Goal: Task Accomplishment & Management: Manage account settings

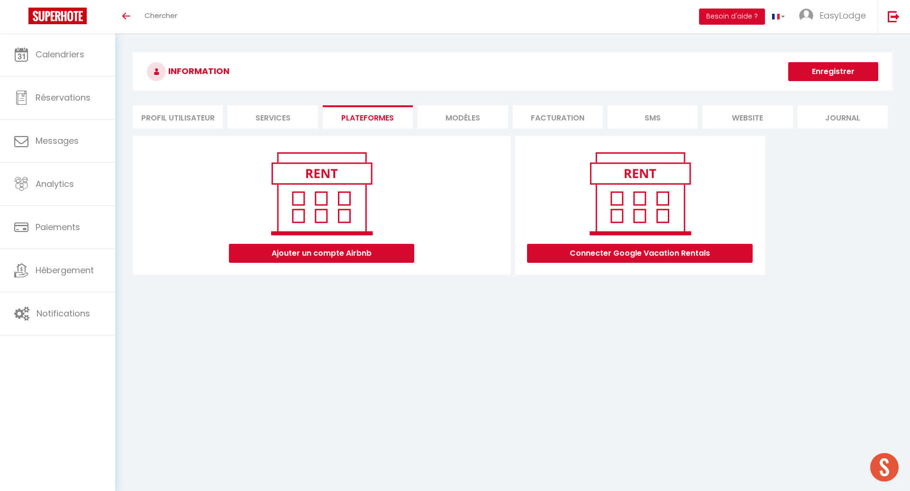
scroll to position [33, 0]
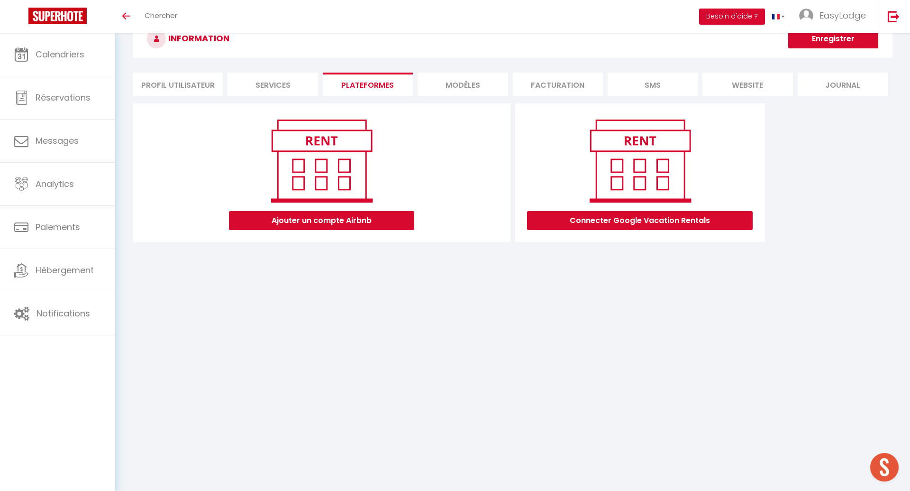
click at [429, 161] on div "Ajouter un compte Airbnb" at bounding box center [322, 172] width 362 height 115
click at [381, 219] on button "Ajouter un compte Airbnb" at bounding box center [321, 220] width 185 height 19
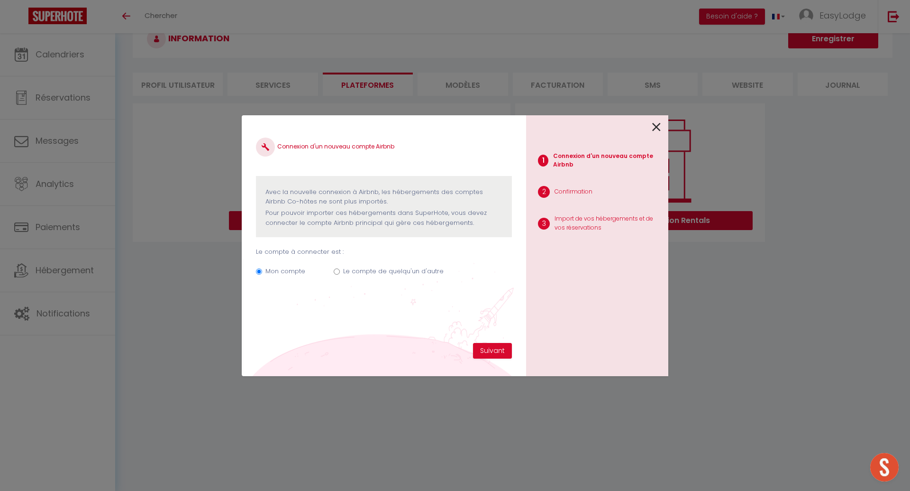
click at [654, 130] on icon at bounding box center [656, 127] width 9 height 14
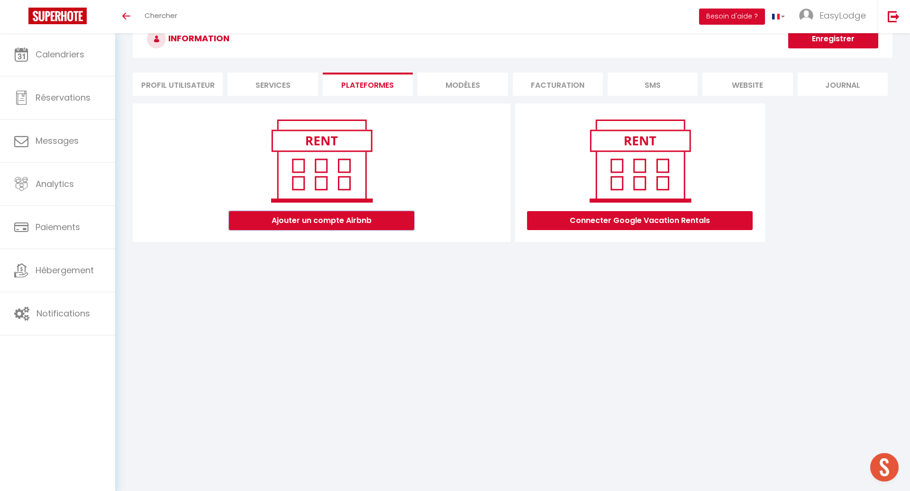
click at [330, 213] on button "Ajouter un compte Airbnb" at bounding box center [321, 220] width 185 height 19
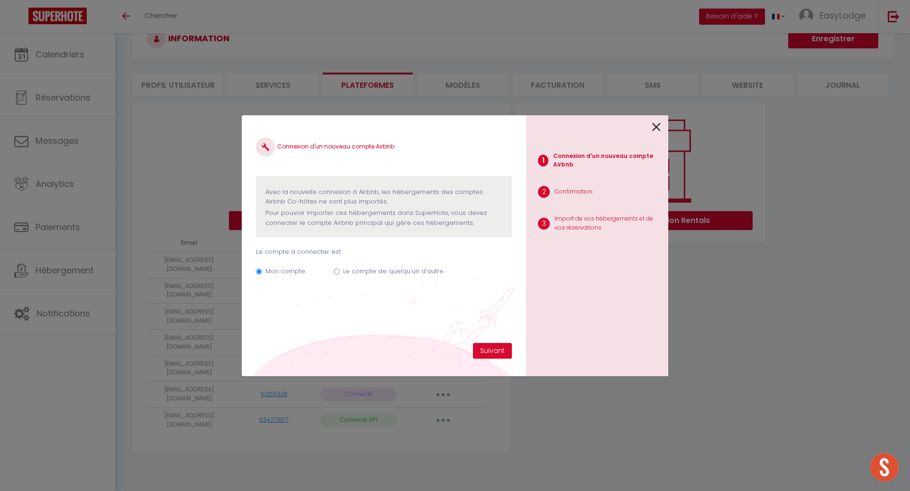
click at [658, 126] on icon at bounding box center [656, 127] width 9 height 14
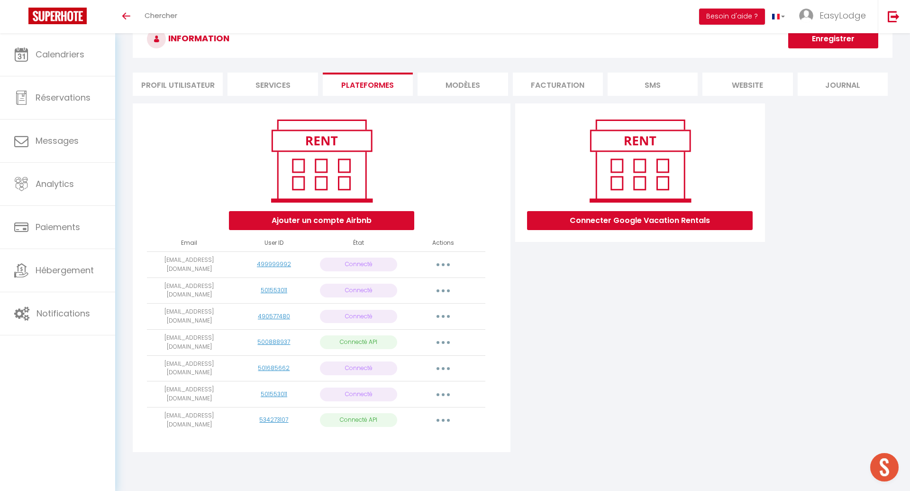
click at [445, 335] on button "button" at bounding box center [443, 342] width 27 height 15
click at [413, 356] on link "Importer les appartements" at bounding box center [401, 364] width 105 height 16
select select
select select "17626"
select select "37052"
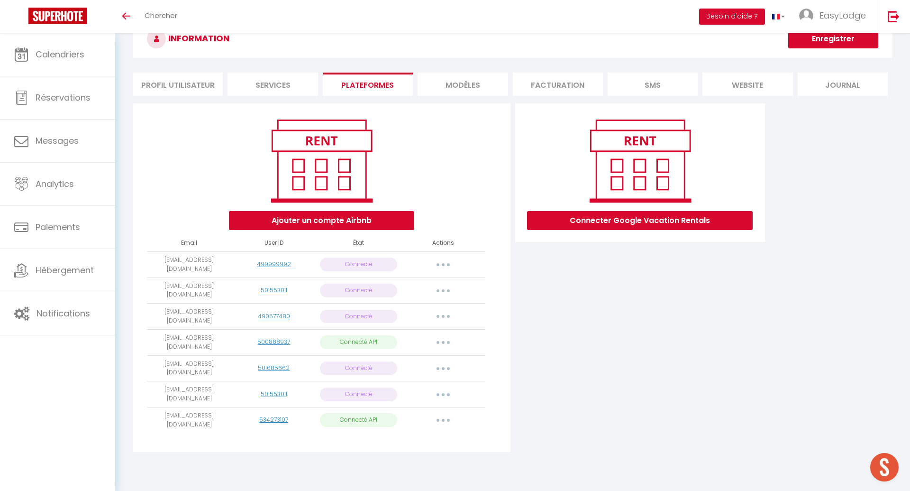
select select "25689"
select select "34222"
select select
select select "75591"
select select "58351"
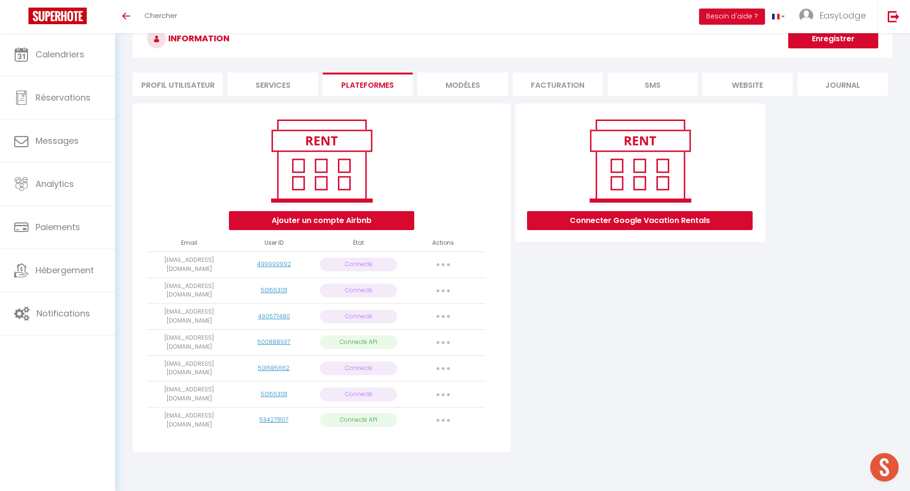
select select "65330"
select select "60558"
select select
select select "62421"
select select "65202"
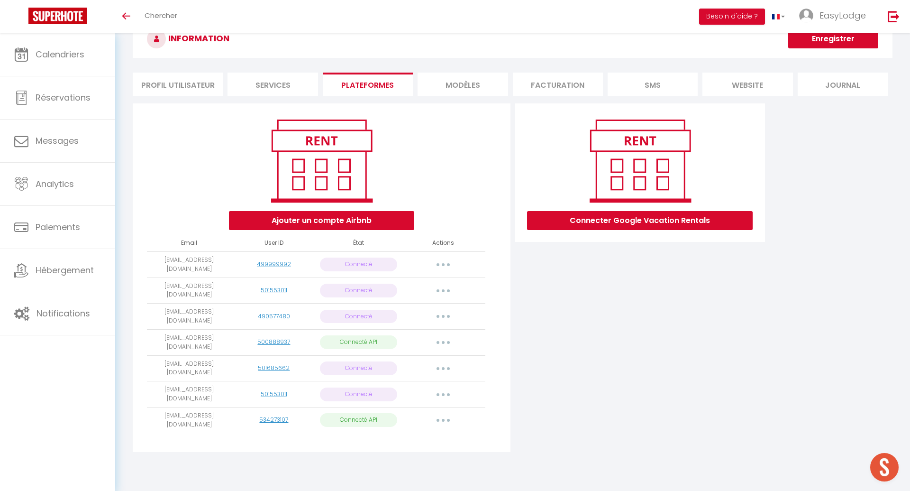
select select "66200"
select select "67271"
select select "66820"
select select "68263"
select select "70155"
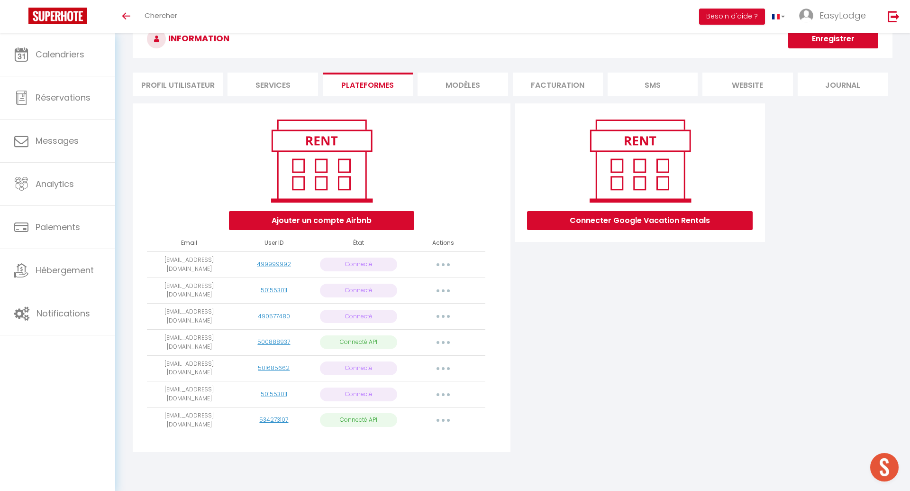
select select
select select "73039"
select select "73571"
select select "74006"
select select
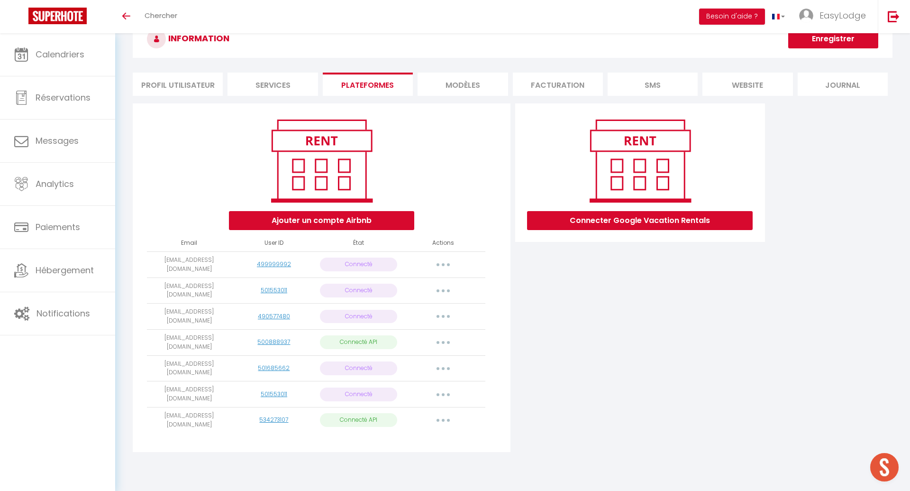
select select "77692"
select select "78341"
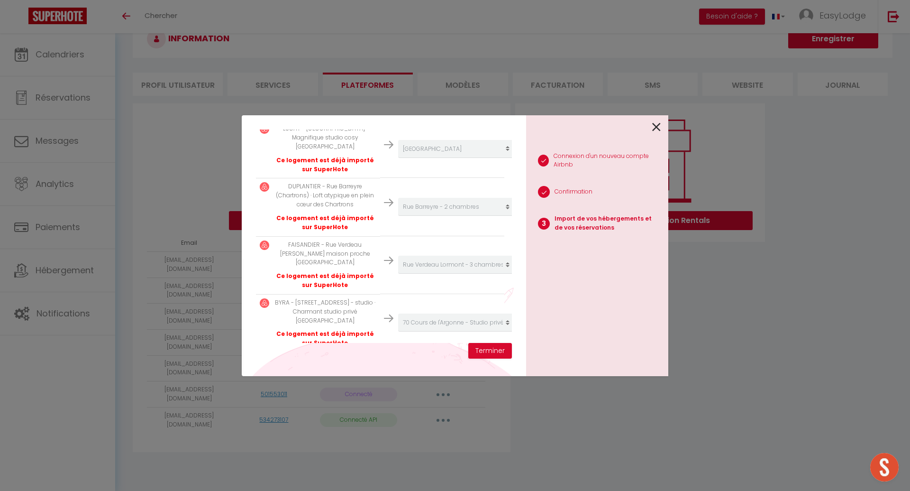
scroll to position [1273, 0]
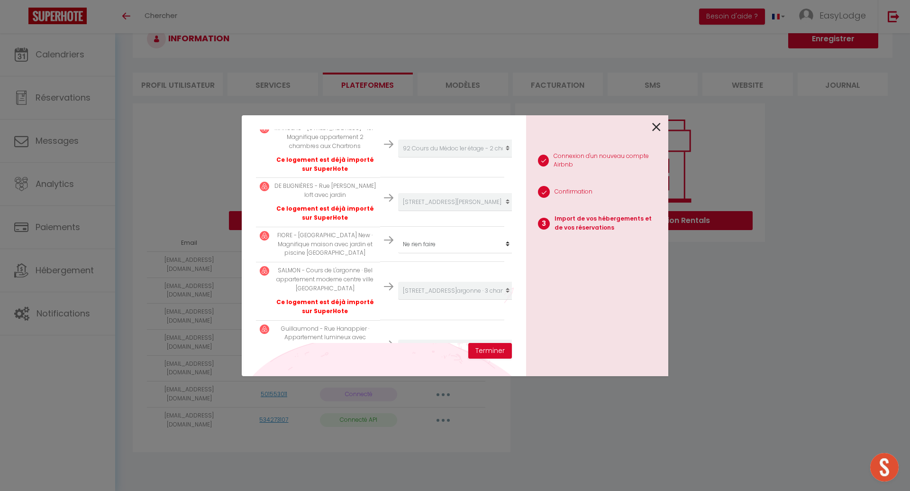
click at [473, 386] on select "Créer un nouvel hébergement Ne rien faire [GEOGRAPHIC_DATA] Garat 2eme - 2 cham…" at bounding box center [456, 395] width 117 height 18
select select "create_new"
click at [492, 347] on button "Terminer" at bounding box center [490, 351] width 44 height 16
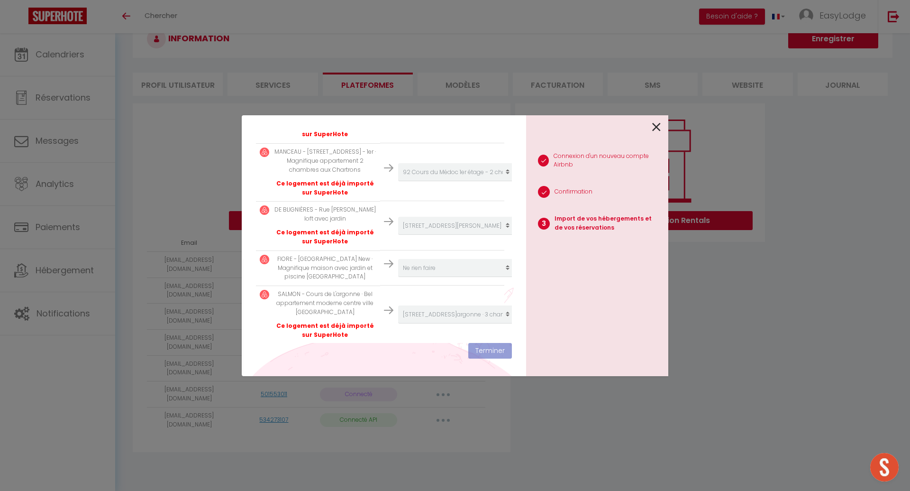
scroll to position [1296, 0]
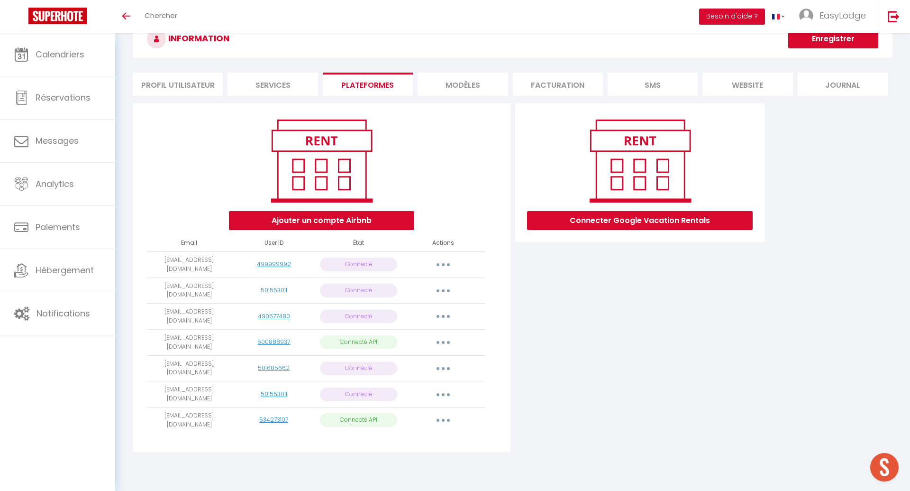
click at [442, 335] on button "button" at bounding box center [443, 342] width 27 height 15
click at [413, 356] on link "Importer les appartements" at bounding box center [401, 364] width 105 height 16
select select
select select "17626"
select select "37052"
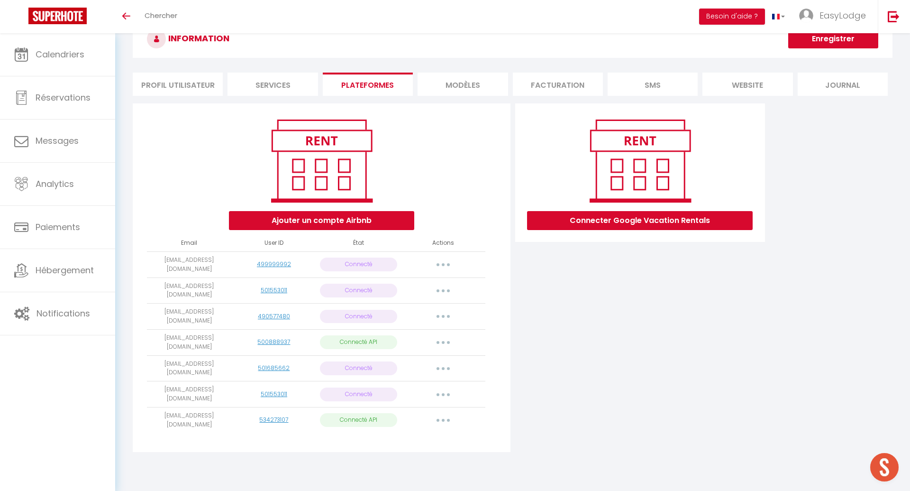
select select "25689"
select select "34222"
select select
select select "75591"
select select "58351"
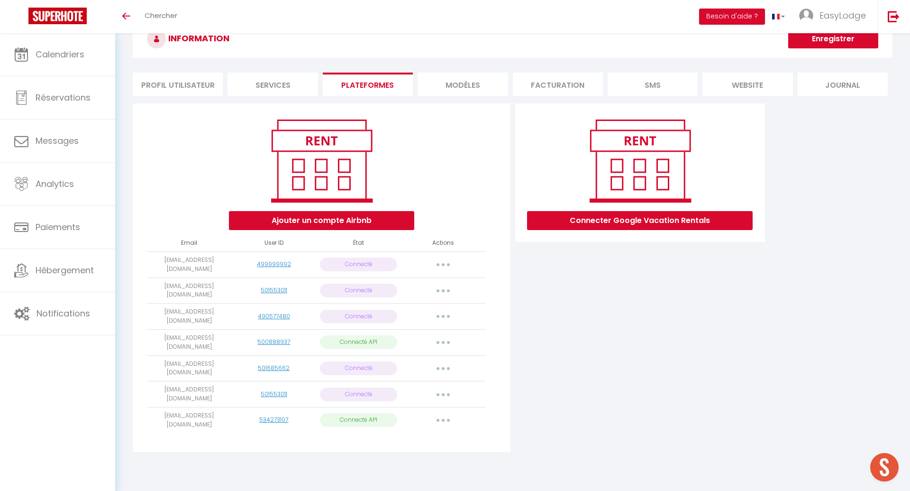
select select "65330"
select select "60558"
select select
select select "62421"
select select "65202"
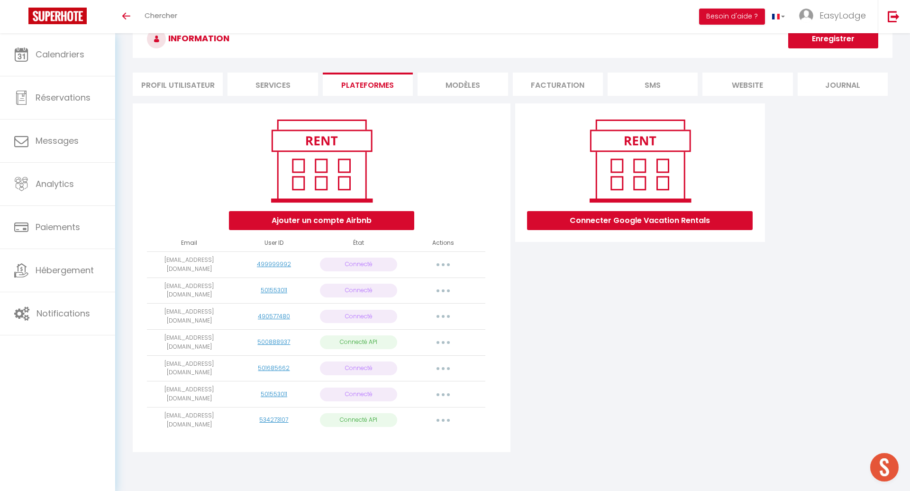
select select "66200"
select select "67271"
select select "66820"
select select "68263"
select select "70155"
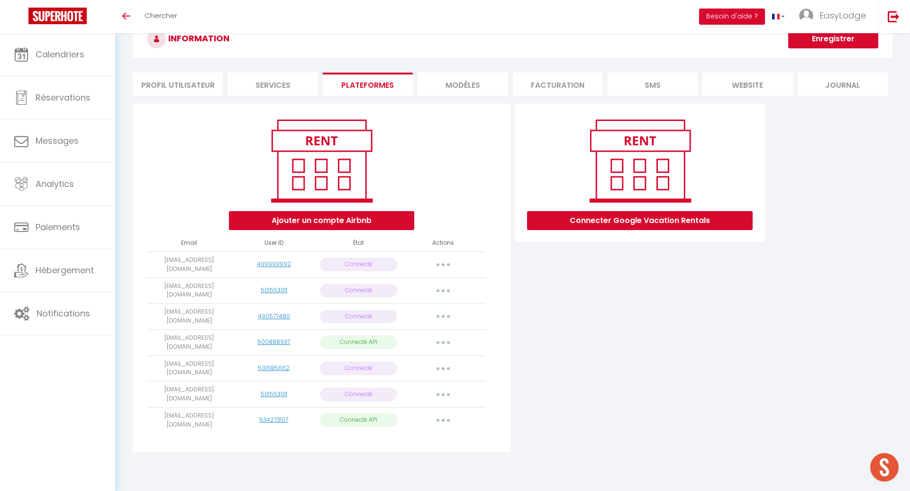
select select
select select "73039"
select select "73571"
select select "74006"
select select
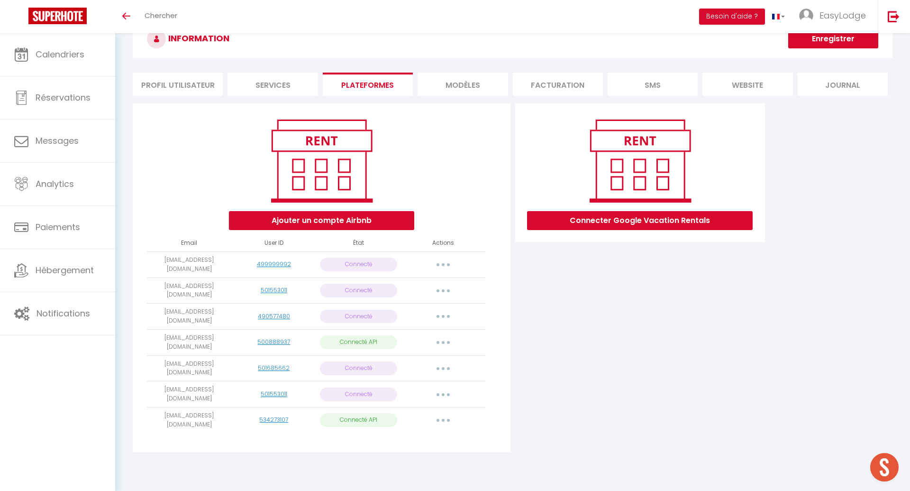
select select "77692"
select select "78341"
select select
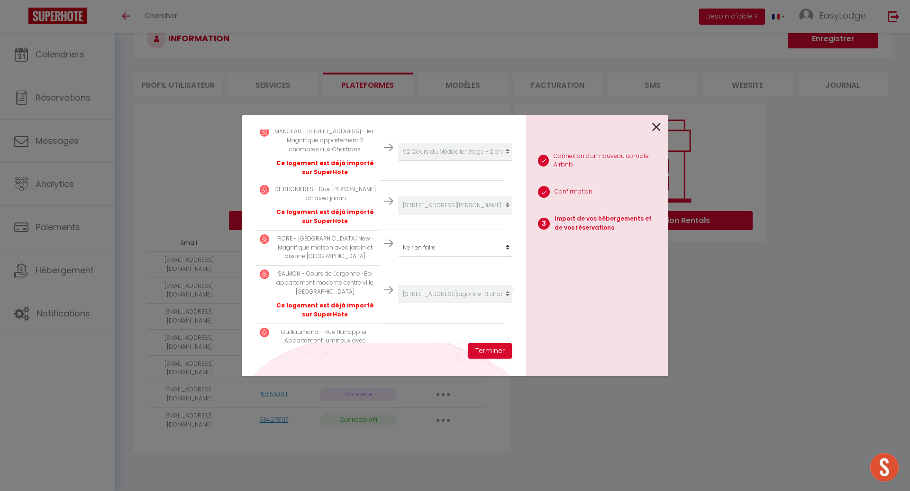
scroll to position [1295, 0]
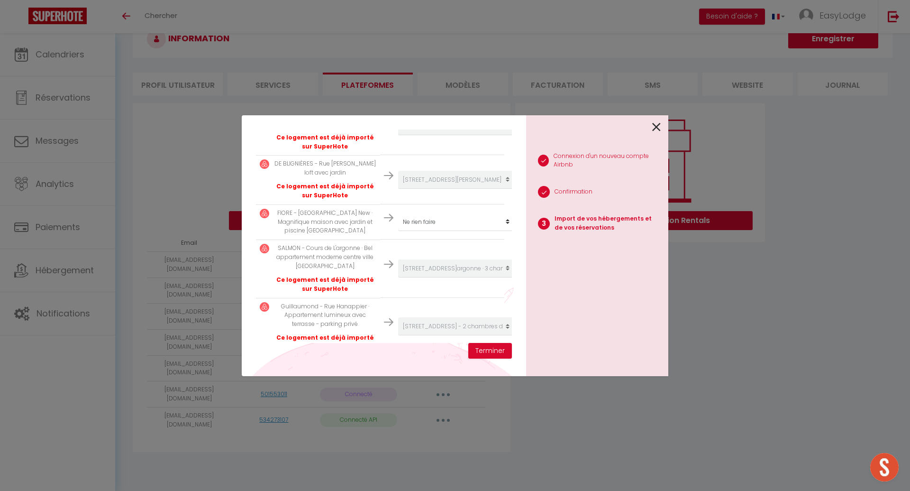
click at [658, 124] on icon at bounding box center [656, 127] width 9 height 14
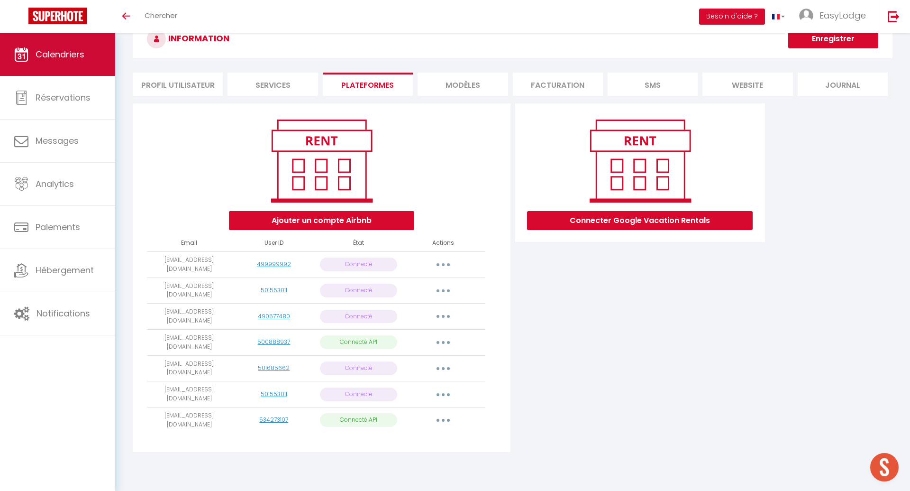
click at [58, 48] on span "Calendriers" at bounding box center [60, 54] width 49 height 12
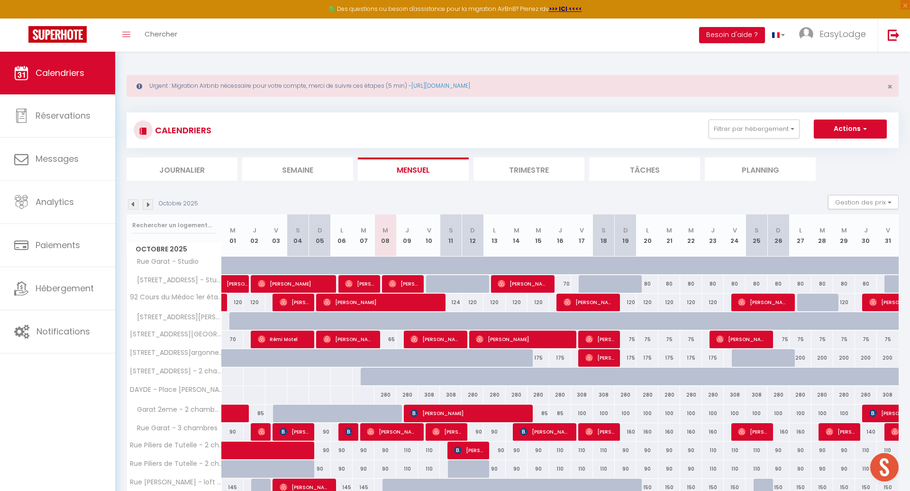
click at [148, 208] on img at bounding box center [148, 204] width 10 height 10
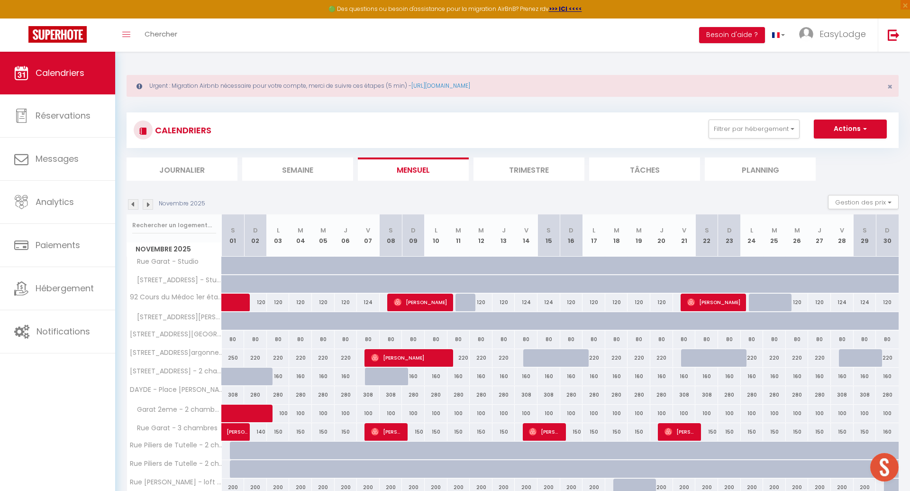
click at [148, 208] on img at bounding box center [148, 204] width 10 height 10
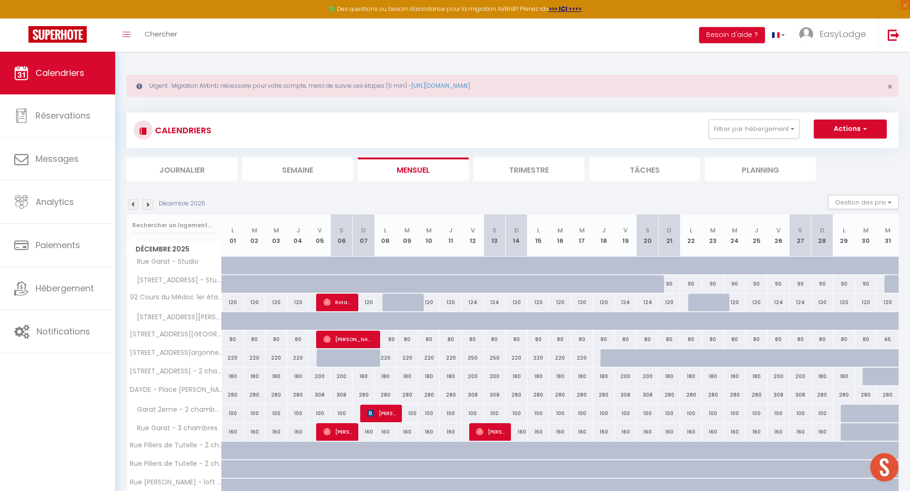
click at [148, 208] on img at bounding box center [148, 204] width 10 height 10
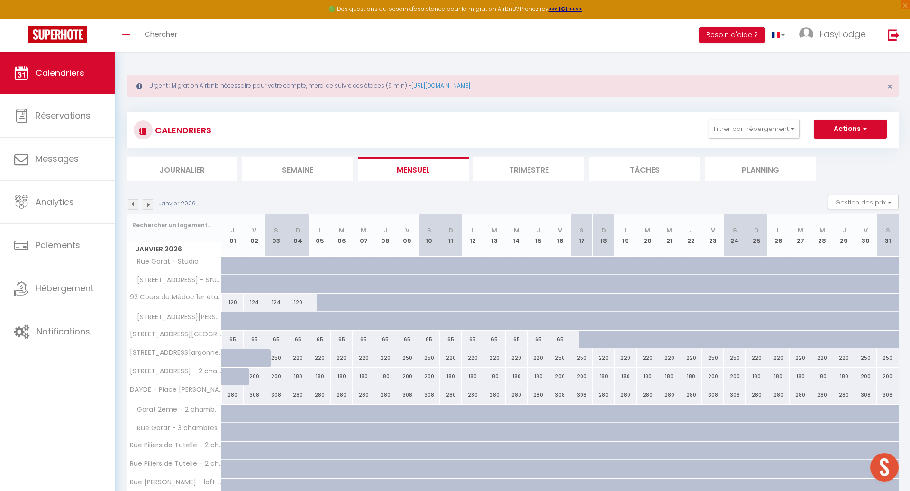
click at [232, 393] on div "280" at bounding box center [233, 395] width 22 height 18
type input "280"
type input "Jeu 01 Janvier 2026"
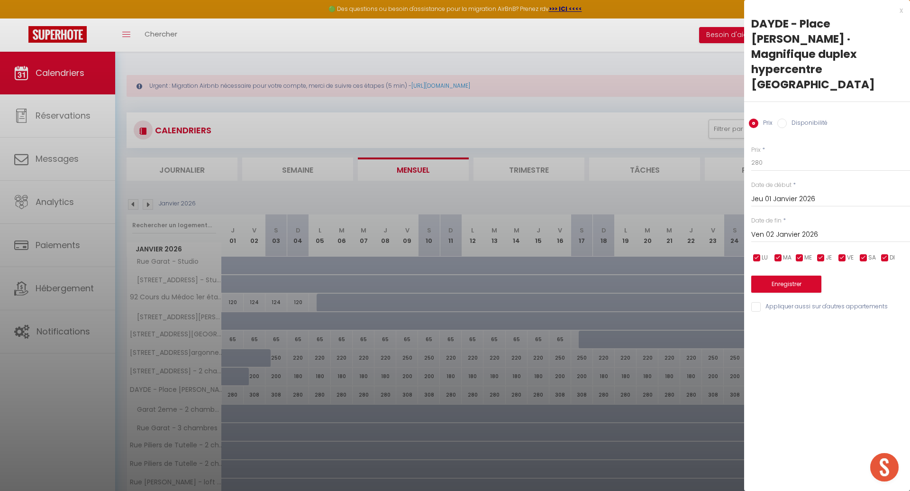
click at [820, 228] on input "Ven 02 Janvier 2026" at bounding box center [830, 234] width 159 height 12
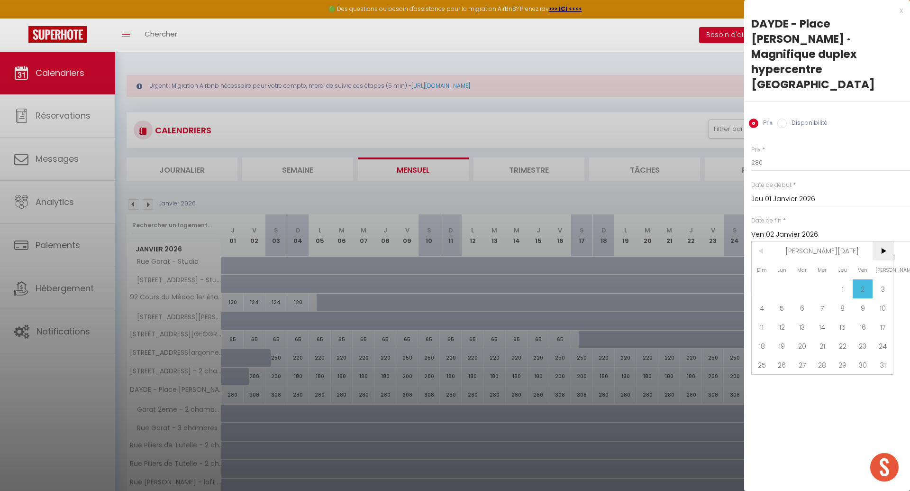
click at [884, 241] on span ">" at bounding box center [883, 250] width 20 height 19
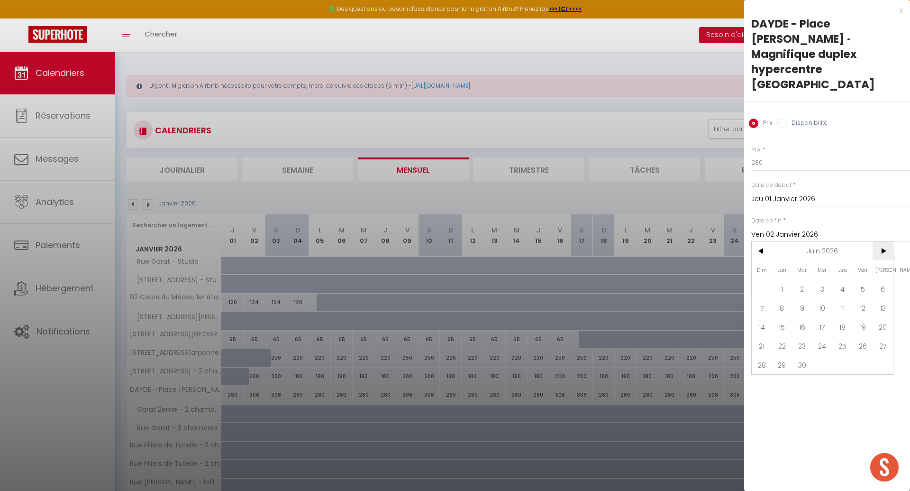
click at [884, 241] on span ">" at bounding box center [883, 250] width 20 height 19
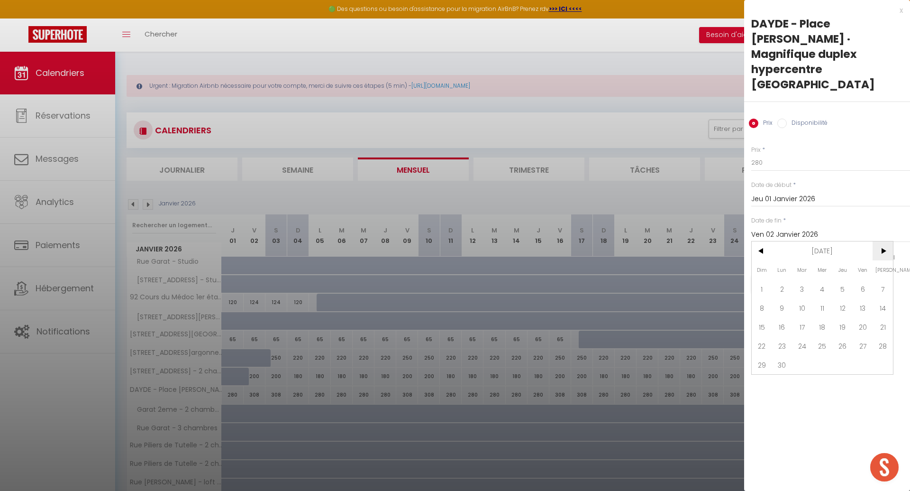
click at [884, 241] on span ">" at bounding box center [883, 250] width 20 height 19
click at [865, 279] on span "1" at bounding box center [863, 288] width 20 height 19
type input "[DATE]"
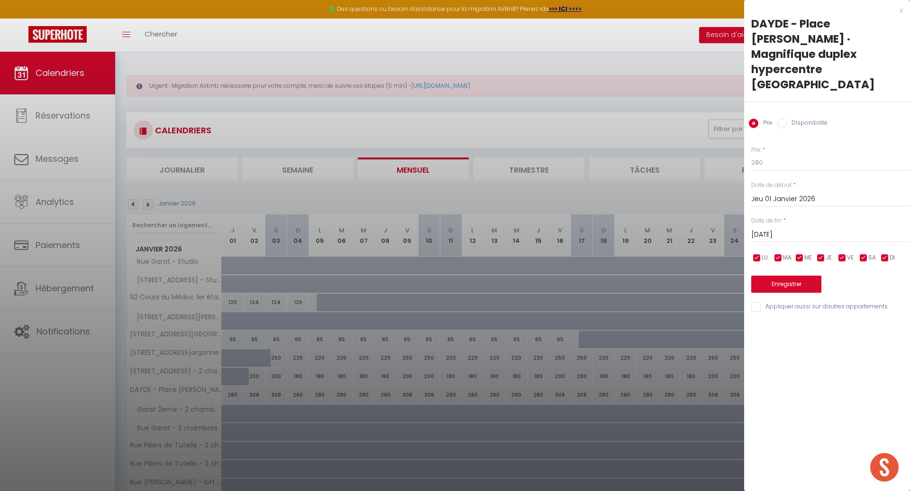
click at [787, 119] on label "Disponibilité" at bounding box center [807, 124] width 41 height 10
click at [787, 119] on input "Disponibilité" at bounding box center [781, 123] width 9 height 9
radio input "true"
radio input "false"
click at [785, 154] on select "Disponible Indisponible" at bounding box center [830, 163] width 159 height 18
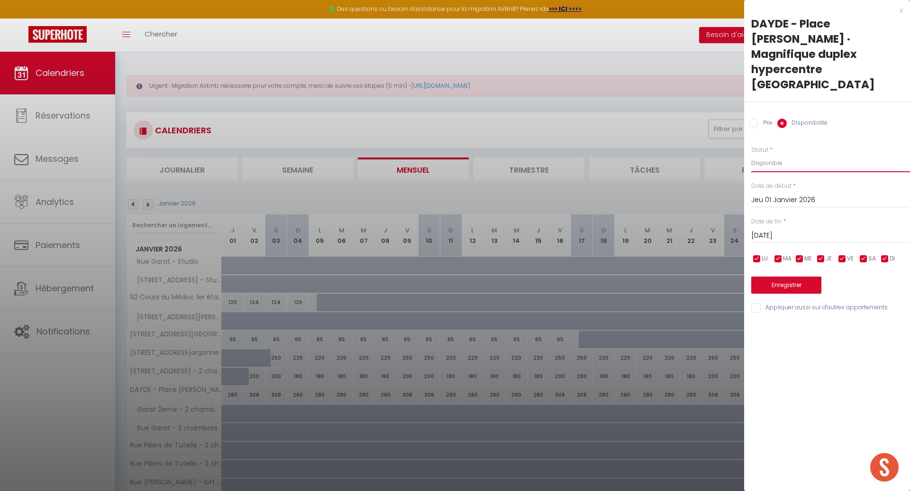
select select "0"
click at [797, 276] on button "Enregistrer" at bounding box center [786, 284] width 70 height 17
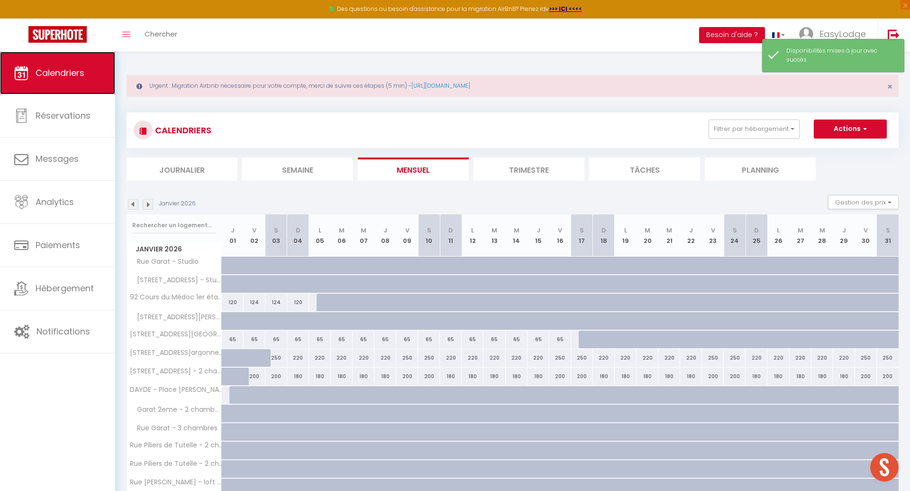
click at [81, 84] on link "Calendriers" at bounding box center [57, 73] width 115 height 43
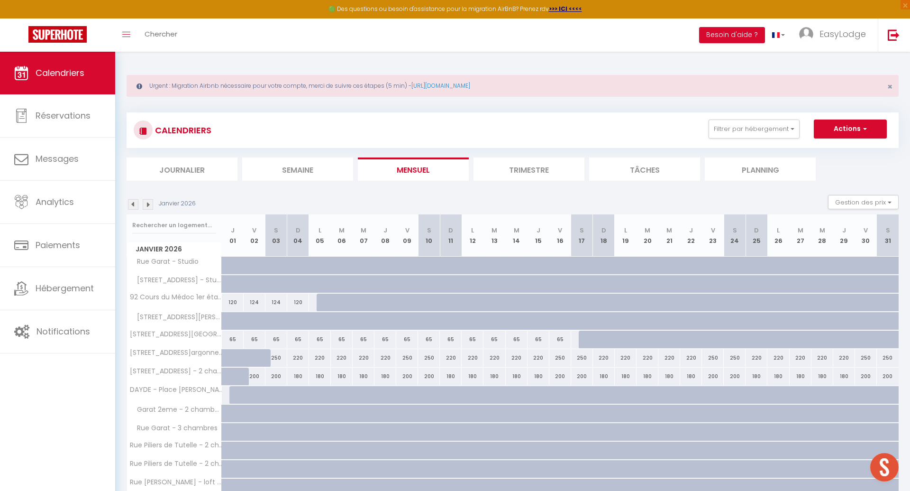
click at [131, 204] on img at bounding box center [133, 204] width 10 height 10
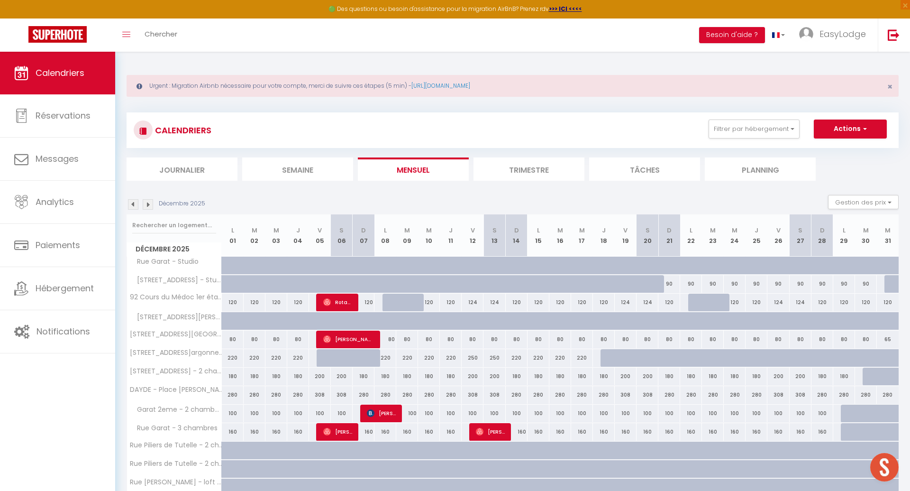
click at [131, 204] on img at bounding box center [133, 204] width 10 height 10
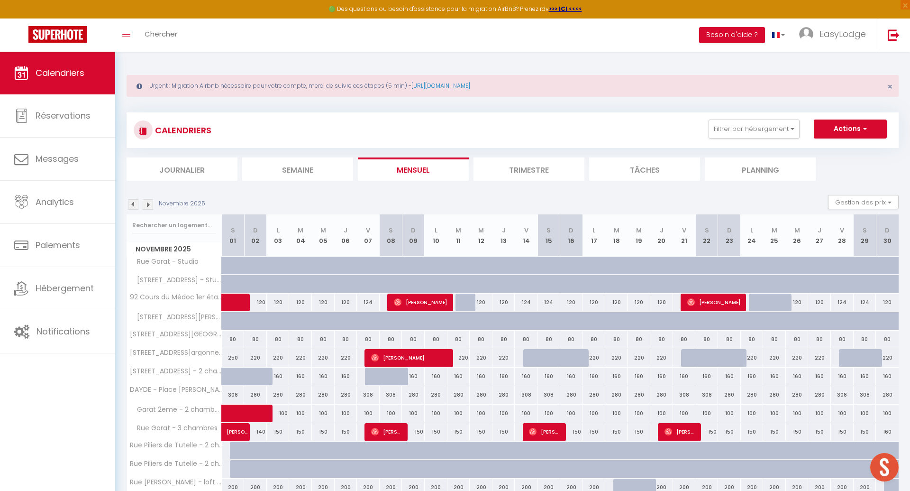
click at [131, 204] on img at bounding box center [133, 204] width 10 height 10
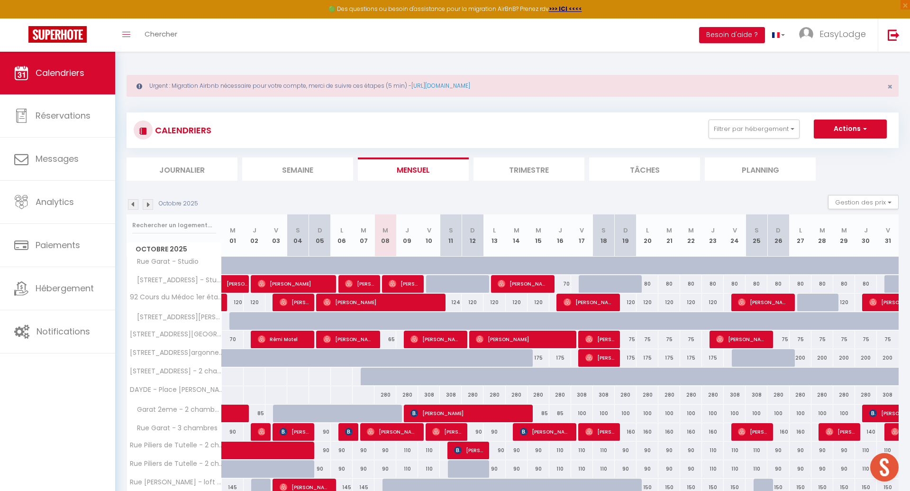
click at [151, 205] on img at bounding box center [148, 204] width 10 height 10
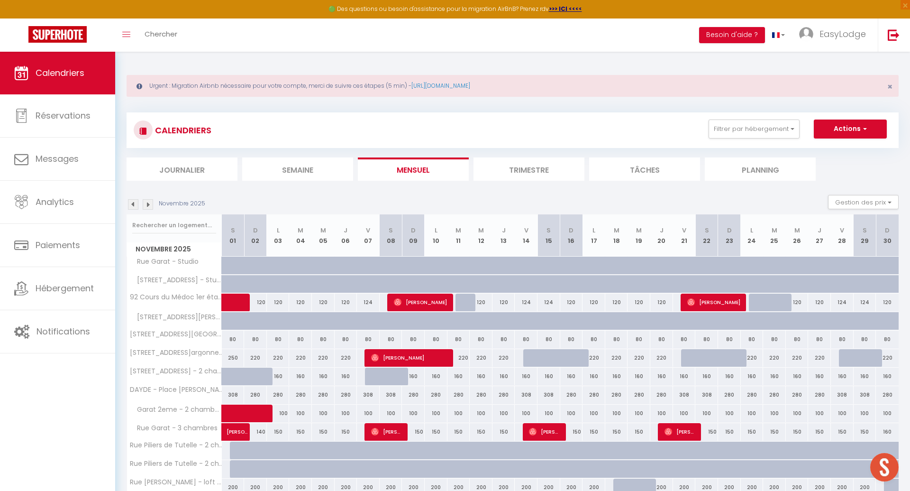
click at [148, 202] on img at bounding box center [148, 204] width 10 height 10
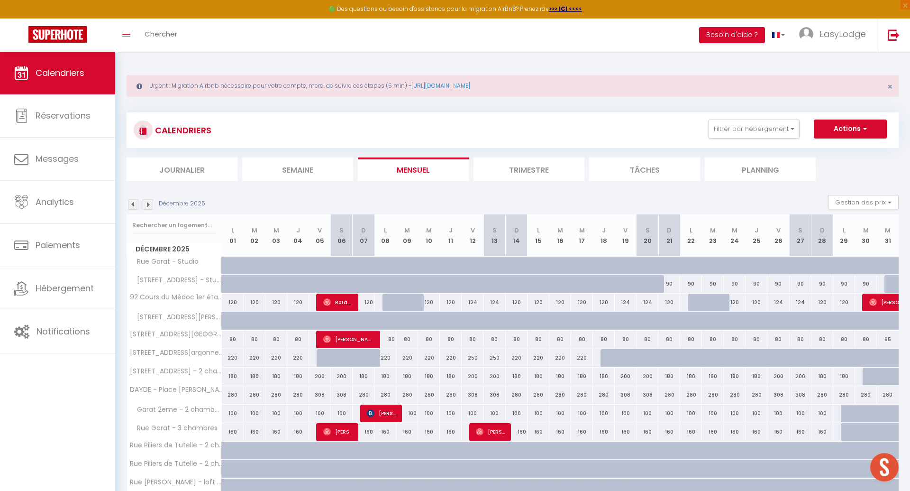
click at [844, 393] on div "280" at bounding box center [844, 395] width 22 height 18
select select "1"
type input "[DATE]"
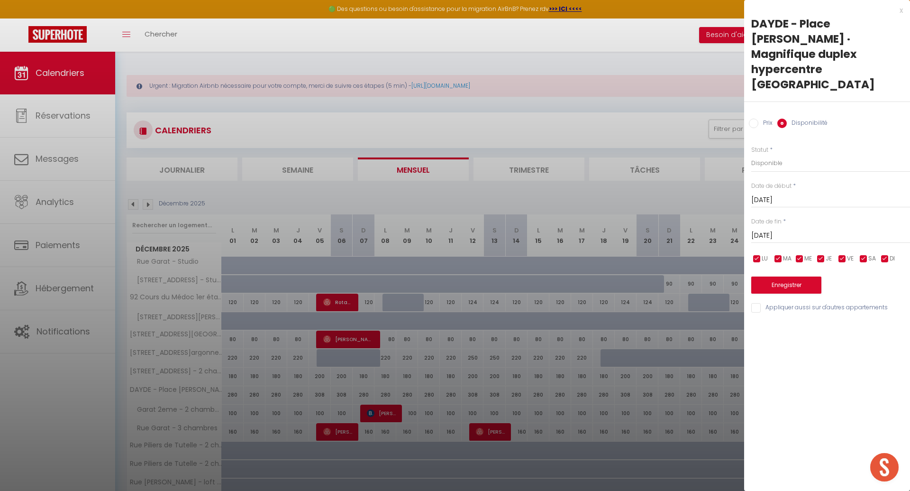
click at [789, 229] on input "[DATE]" at bounding box center [830, 235] width 159 height 12
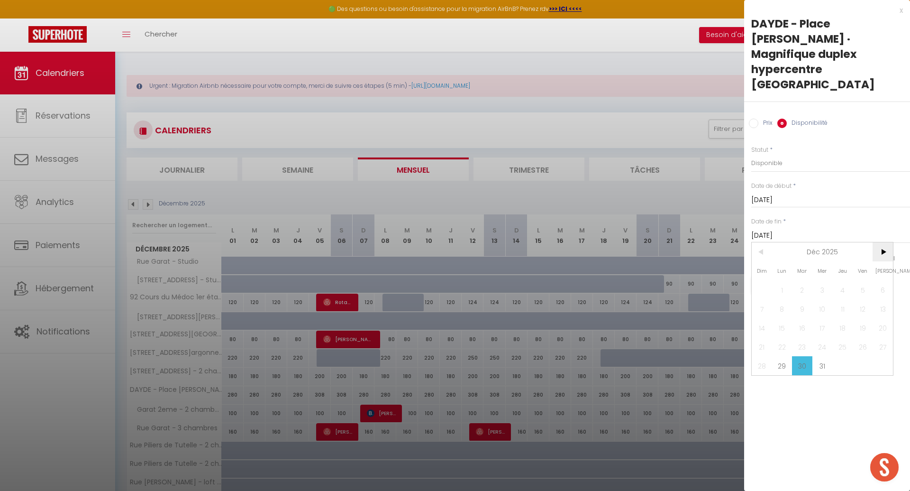
click at [887, 242] on span ">" at bounding box center [883, 251] width 20 height 19
click at [764, 299] on span "4" at bounding box center [762, 308] width 20 height 19
type input "[DATE]"
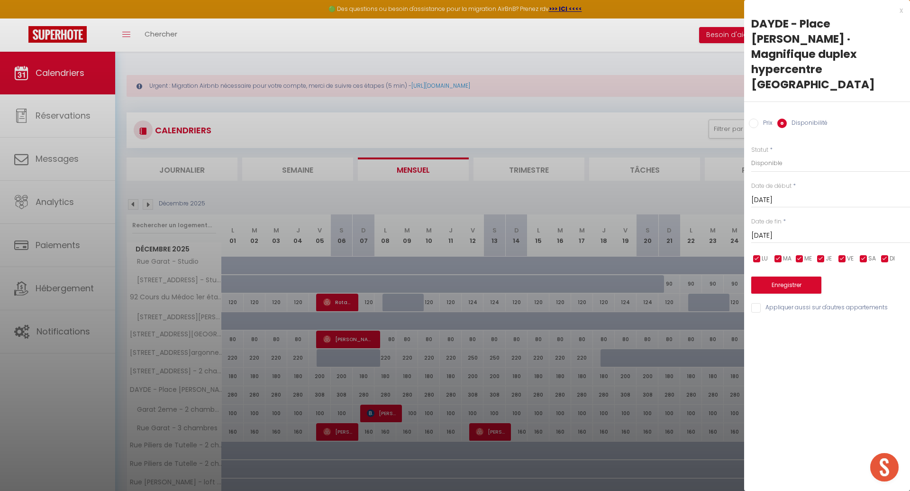
click at [752, 119] on input "Prix" at bounding box center [753, 123] width 9 height 9
radio input "true"
radio input "false"
click at [775, 154] on input "280" at bounding box center [830, 162] width 159 height 17
type input "2"
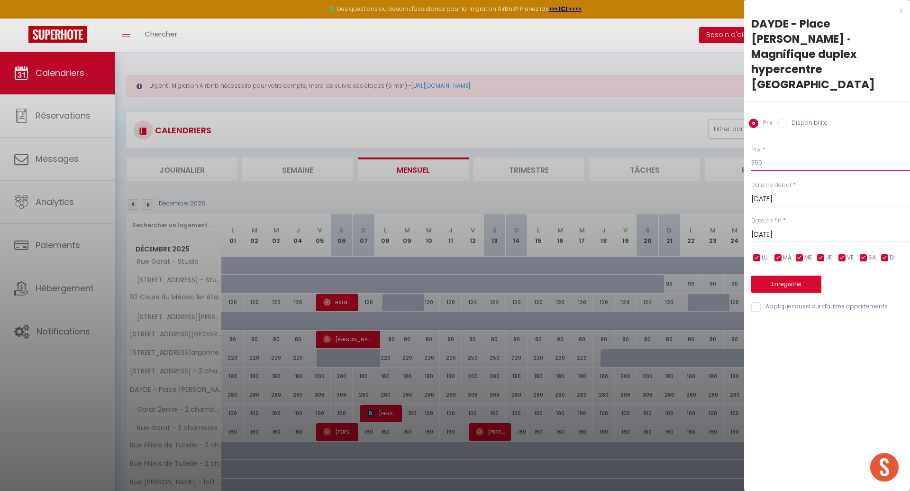
type input "350"
click at [801, 275] on button "Enregistrer" at bounding box center [786, 283] width 70 height 17
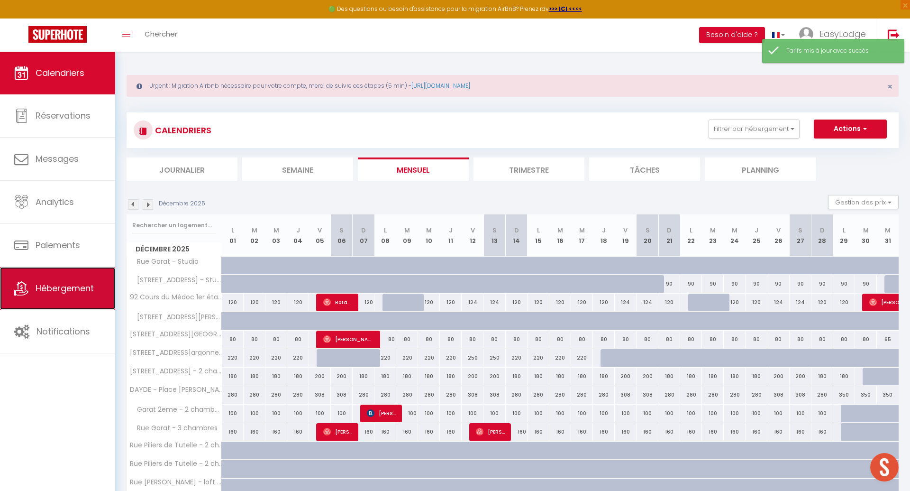
click at [72, 292] on span "Hébergement" at bounding box center [65, 288] width 58 height 12
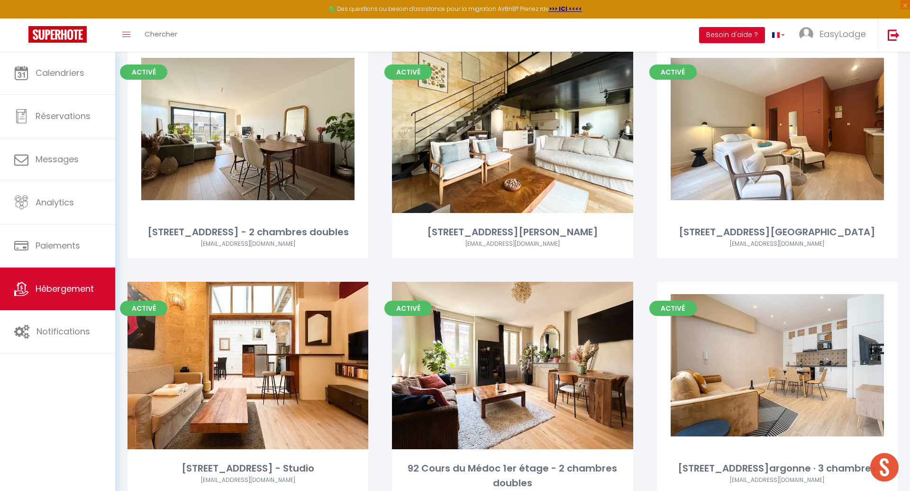
scroll to position [2034, 0]
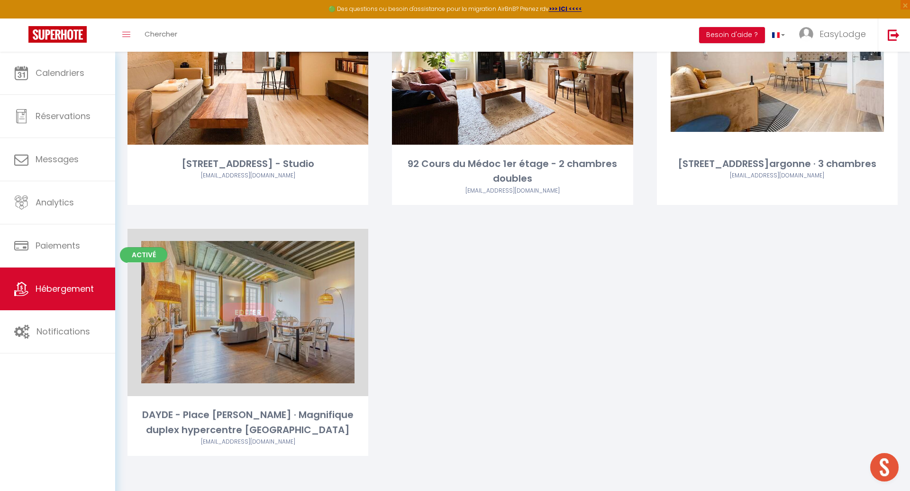
click at [251, 312] on link "Editer" at bounding box center [247, 311] width 57 height 19
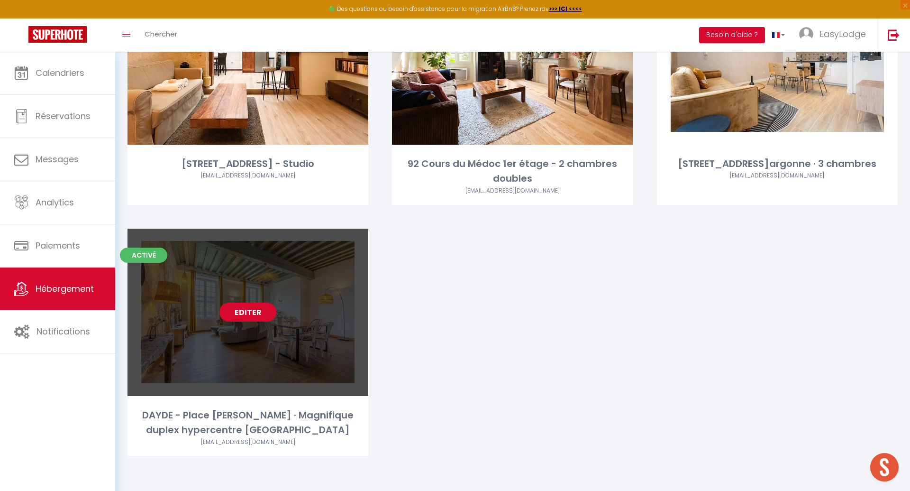
click at [252, 317] on link "Editer" at bounding box center [247, 311] width 57 height 19
click at [247, 311] on link "Editer" at bounding box center [247, 311] width 57 height 19
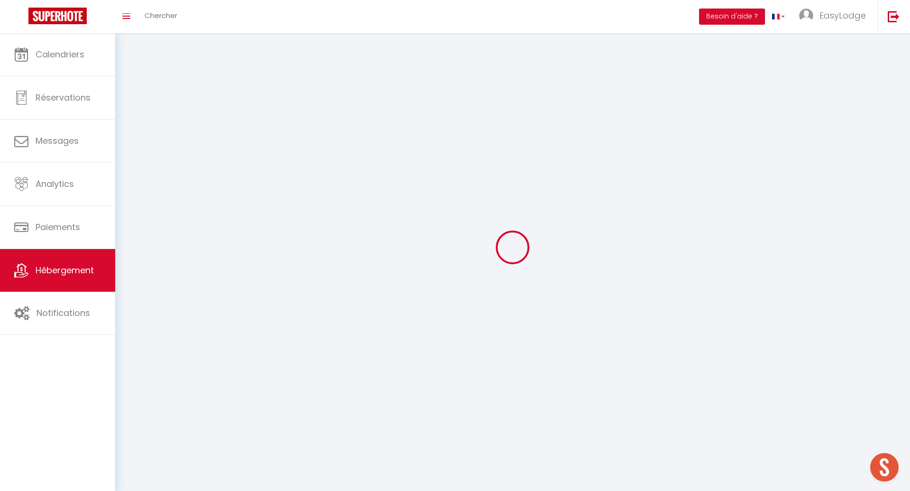
select select "1"
select select
select select "28"
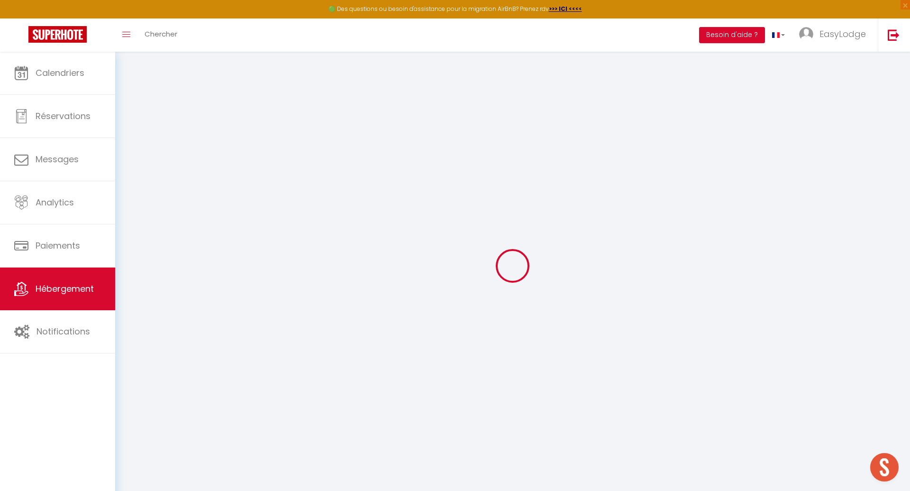
select select
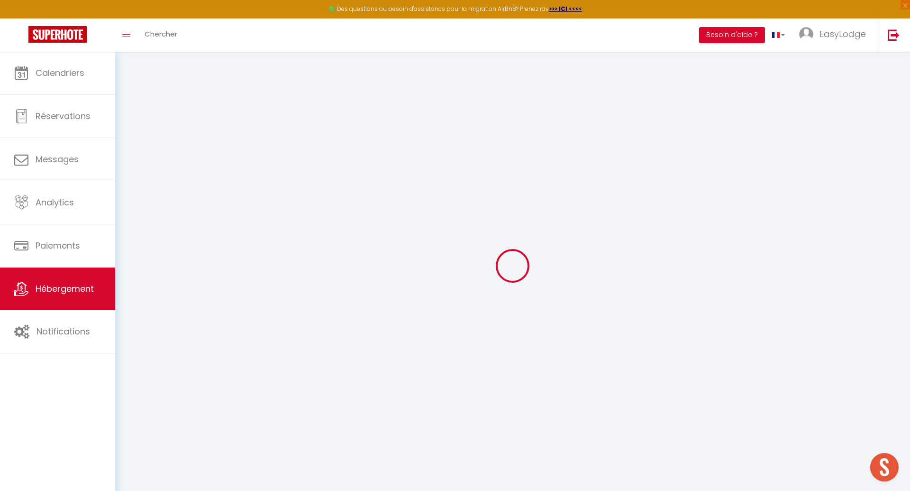
select select
checkbox input "false"
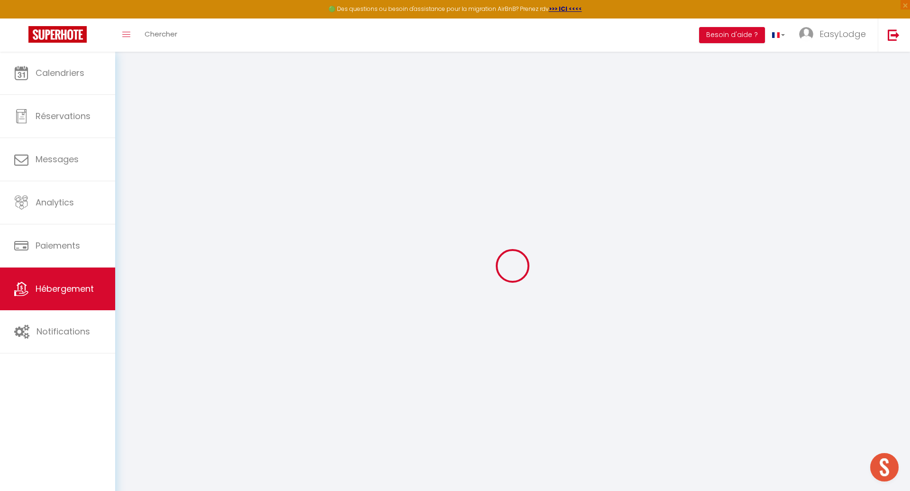
select select
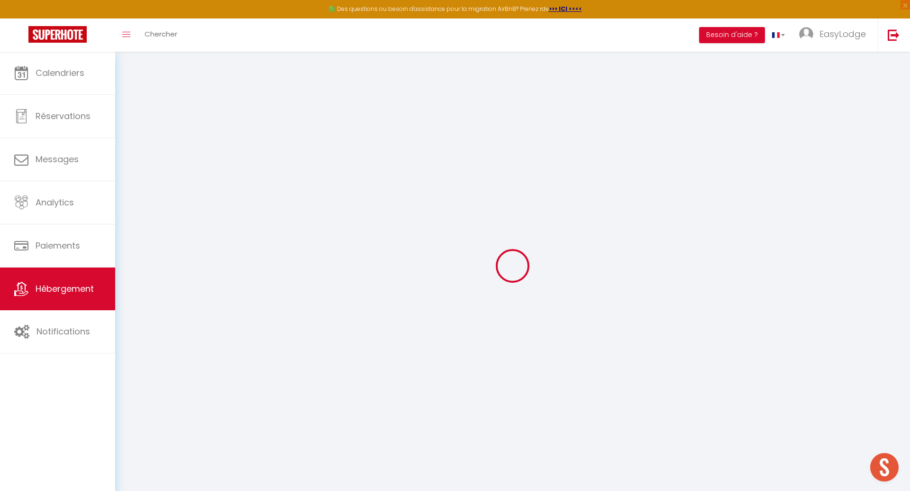
select select
checkbox input "false"
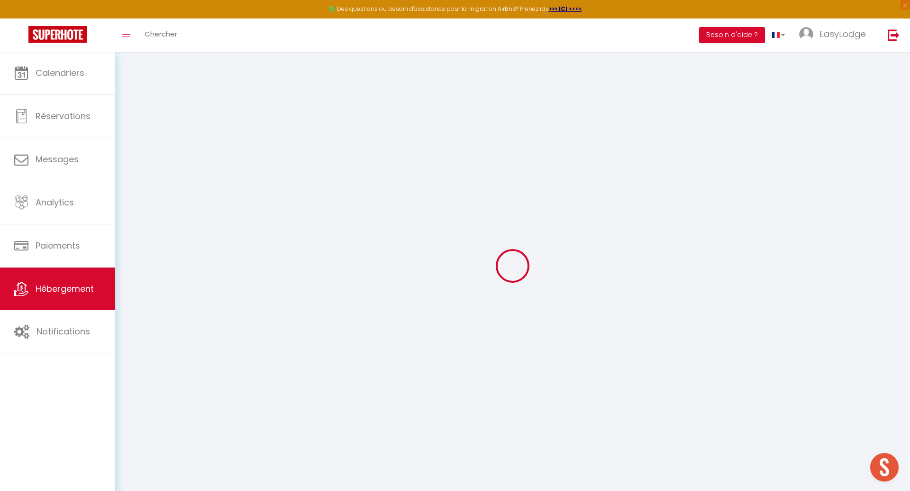
checkbox input "false"
select select
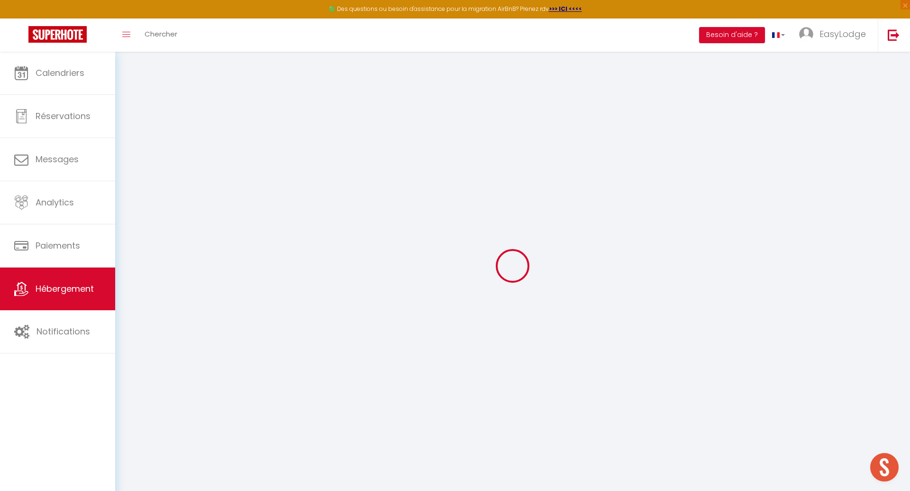
select select
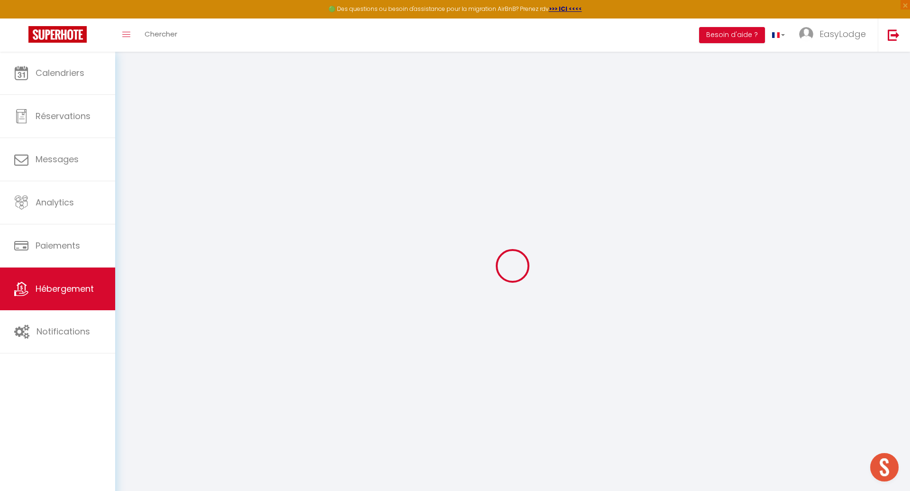
checkbox input "false"
select select
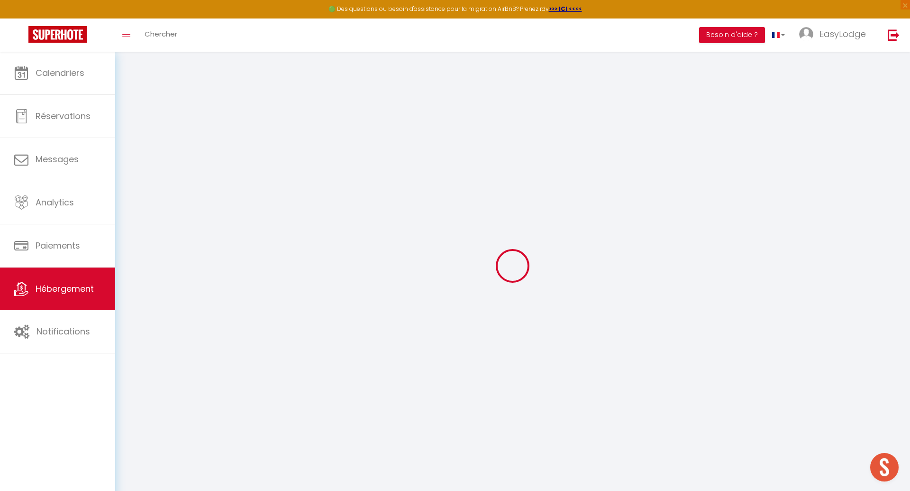
select select
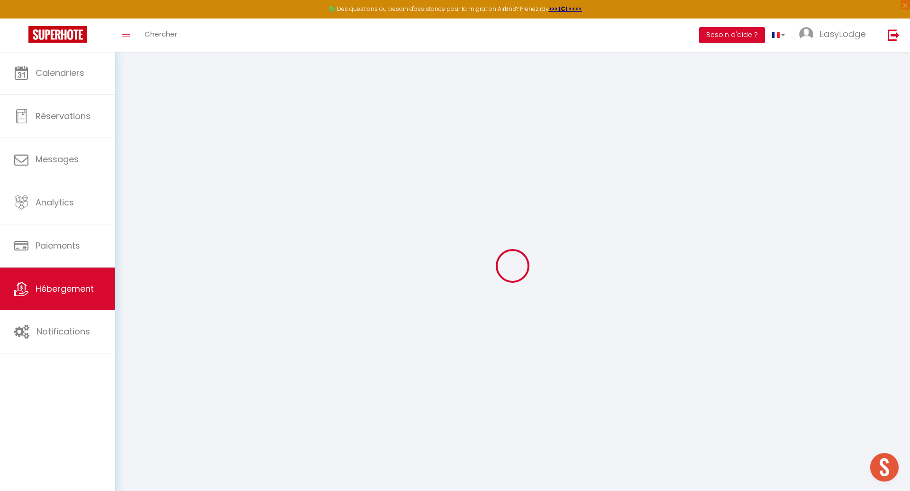
select select
checkbox input "false"
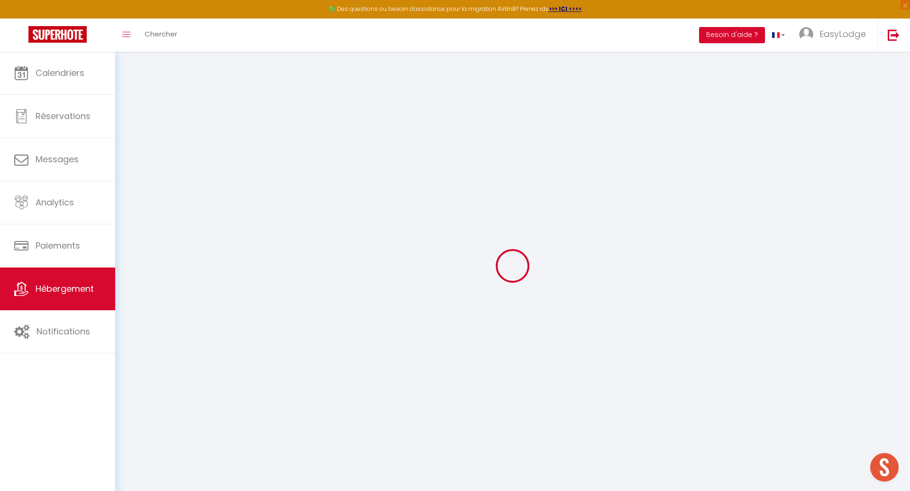
checkbox input "false"
select select
type input "DAYDE - Place [PERSON_NAME] · Magnifique duplex hypercentre [GEOGRAPHIC_DATA]"
select select "6"
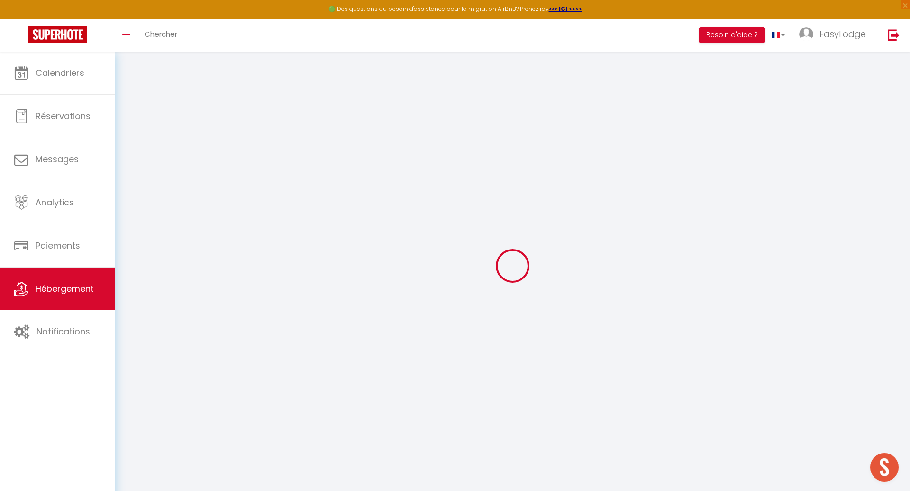
select select "3"
select select "2"
type input "280"
select select
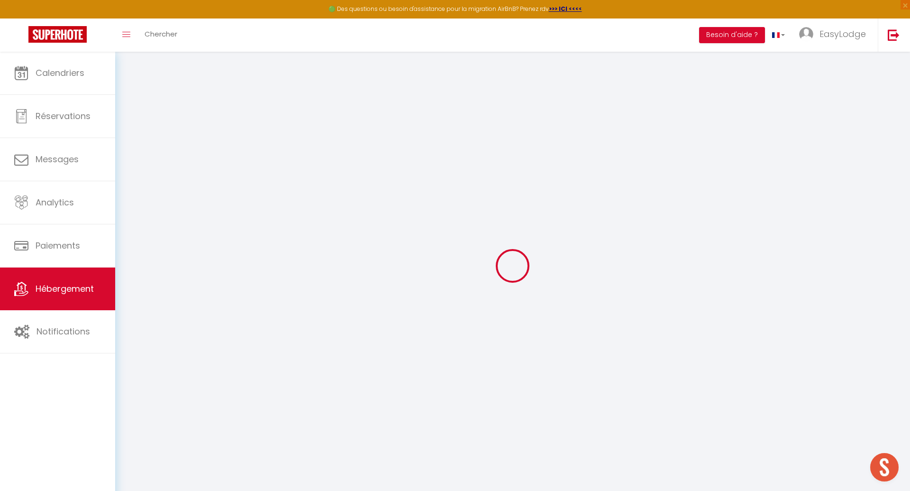
select select
type input "[STREET_ADDRESS][PERSON_NAME]"
type input "33000"
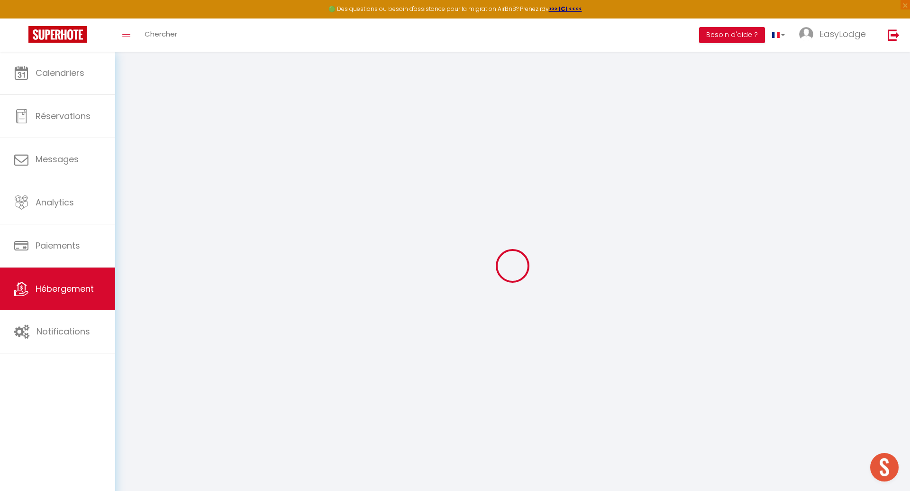
type input "[GEOGRAPHIC_DATA]"
type input "[EMAIL_ADDRESS][DOMAIN_NAME]"
select select
checkbox input "false"
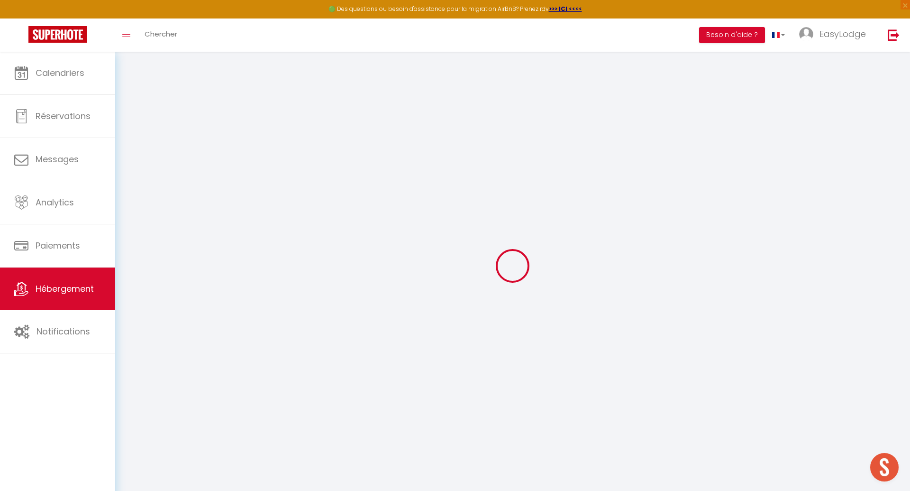
checkbox input "false"
type input "0"
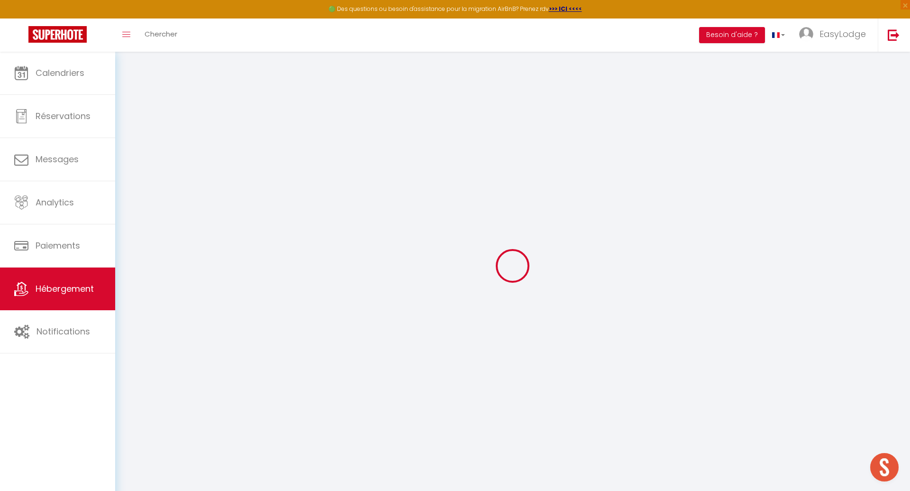
type input "0"
select select
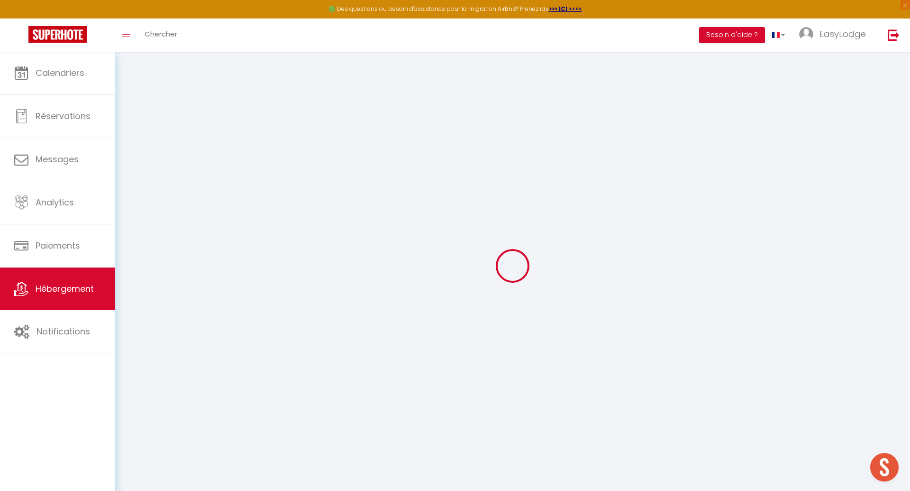
select select
checkbox input "false"
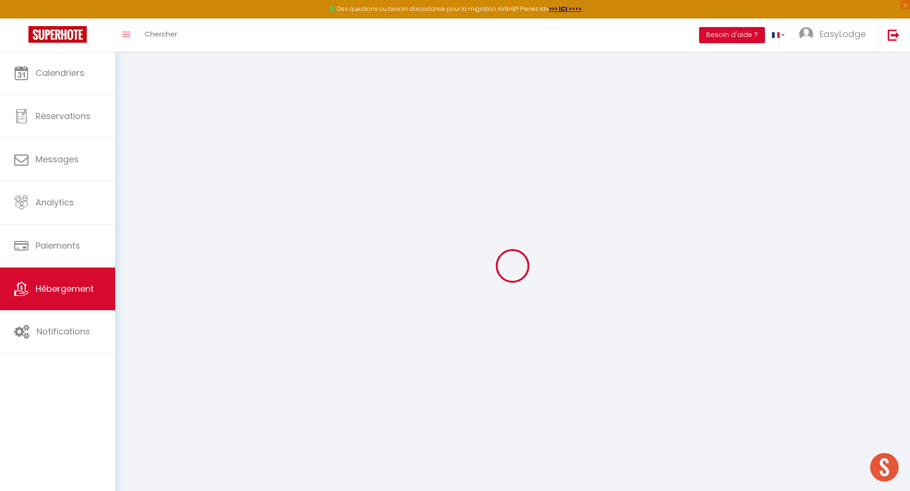
checkbox input "false"
select select
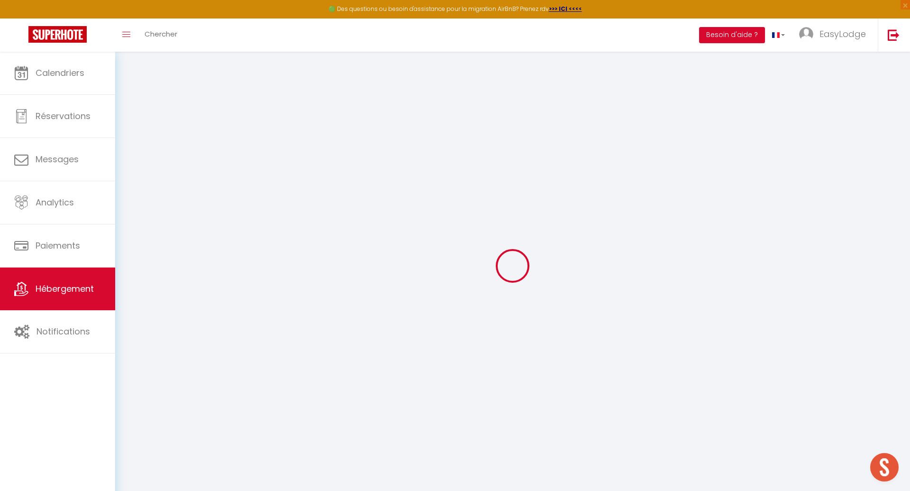
select select
checkbox input "false"
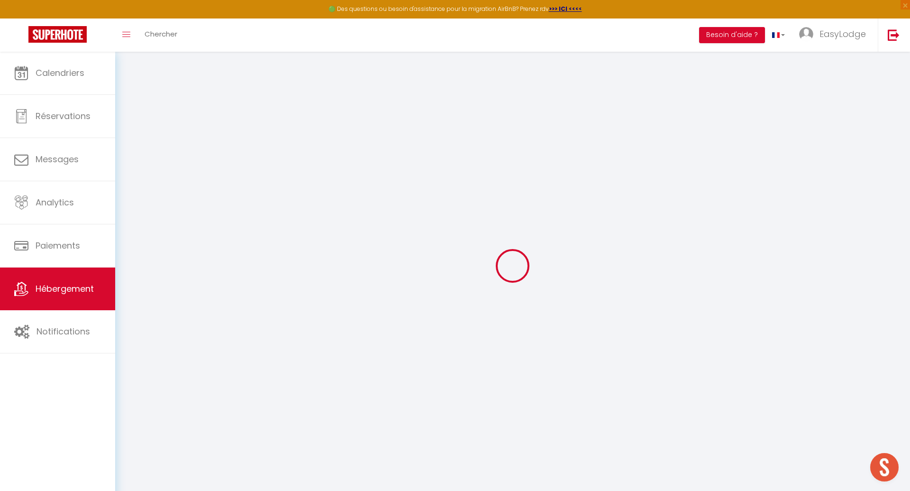
checkbox input "false"
select select
checkbox input "false"
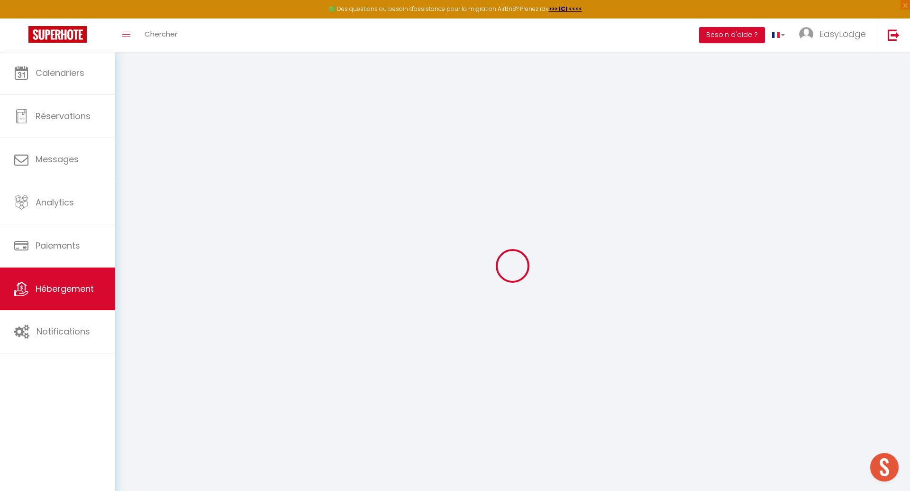
checkbox input "false"
select select "16:00"
select select "23:45"
select select "11:00"
select select "30"
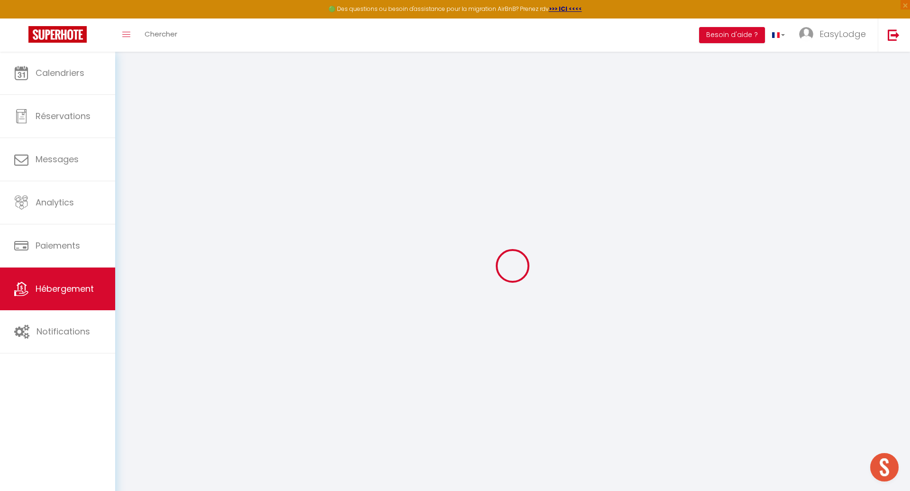
select select "120"
select select
checkbox input "false"
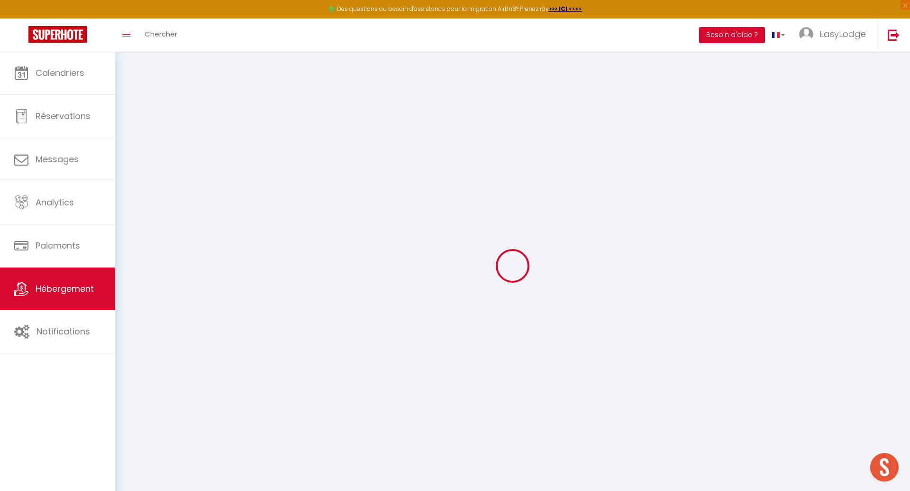
checkbox input "false"
select select
checkbox input "false"
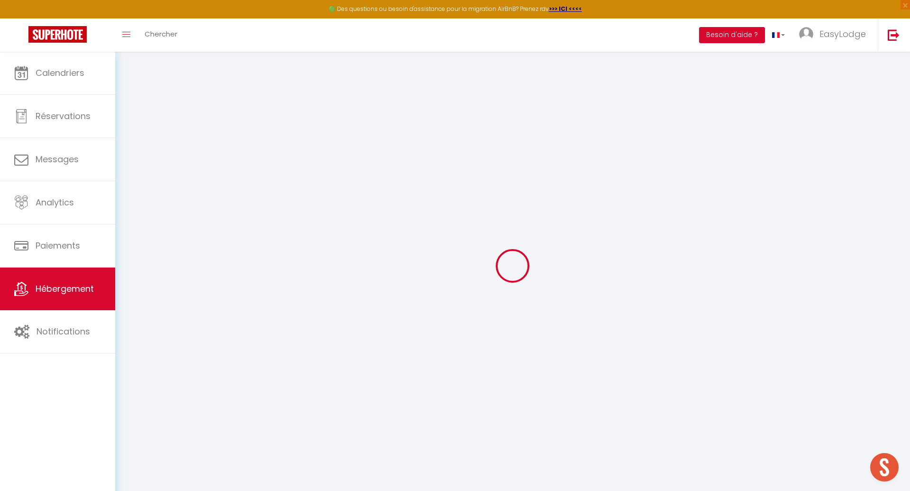
checkbox input "false"
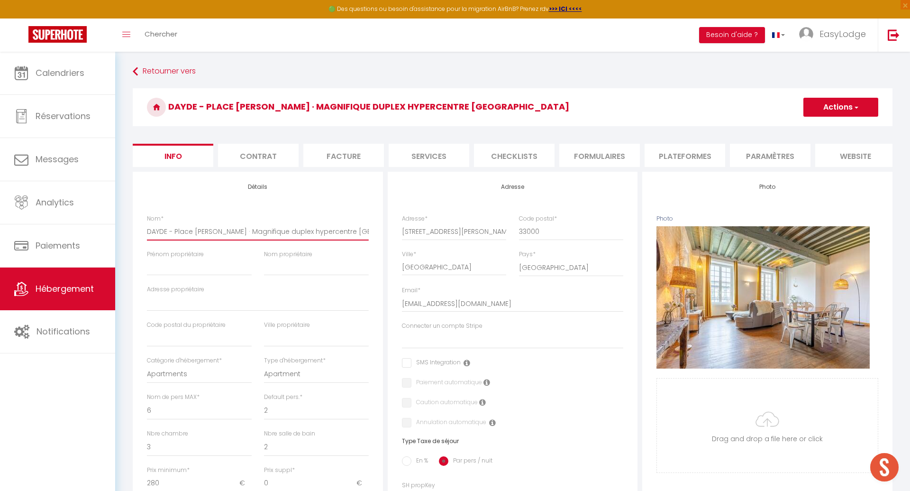
click at [176, 232] on input "DAYDE - Place [PERSON_NAME] · Magnifique duplex hypercentre [GEOGRAPHIC_DATA]" at bounding box center [258, 231] width 222 height 17
type input "DAYDE -Place [PERSON_NAME] · Magnifique duplex hypercentre [GEOGRAPHIC_DATA]"
select select
checkbox input "false"
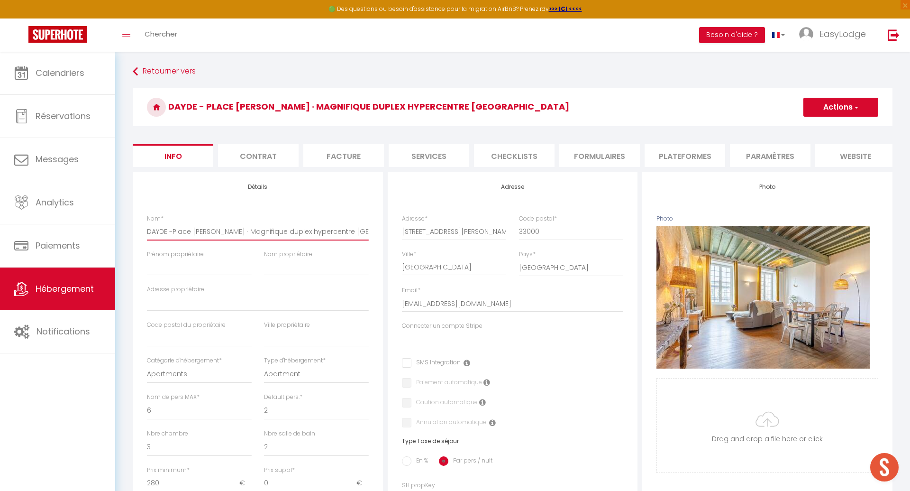
checkbox input "false"
type input "DAYDE Place [PERSON_NAME] · Magnifique duplex hypercentre [GEOGRAPHIC_DATA]"
select select
checkbox input "false"
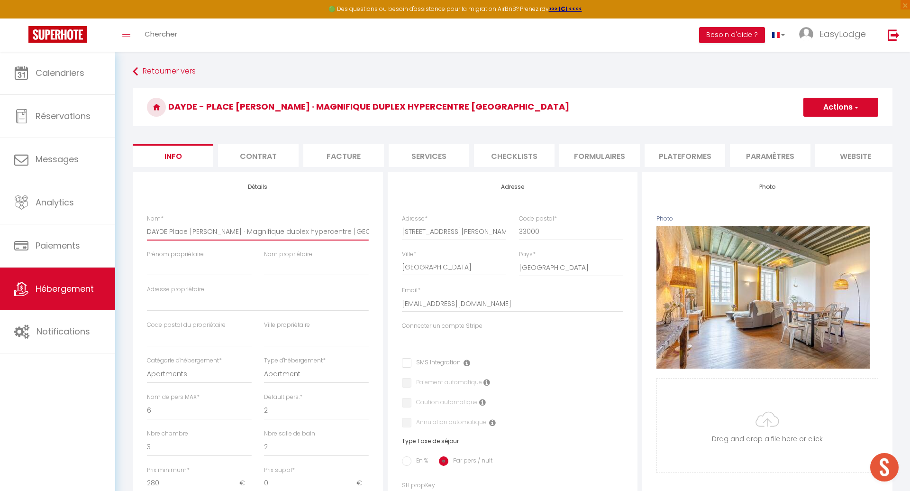
checkbox input "false"
type input "DAYDEPlace [PERSON_NAME] · Magnifique duplex hypercentre [GEOGRAPHIC_DATA]"
select select
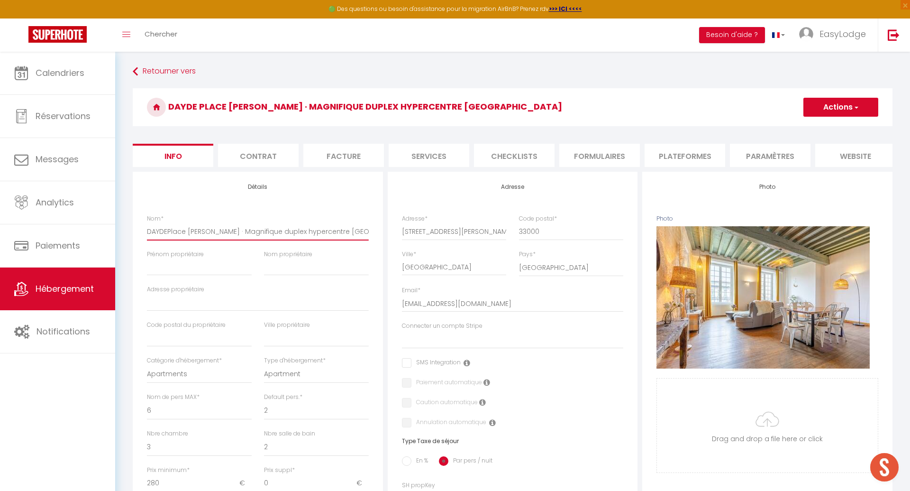
checkbox input "false"
type input "DAYDPlace [PERSON_NAME] · Magnifique duplex hypercentre [GEOGRAPHIC_DATA]"
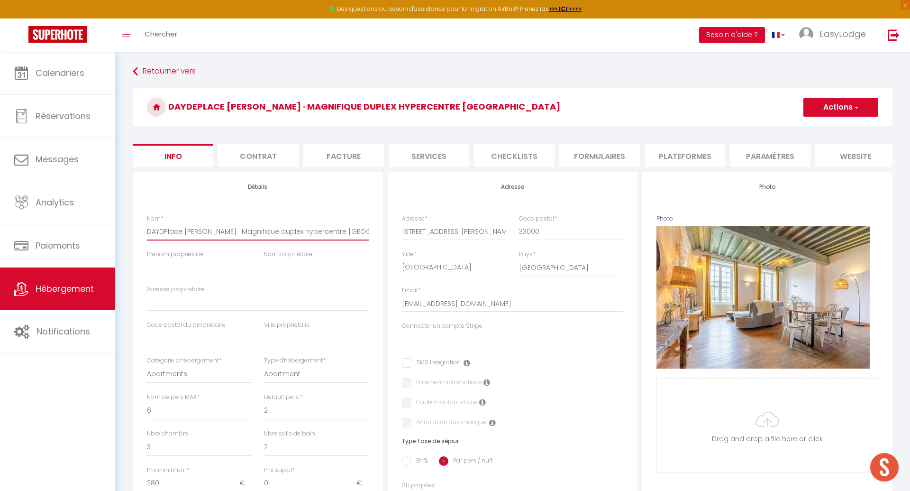
select select
checkbox input "false"
drag, startPoint x: 365, startPoint y: 232, endPoint x: 232, endPoint y: 230, distance: 133.2
click at [232, 230] on input "Place [PERSON_NAME] · Magnifique duplex hypercentre [GEOGRAPHIC_DATA]" at bounding box center [258, 231] width 222 height 17
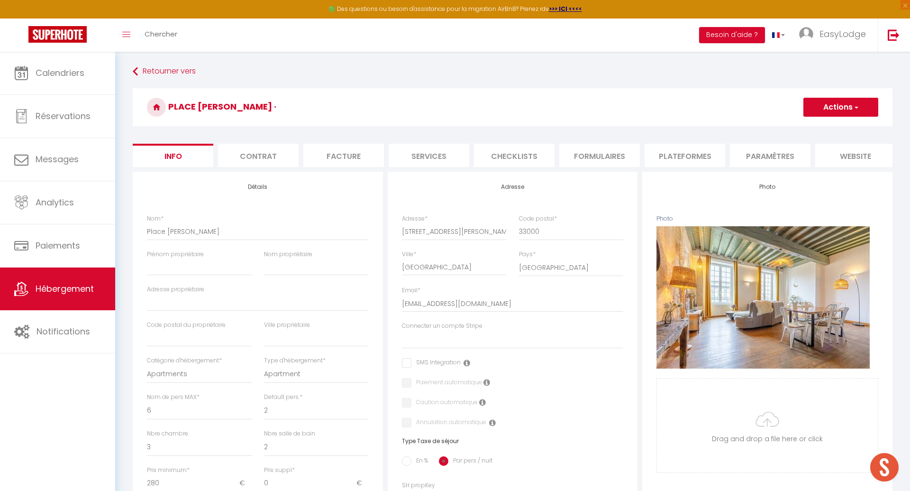
click at [146, 228] on div "Nom * Place [PERSON_NAME] ·" at bounding box center [258, 232] width 234 height 36
click at [149, 229] on input "Place [PERSON_NAME] ·" at bounding box center [258, 231] width 222 height 17
click at [254, 235] on input "[STREET_ADDRESS][PERSON_NAME] ·" at bounding box center [258, 231] width 222 height 17
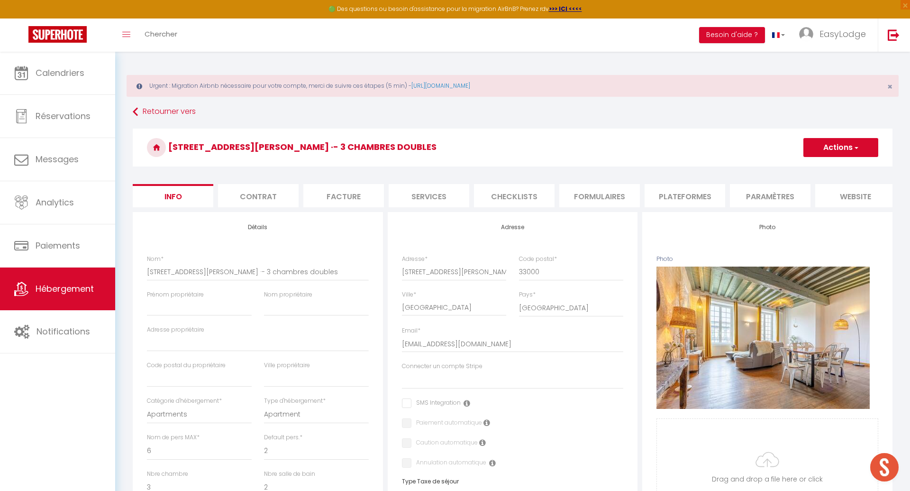
click at [841, 151] on button "Actions" at bounding box center [841, 147] width 75 height 19
click at [810, 168] on input "Enregistrer" at bounding box center [803, 168] width 35 height 9
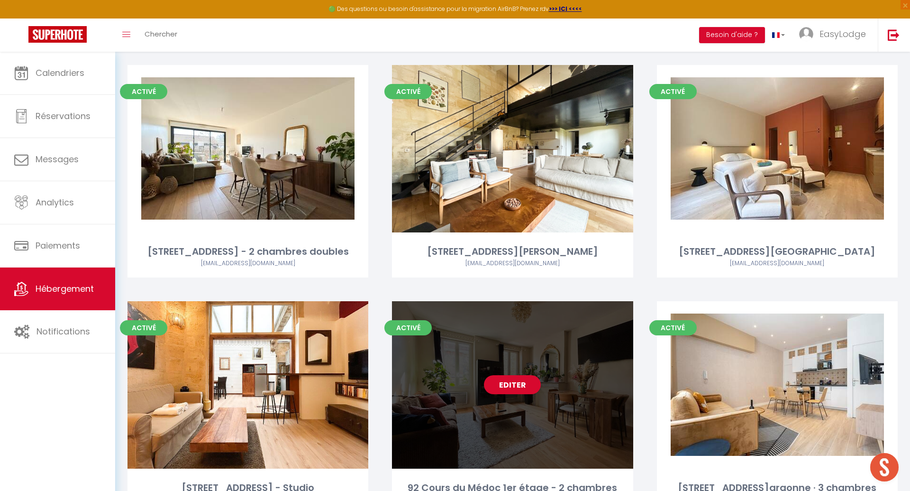
scroll to position [1750, 0]
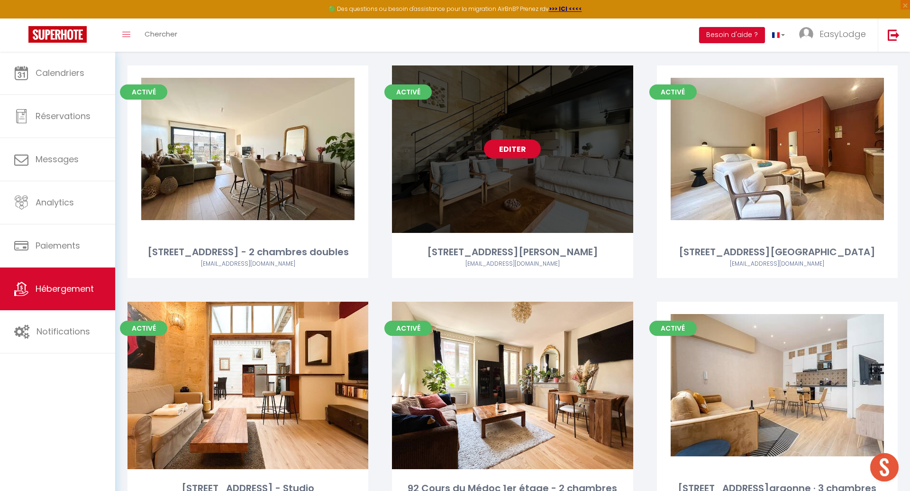
click at [513, 152] on link "Editer" at bounding box center [512, 148] width 57 height 19
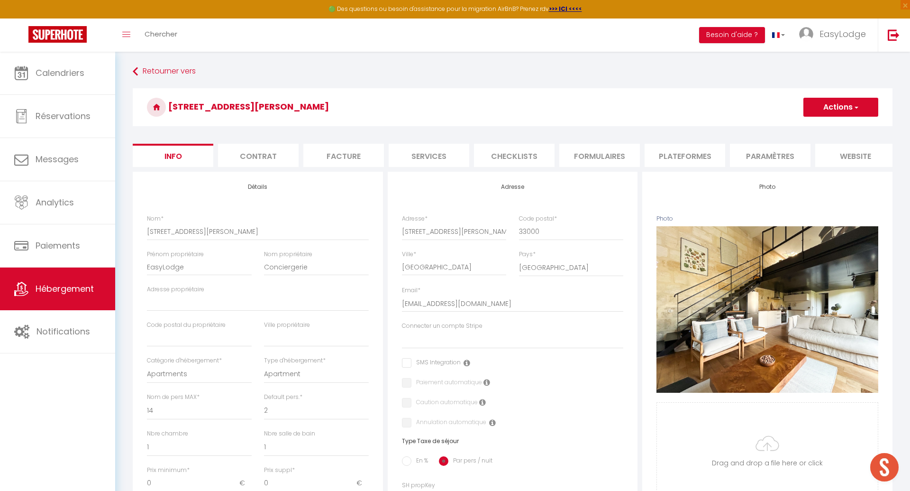
click at [840, 110] on button "Actions" at bounding box center [841, 107] width 75 height 19
click at [813, 151] on link "Supprimer" at bounding box center [826, 152] width 101 height 12
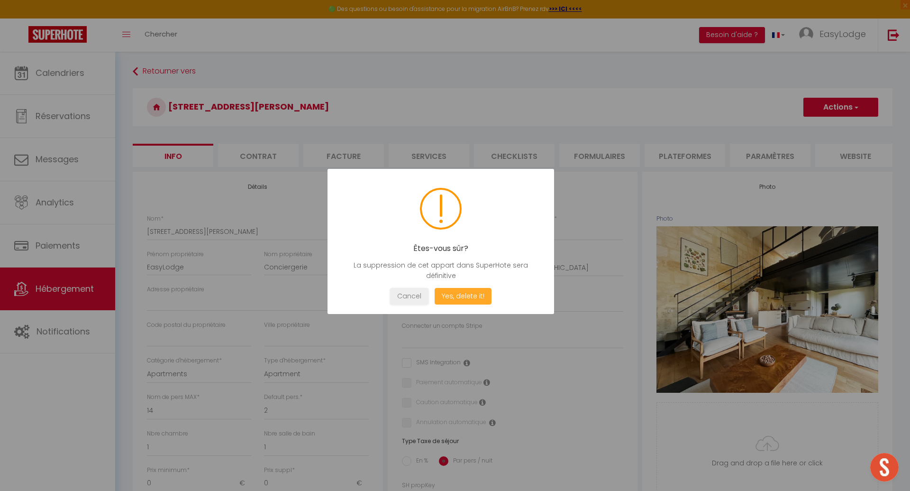
click at [482, 295] on button "Yes, delete it!" at bounding box center [463, 296] width 57 height 17
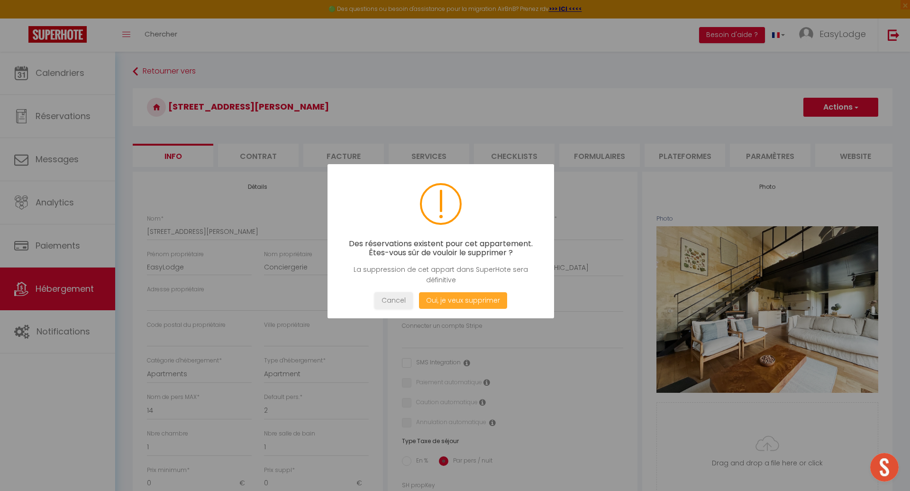
click at [463, 298] on button "Oui, je veux supprimer" at bounding box center [463, 300] width 88 height 17
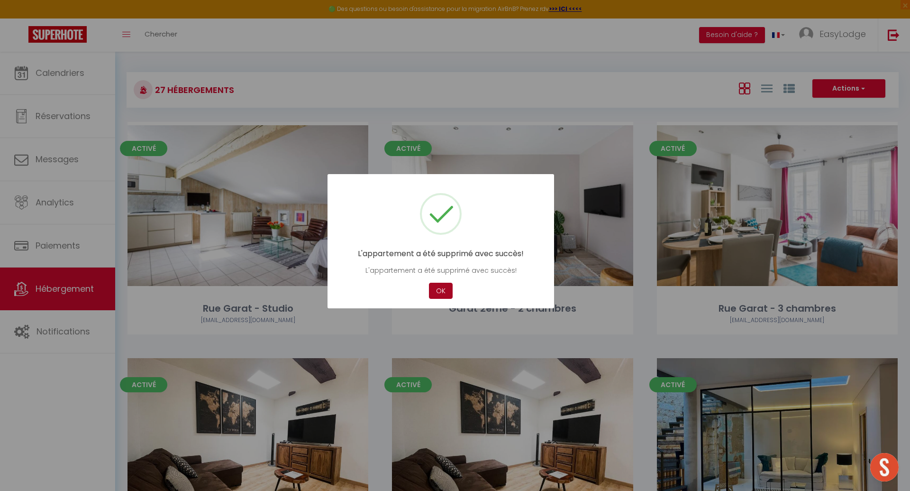
click at [446, 291] on button "OK" at bounding box center [441, 291] width 24 height 17
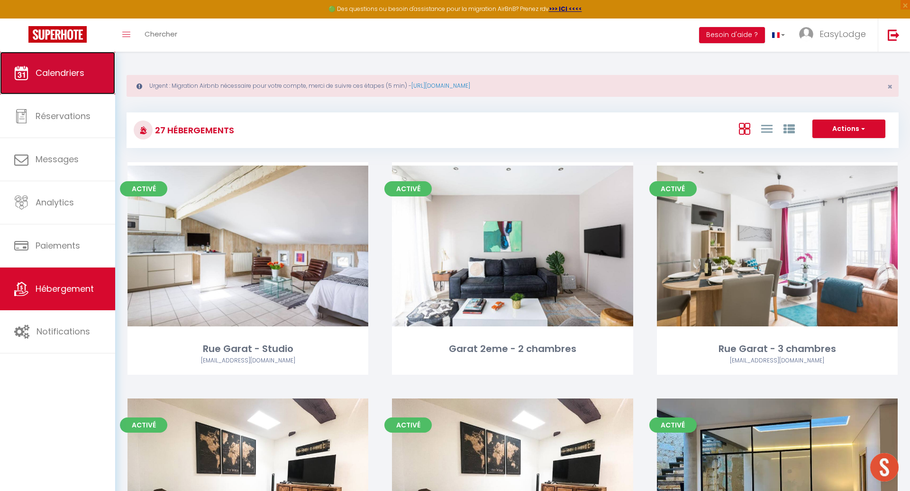
click at [8, 64] on link "Calendriers" at bounding box center [57, 73] width 115 height 43
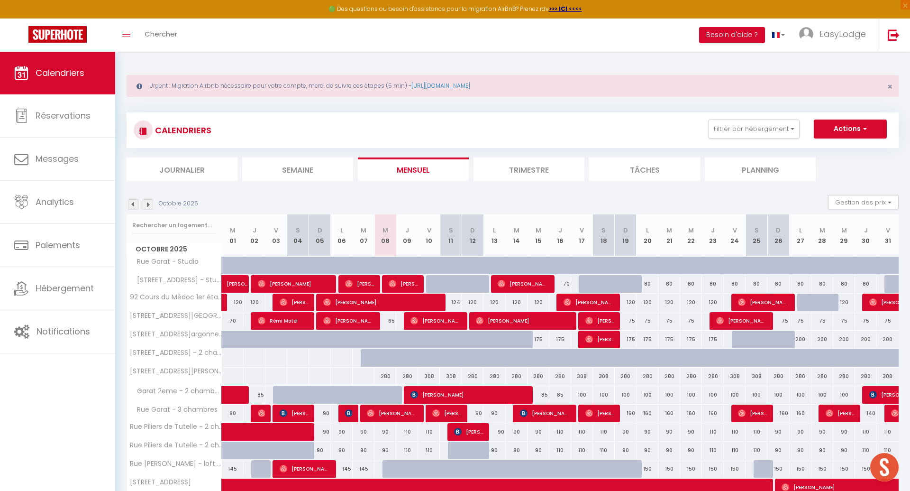
click at [539, 338] on div "175" at bounding box center [539, 339] width 22 height 18
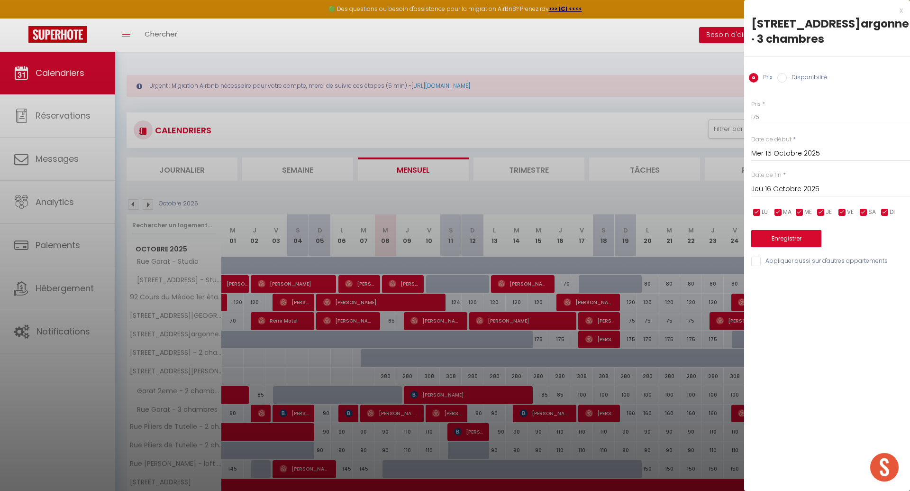
click at [815, 183] on input "Jeu 16 Octobre 2025" at bounding box center [830, 189] width 159 height 12
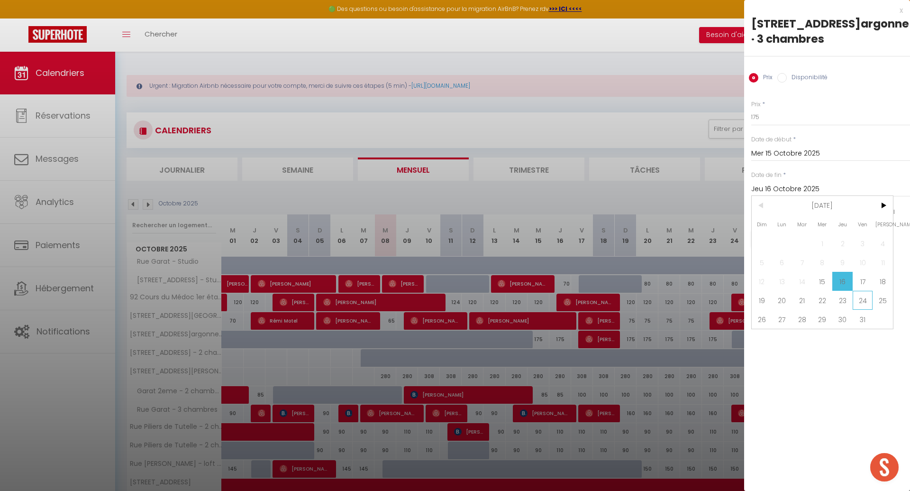
click at [862, 300] on span "24" at bounding box center [863, 300] width 20 height 19
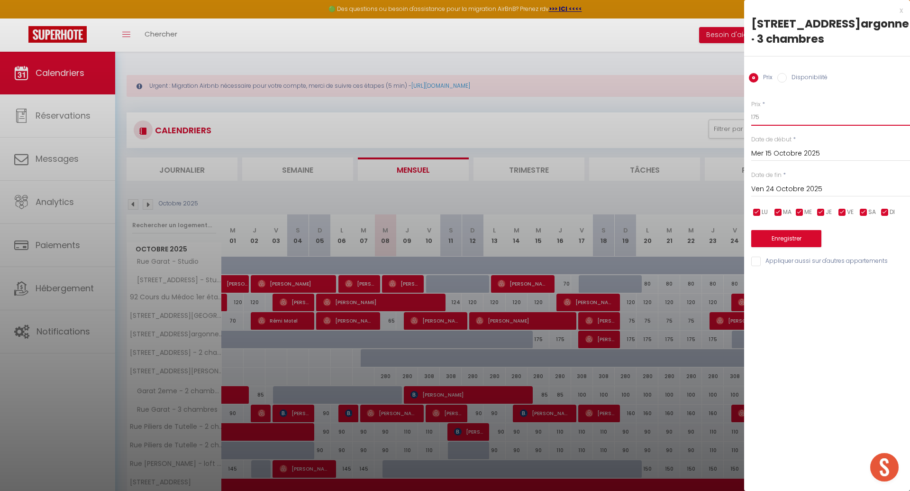
click at [784, 119] on input "175" at bounding box center [830, 117] width 159 height 17
click at [788, 237] on button "Enregistrer" at bounding box center [786, 238] width 70 height 17
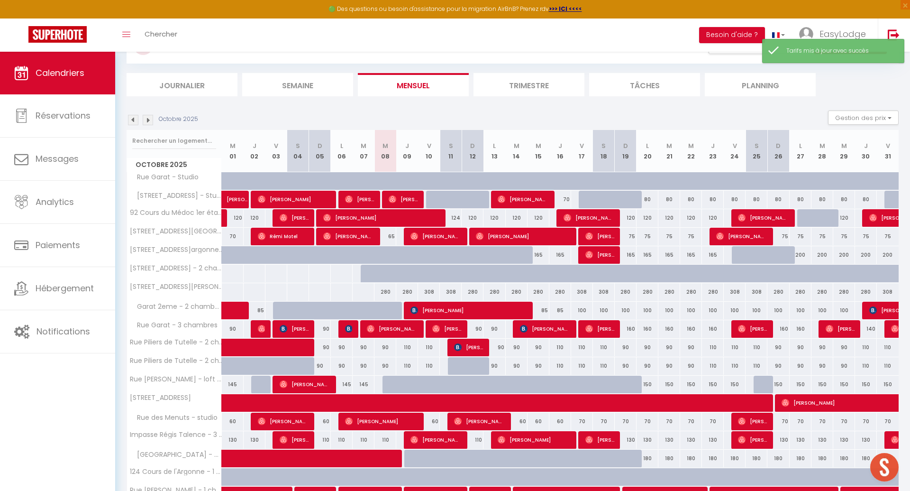
scroll to position [91, 0]
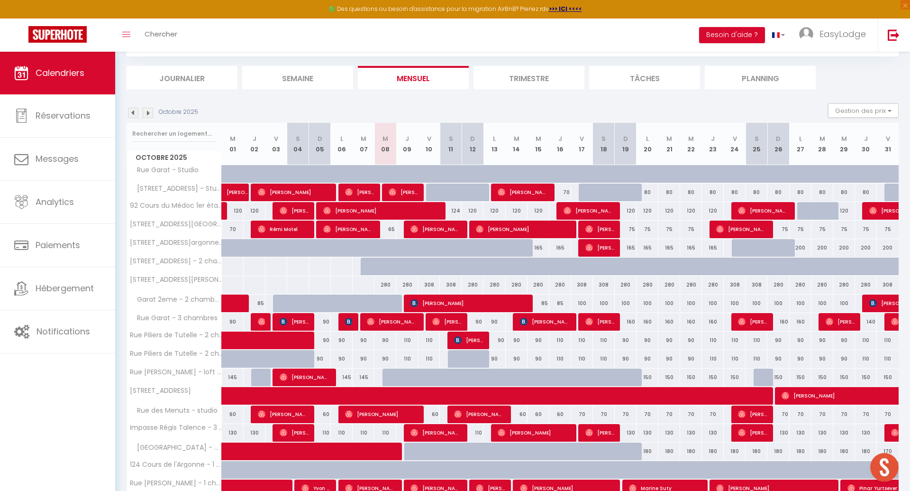
click at [455, 209] on div "124" at bounding box center [451, 211] width 22 height 18
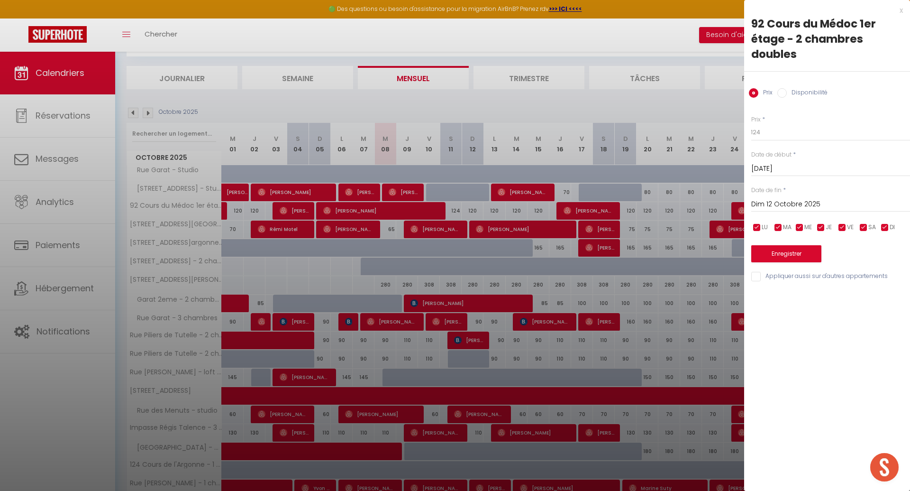
click at [824, 201] on input "Dim 12 Octobre 2025" at bounding box center [830, 204] width 159 height 12
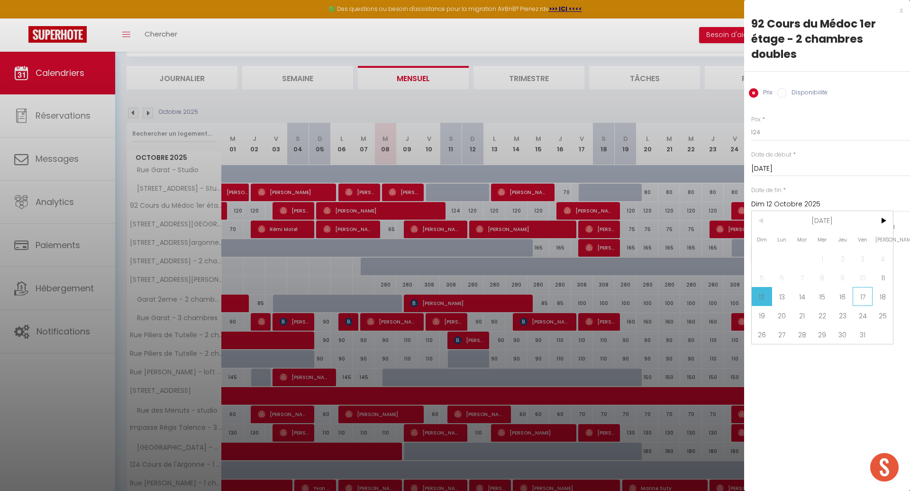
click at [858, 299] on span "17" at bounding box center [863, 296] width 20 height 19
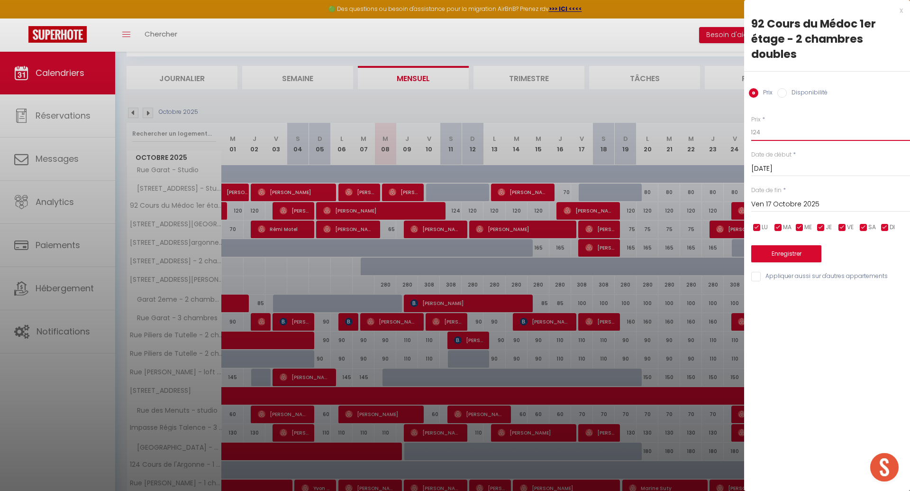
click at [770, 131] on input "124" at bounding box center [830, 132] width 159 height 17
click at [805, 250] on button "Enregistrer" at bounding box center [786, 253] width 70 height 17
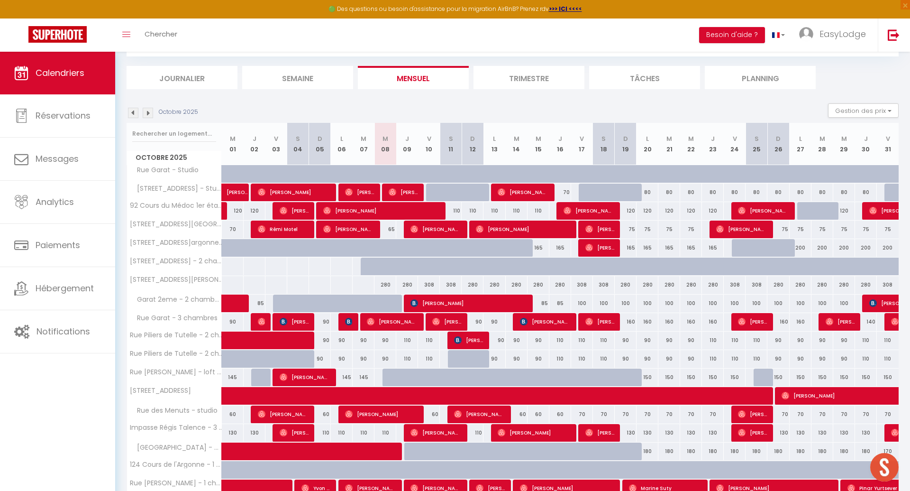
click at [801, 210] on div at bounding box center [808, 211] width 22 height 18
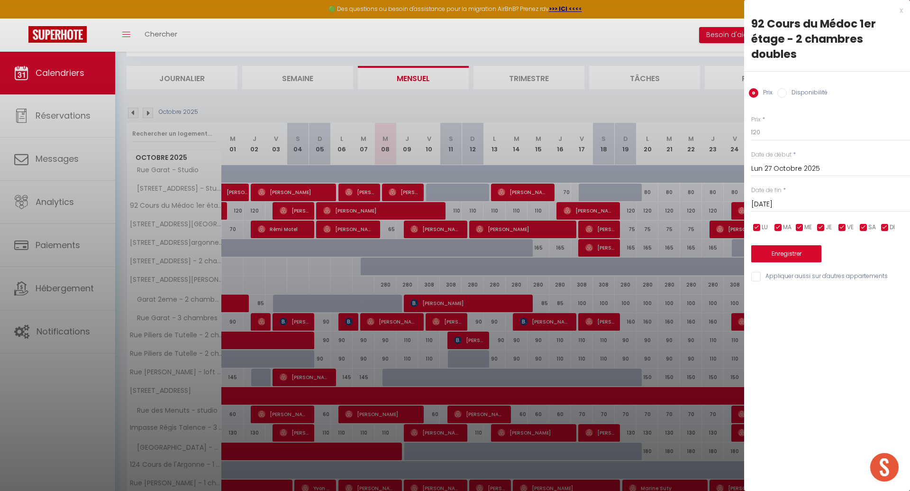
click at [675, 125] on div at bounding box center [455, 245] width 910 height 491
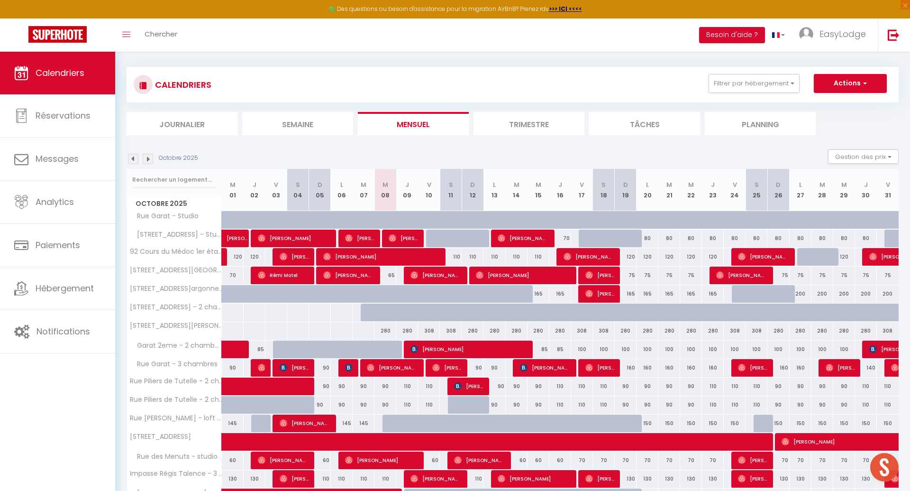
scroll to position [36, 0]
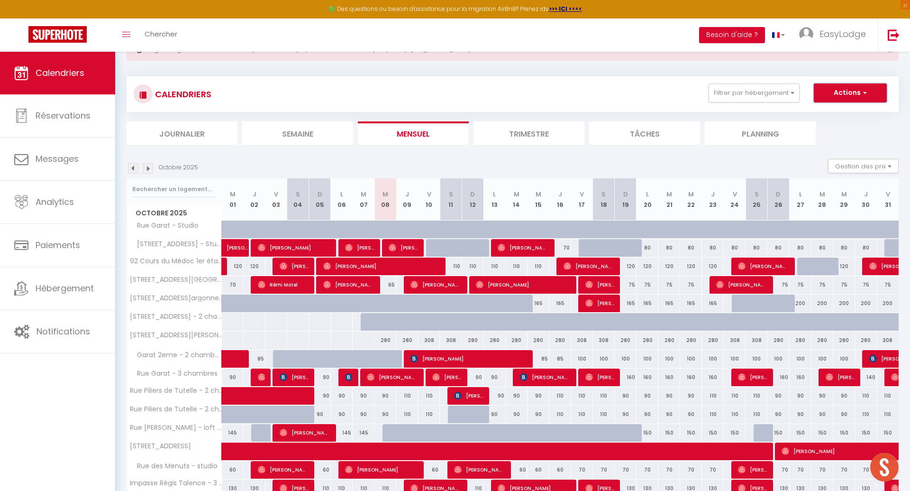
click at [847, 95] on button "Actions" at bounding box center [850, 92] width 73 height 19
click at [836, 114] on link "Nouvelle réservation" at bounding box center [840, 115] width 82 height 14
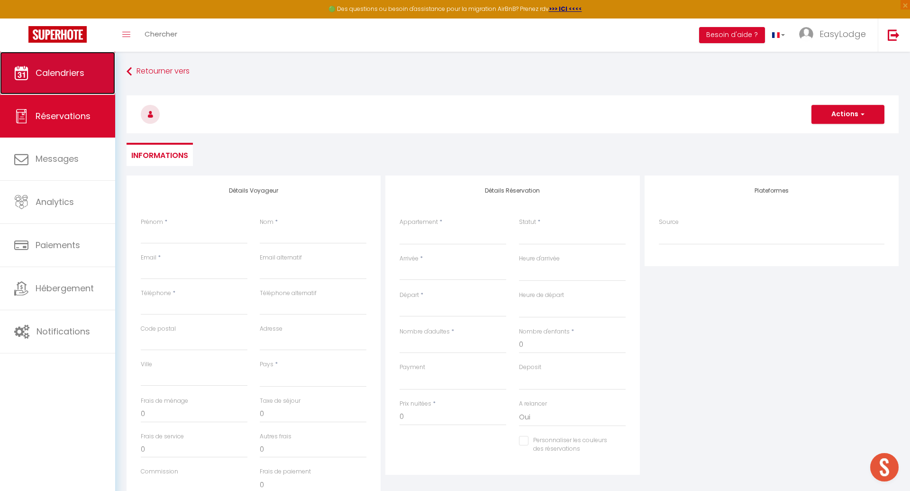
click at [75, 83] on link "Calendriers" at bounding box center [57, 73] width 115 height 43
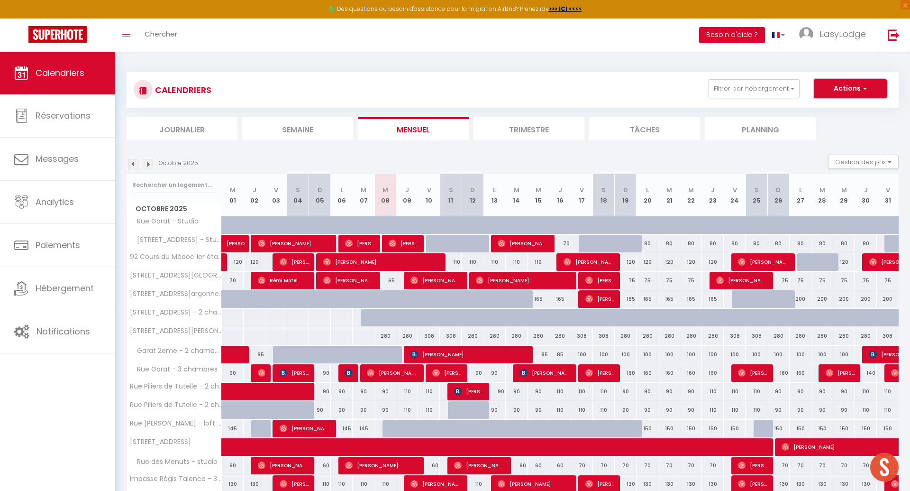
click at [832, 89] on button "Actions" at bounding box center [850, 88] width 73 height 19
click at [838, 107] on link "Nouvelle réservation" at bounding box center [840, 110] width 82 height 14
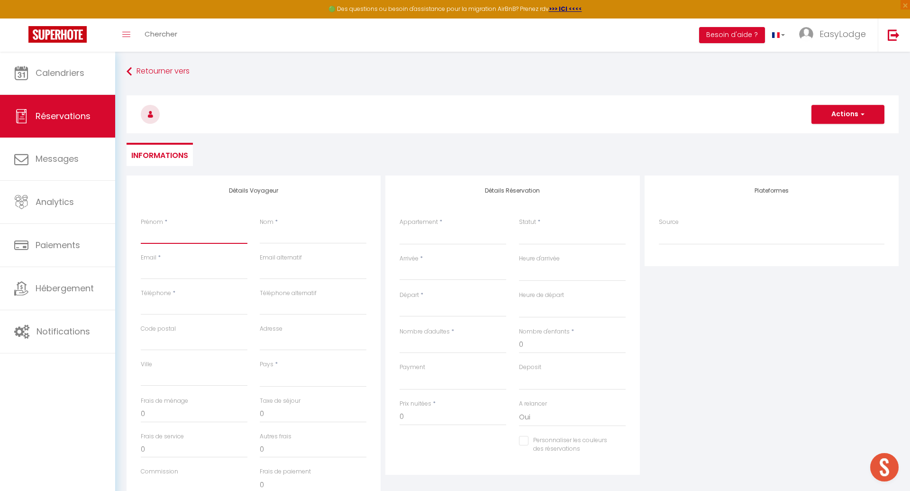
click at [189, 232] on input "Prénom" at bounding box center [194, 235] width 107 height 17
click at [283, 232] on input "Nom" at bounding box center [313, 235] width 107 height 17
click at [203, 274] on input "Email client" at bounding box center [194, 270] width 107 height 17
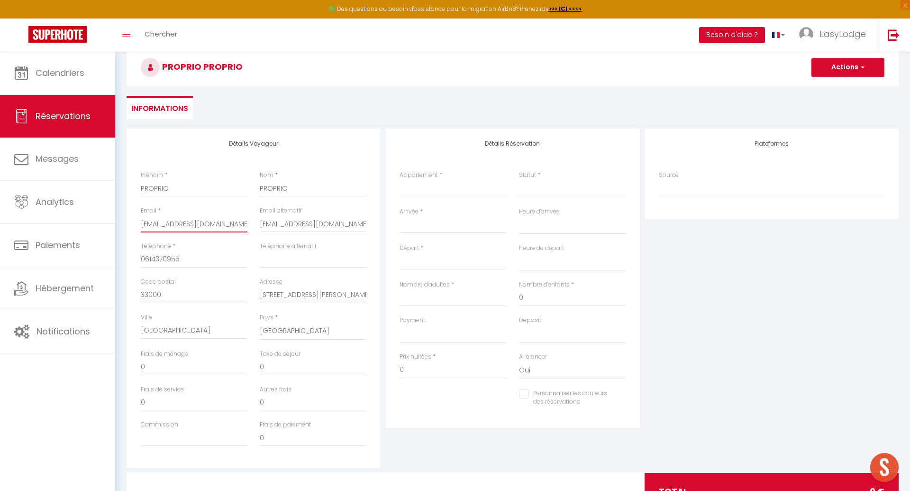
scroll to position [89, 0]
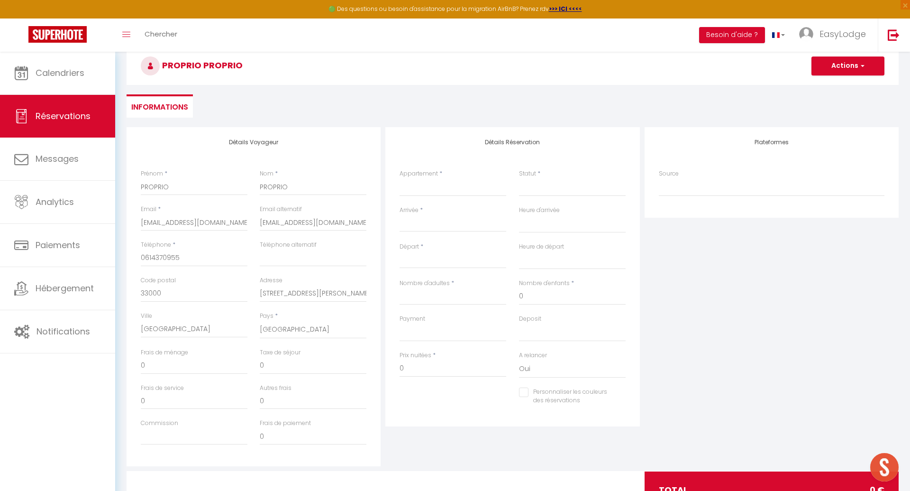
click at [436, 176] on label "Appartement" at bounding box center [419, 173] width 38 height 9
click at [436, 178] on select "Rue Garat - Studio Garat 2eme - 2 chambres [GEOGRAPHIC_DATA] - [GEOGRAPHIC_DATA…" at bounding box center [453, 187] width 107 height 18
click at [424, 181] on select "Rue Garat - Studio Garat 2eme - 2 chambres [GEOGRAPHIC_DATA] - [GEOGRAPHIC_DATA…" at bounding box center [453, 187] width 107 height 18
click at [407, 228] on input "Arrivée" at bounding box center [453, 224] width 107 height 12
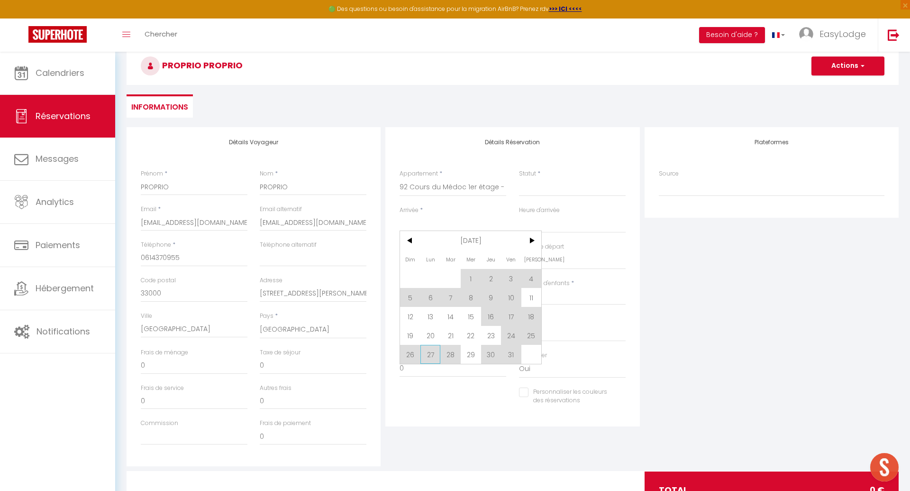
click at [431, 351] on span "27" at bounding box center [430, 354] width 20 height 19
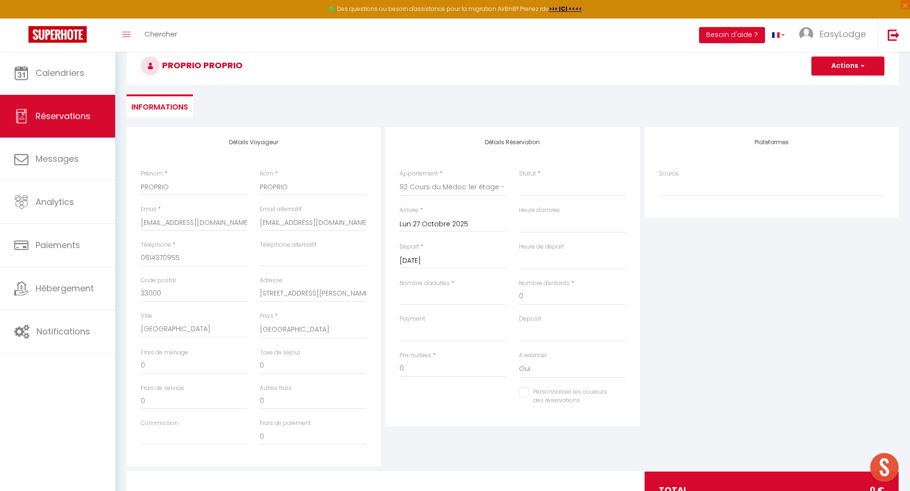
click at [445, 258] on input "[DATE]" at bounding box center [453, 261] width 107 height 12
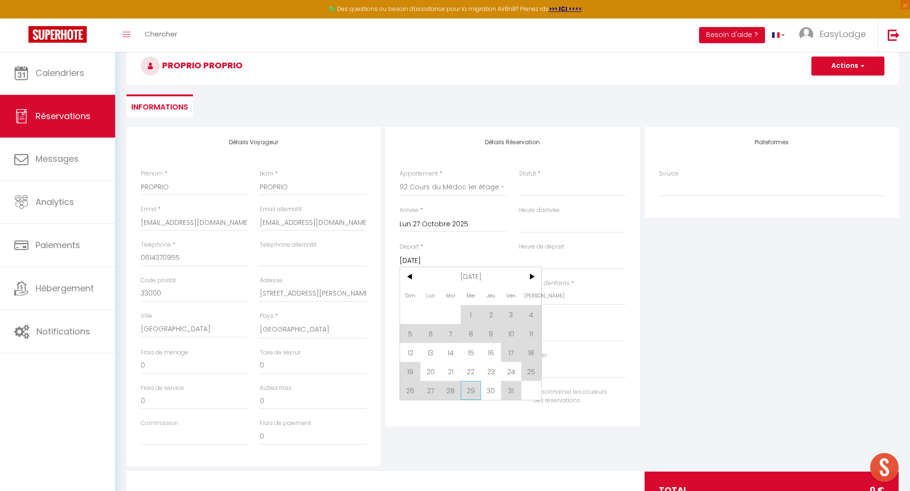
click at [474, 387] on span "29" at bounding box center [471, 390] width 20 height 19
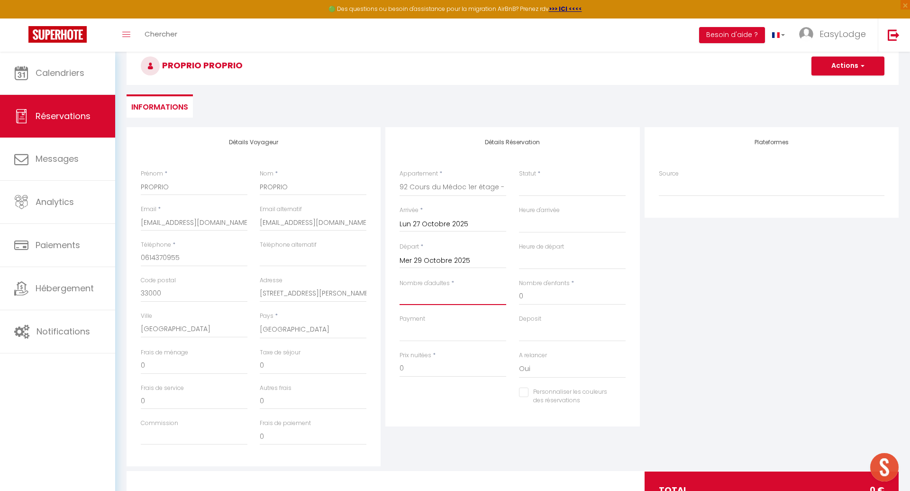
click at [432, 296] on input "Nombre d'adultes" at bounding box center [453, 296] width 107 height 17
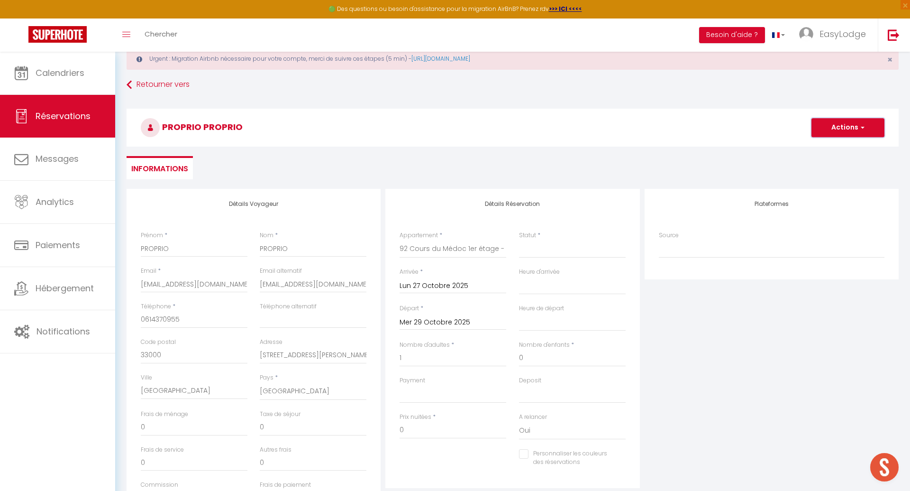
click at [855, 128] on button "Actions" at bounding box center [848, 127] width 73 height 19
click at [825, 146] on link "Enregistrer" at bounding box center [838, 148] width 75 height 12
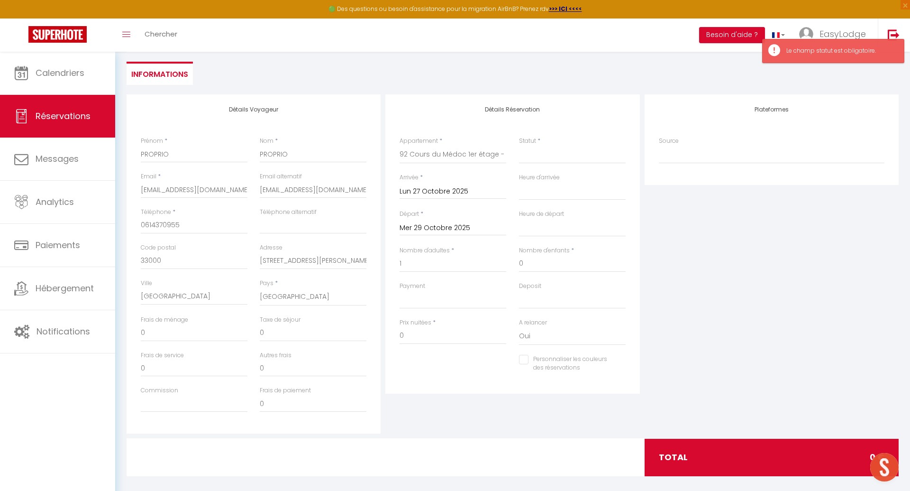
scroll to position [129, 0]
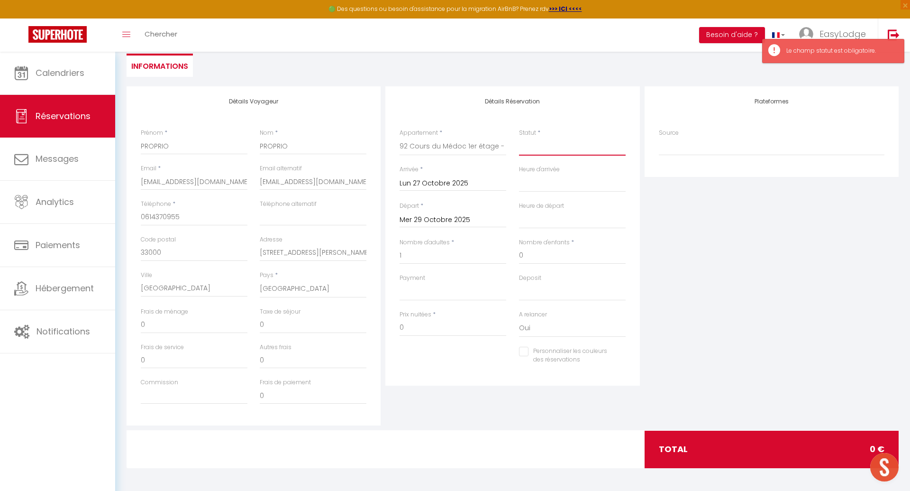
click at [540, 151] on select "Confirmé Non Confirmé [PERSON_NAME] par le voyageur No Show Request" at bounding box center [572, 146] width 107 height 18
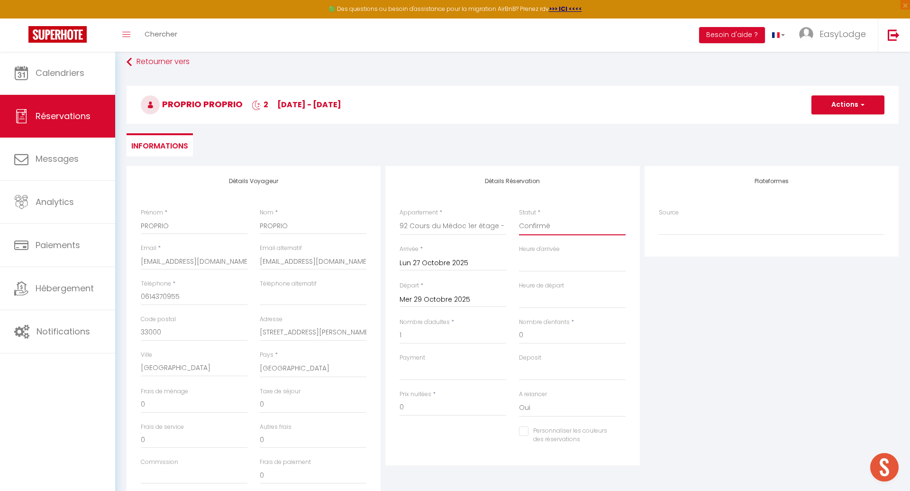
scroll to position [0, 0]
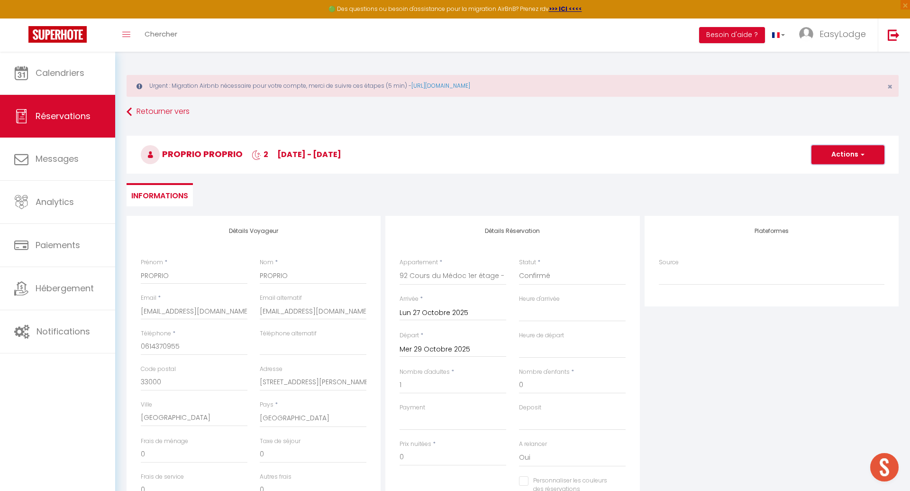
click at [842, 159] on button "Actions" at bounding box center [848, 154] width 73 height 19
click at [828, 177] on link "Enregistrer" at bounding box center [838, 175] width 75 height 12
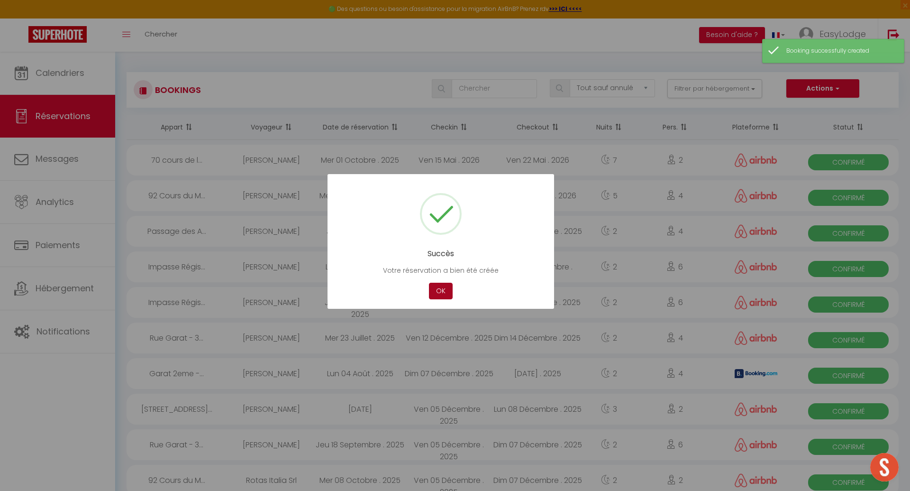
click at [440, 292] on button "OK" at bounding box center [441, 291] width 24 height 17
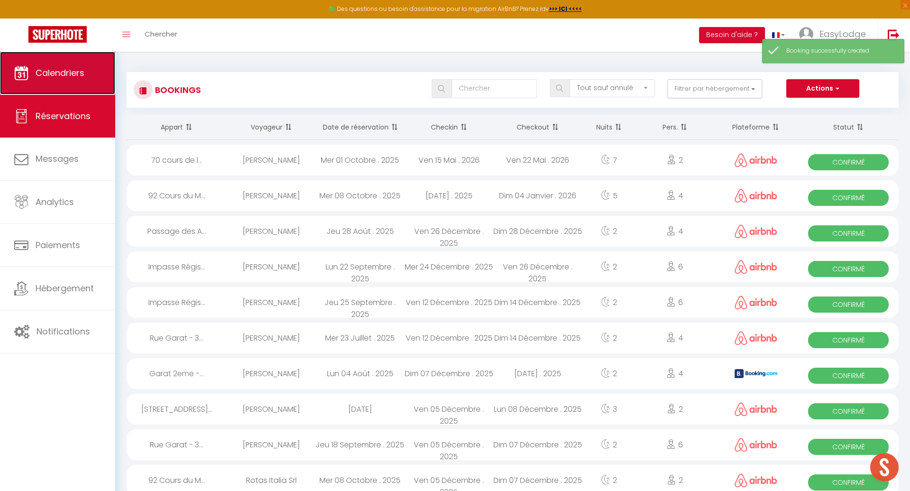
click at [62, 87] on link "Calendriers" at bounding box center [57, 73] width 115 height 43
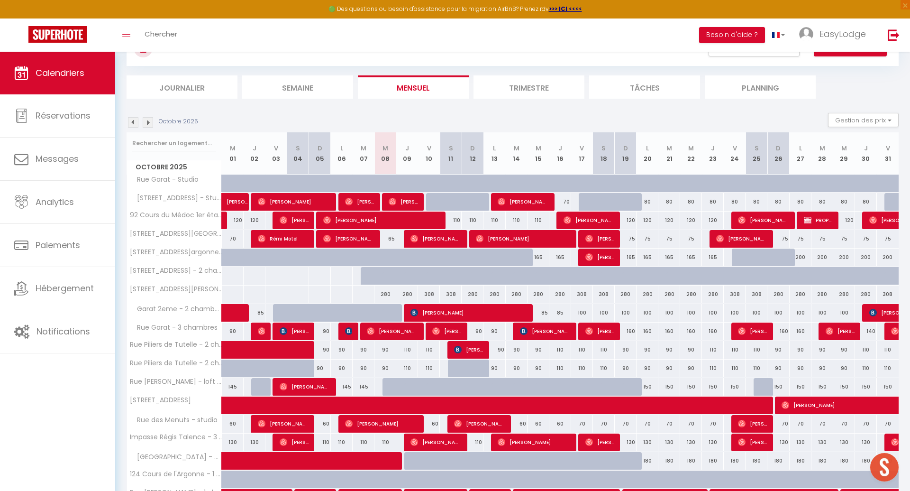
scroll to position [82, 0]
click at [541, 311] on div "85" at bounding box center [539, 313] width 22 height 18
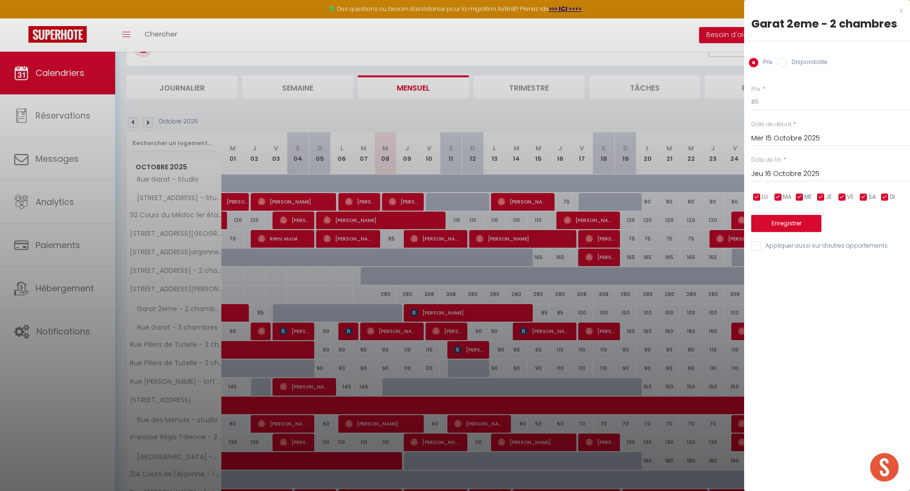
click at [803, 176] on input "Jeu 16 Octobre 2025" at bounding box center [830, 174] width 159 height 12
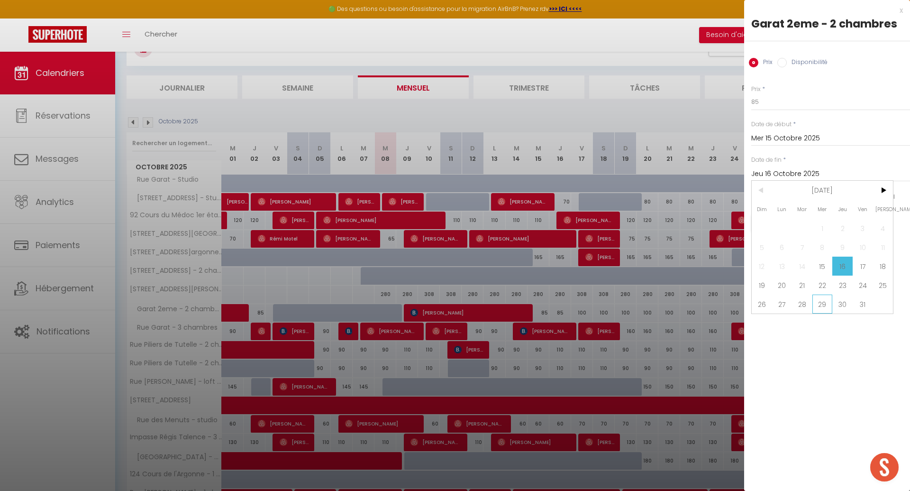
click at [819, 304] on span "29" at bounding box center [823, 303] width 20 height 19
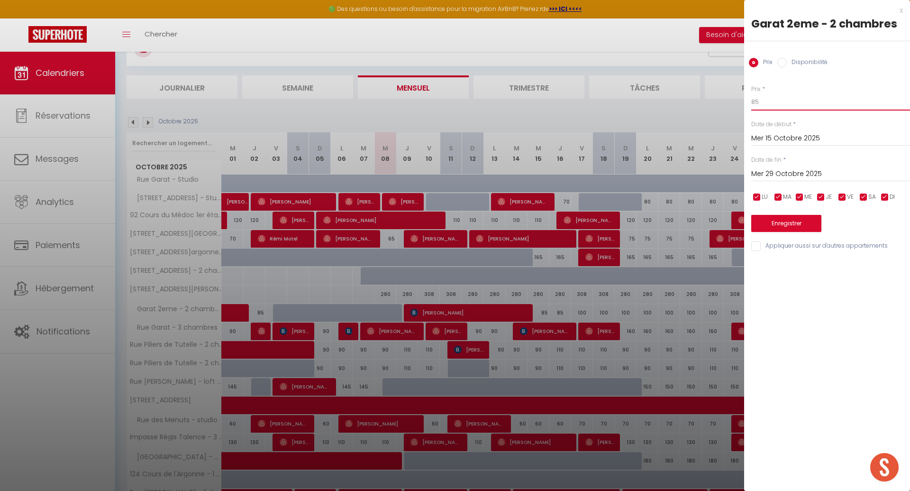
click at [774, 103] on input "85" at bounding box center [830, 101] width 159 height 17
click at [777, 222] on button "Enregistrer" at bounding box center [786, 223] width 70 height 17
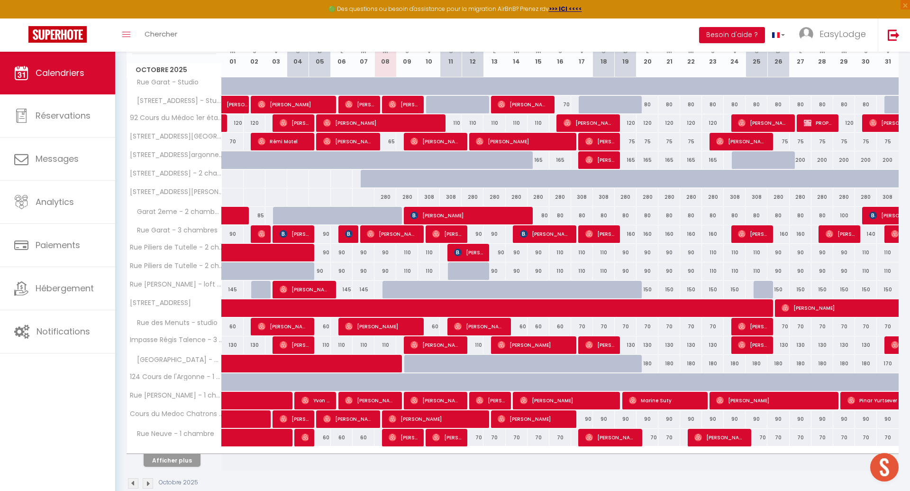
scroll to position [183, 0]
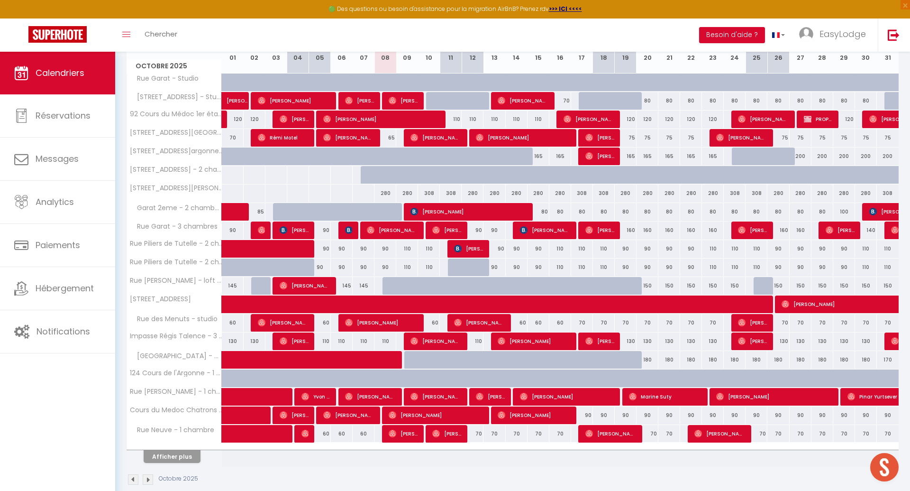
click at [632, 339] on div "130" at bounding box center [626, 341] width 22 height 18
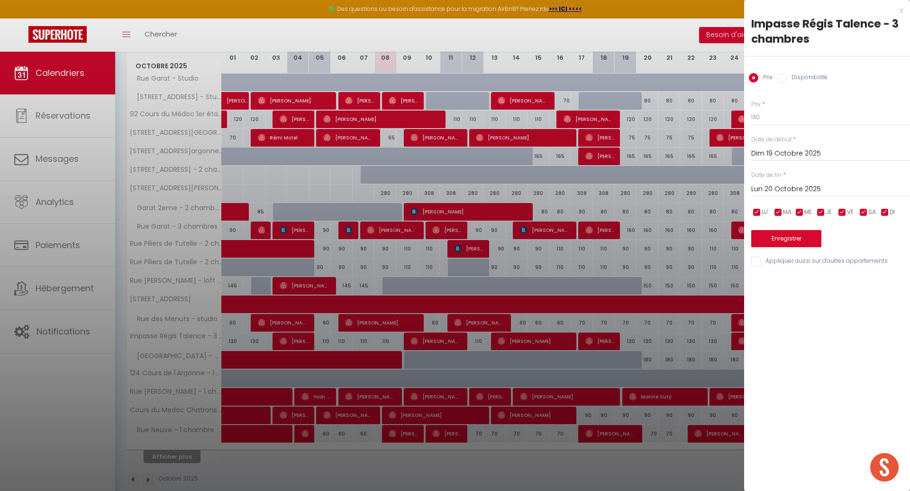
click at [829, 185] on input "Lun 20 Octobre 2025" at bounding box center [830, 189] width 159 height 12
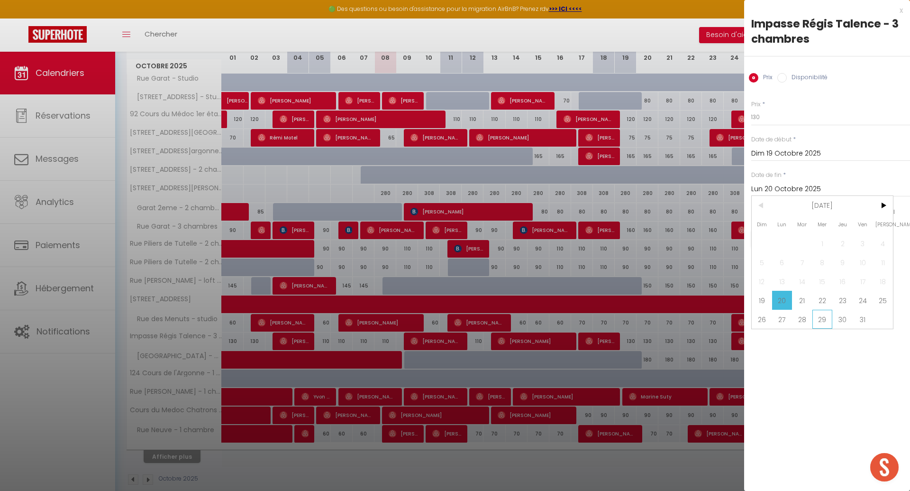
click at [822, 317] on span "29" at bounding box center [823, 319] width 20 height 19
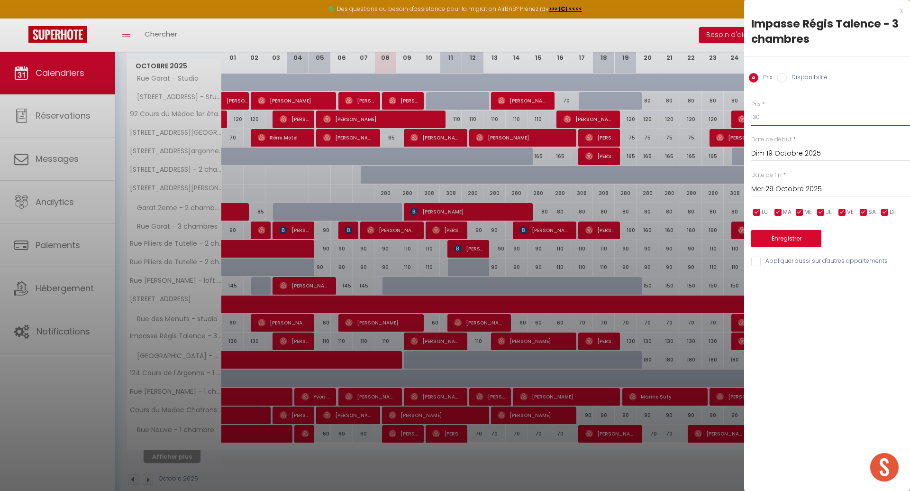
click at [764, 120] on input "130" at bounding box center [830, 117] width 159 height 17
click at [786, 233] on button "Enregistrer" at bounding box center [786, 238] width 70 height 17
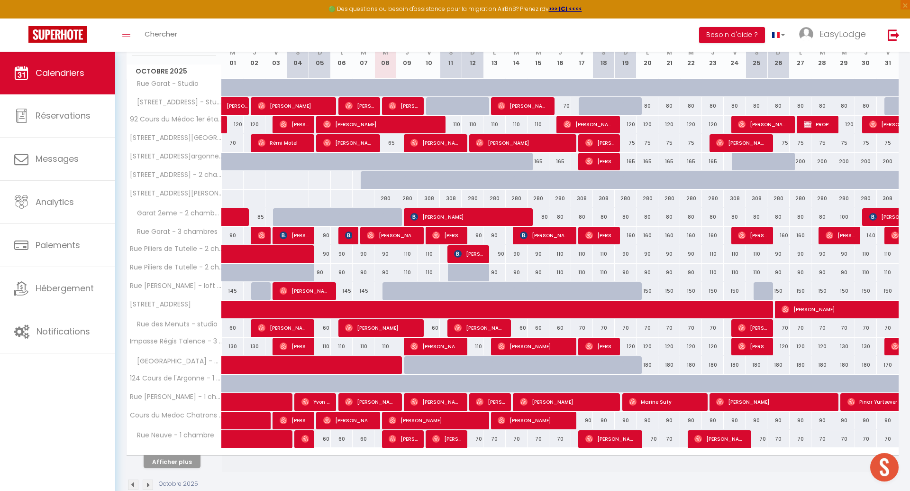
scroll to position [182, 0]
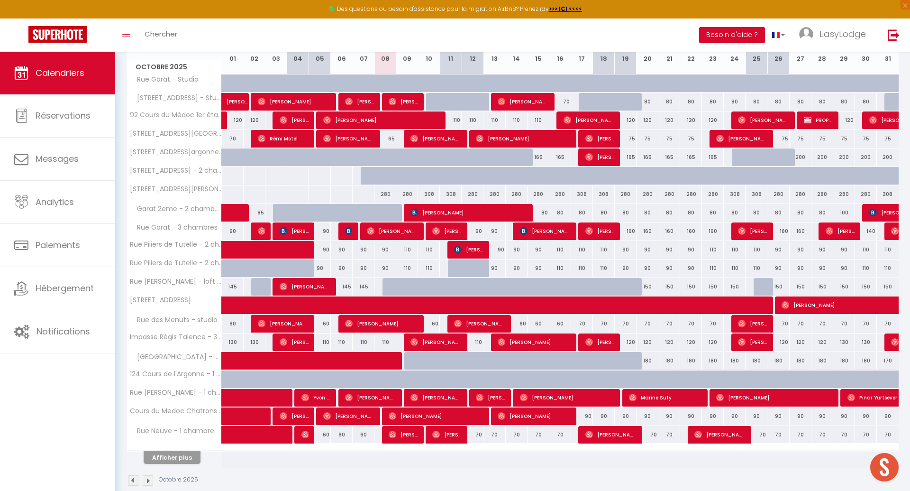
click at [482, 432] on div "70" at bounding box center [473, 435] width 22 height 18
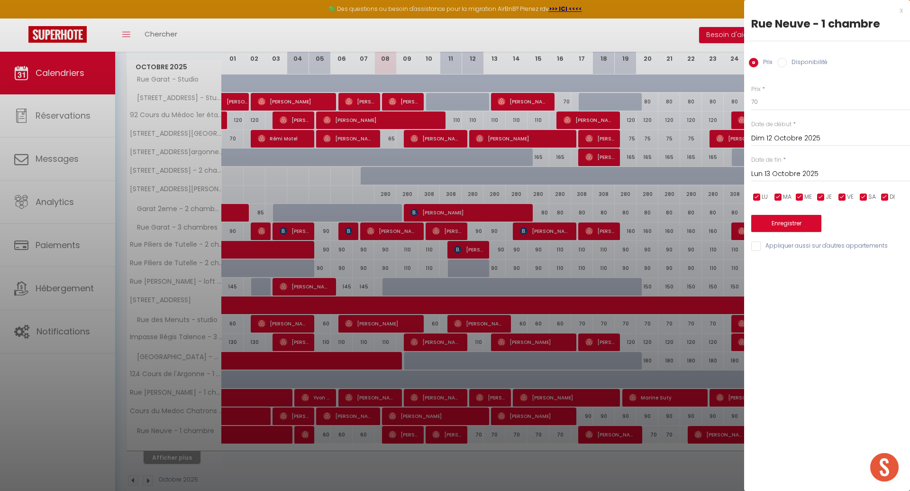
click at [789, 178] on input "Lun 13 Octobre 2025" at bounding box center [830, 174] width 159 height 12
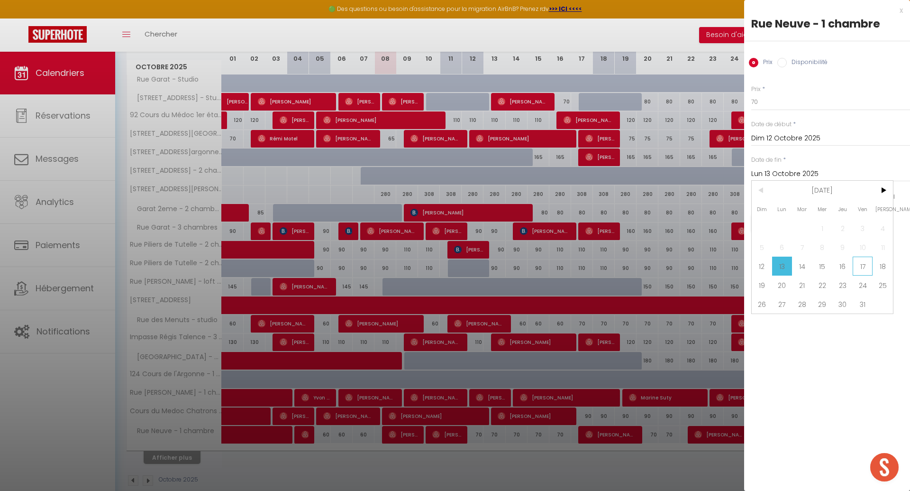
click at [864, 265] on span "17" at bounding box center [863, 265] width 20 height 19
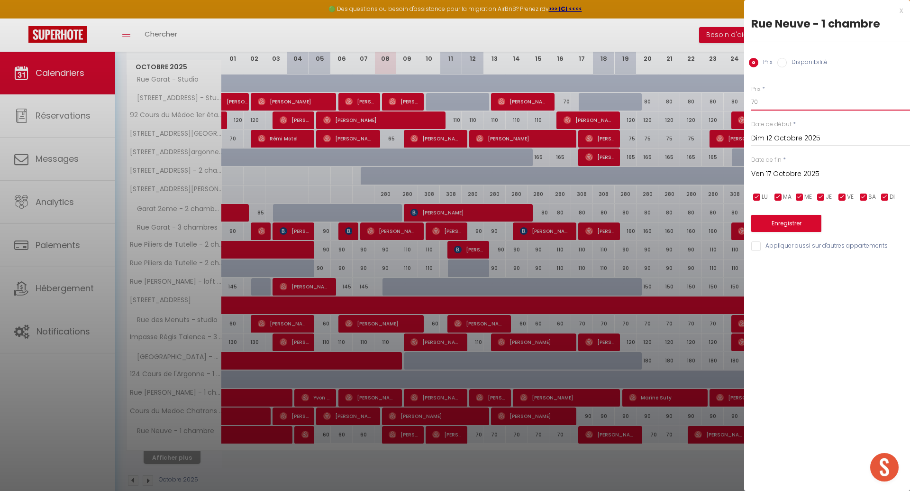
click at [769, 96] on input "70" at bounding box center [830, 101] width 159 height 17
click at [770, 105] on input "70" at bounding box center [830, 101] width 159 height 17
click at [773, 222] on button "Enregistrer" at bounding box center [786, 223] width 70 height 17
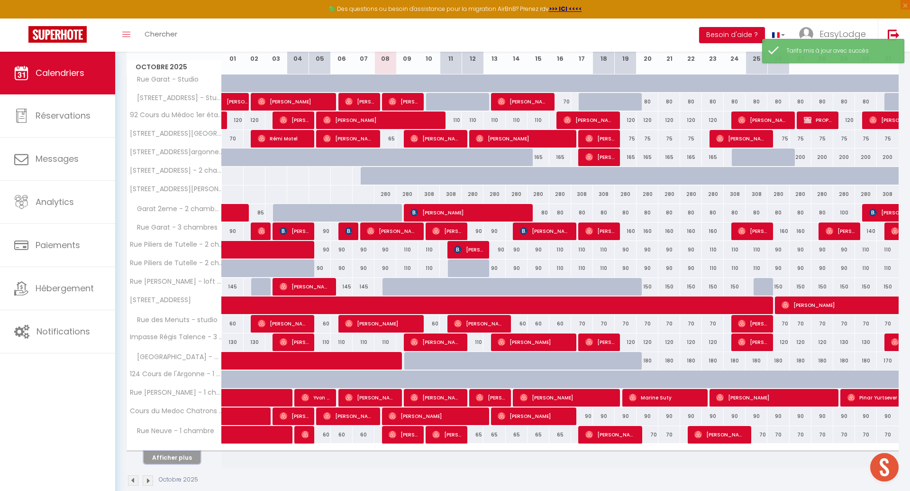
click at [187, 451] on button "Afficher plus" at bounding box center [172, 457] width 57 height 13
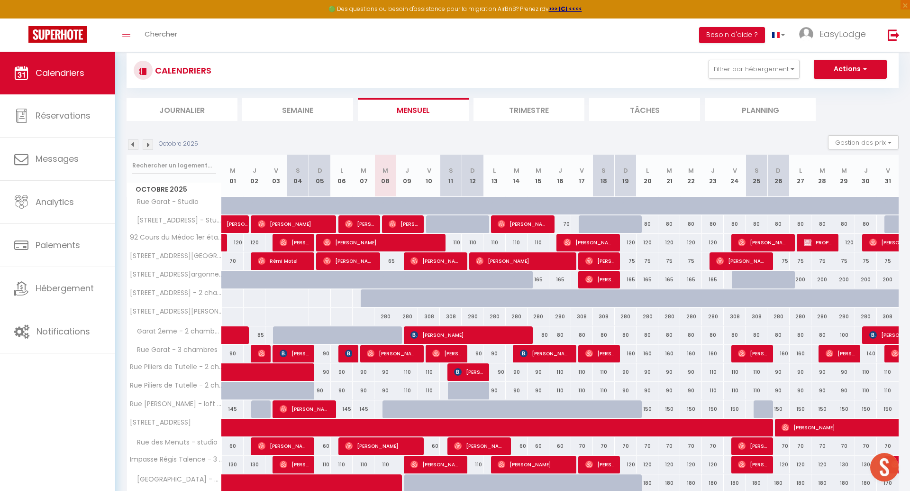
scroll to position [59, 0]
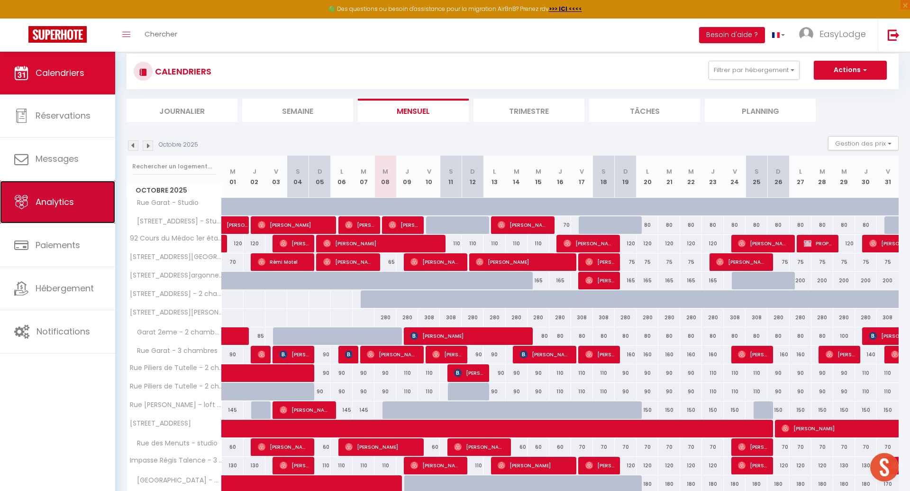
click at [52, 204] on span "Analytics" at bounding box center [55, 202] width 38 height 12
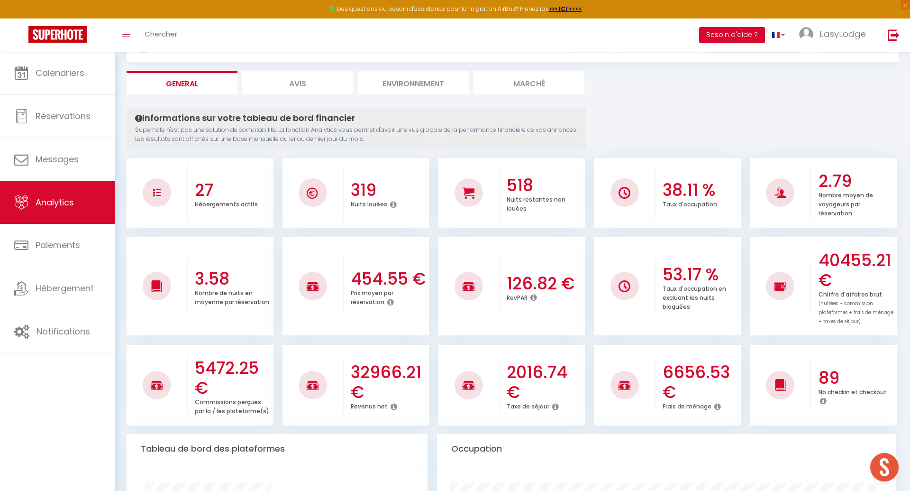
scroll to position [86, 0]
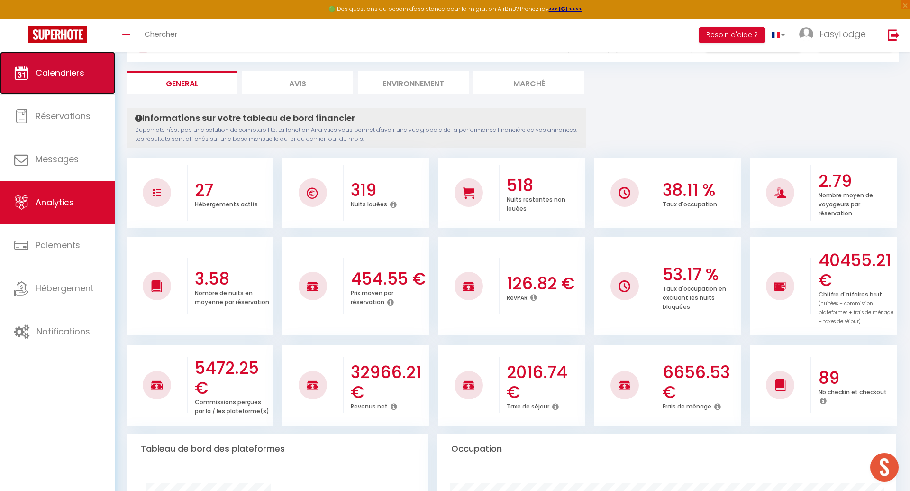
click at [49, 78] on span "Calendriers" at bounding box center [60, 73] width 49 height 12
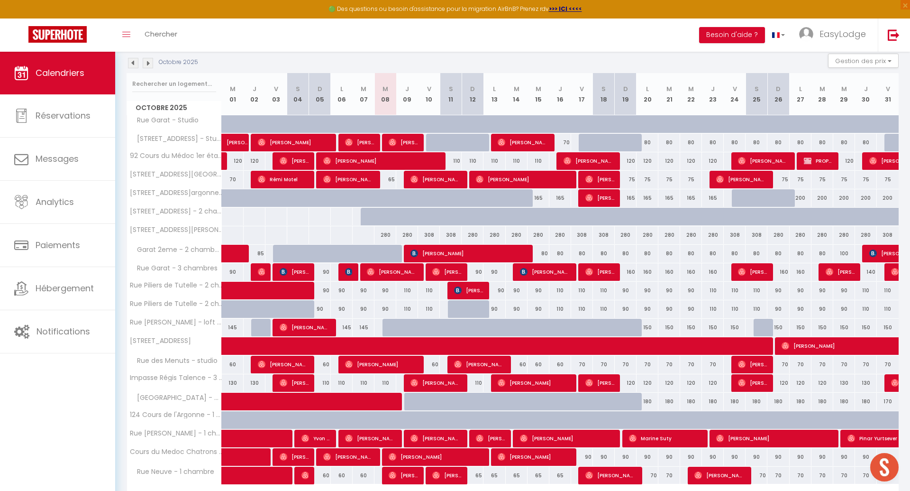
scroll to position [154, 0]
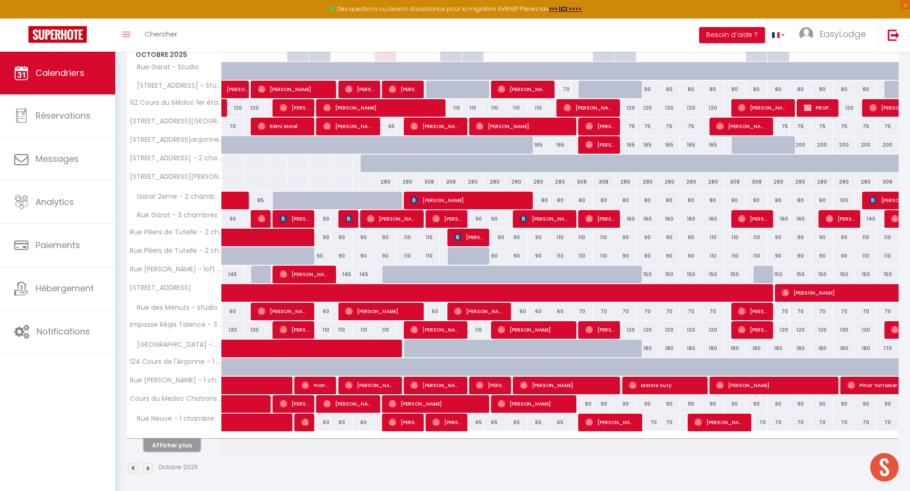
click at [191, 440] on button "Afficher plus" at bounding box center [172, 444] width 57 height 13
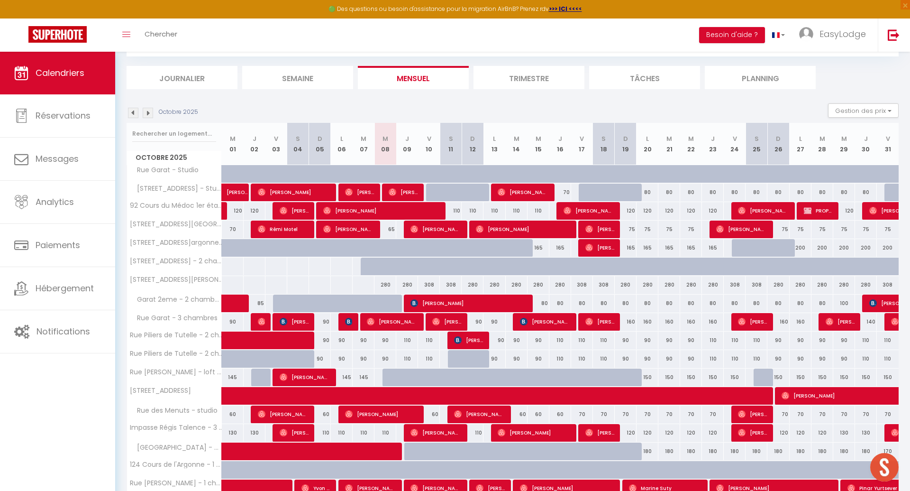
scroll to position [91, 0]
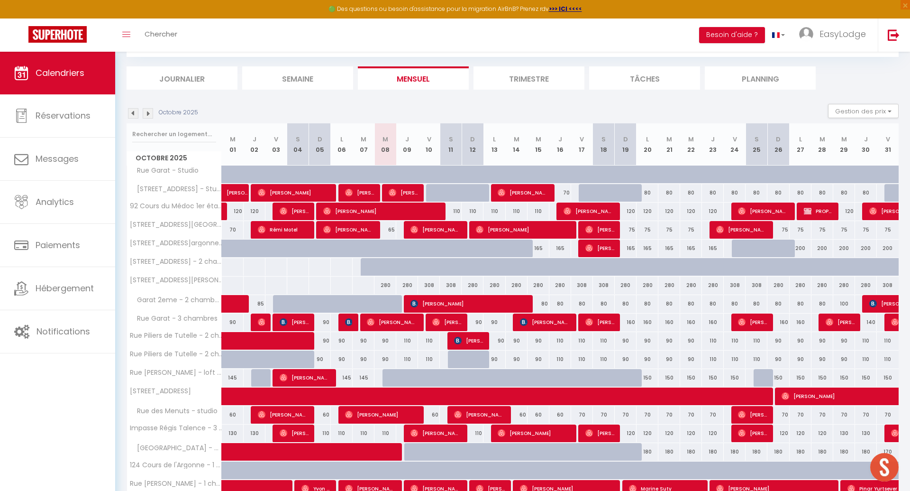
click at [628, 321] on div "160" at bounding box center [626, 322] width 22 height 18
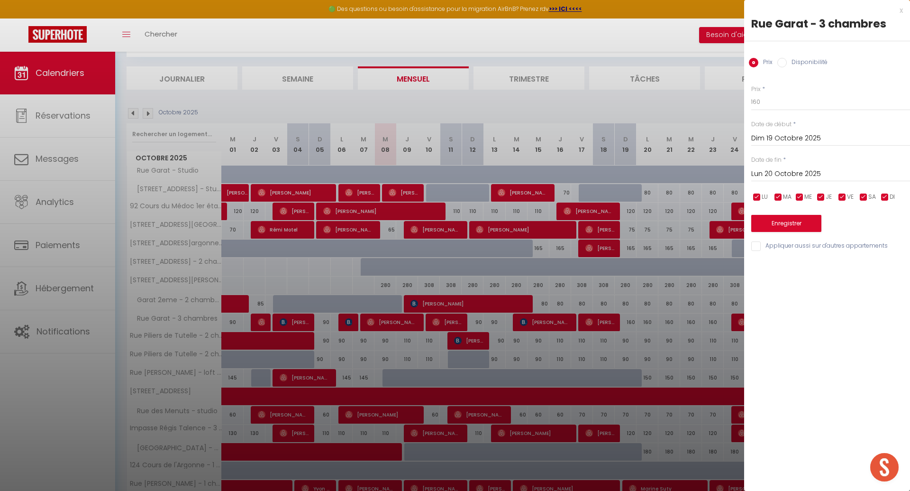
click at [793, 175] on input "Lun 20 Octobre 2025" at bounding box center [830, 174] width 159 height 12
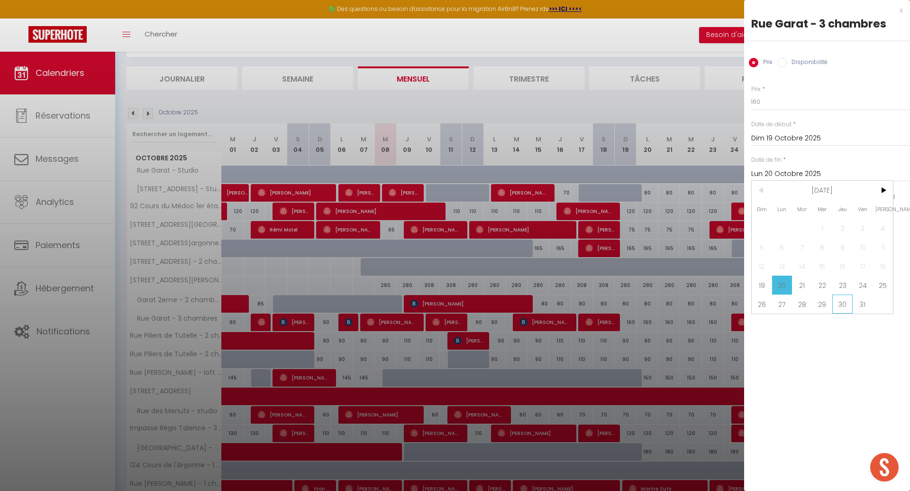
click at [838, 303] on span "30" at bounding box center [842, 303] width 20 height 19
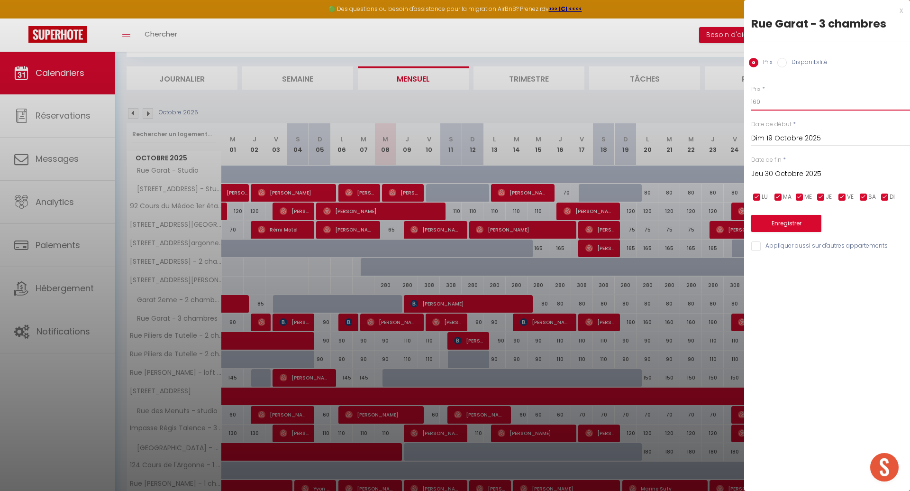
click at [774, 108] on input "160" at bounding box center [830, 101] width 159 height 17
click at [779, 221] on button "Enregistrer" at bounding box center [786, 223] width 70 height 17
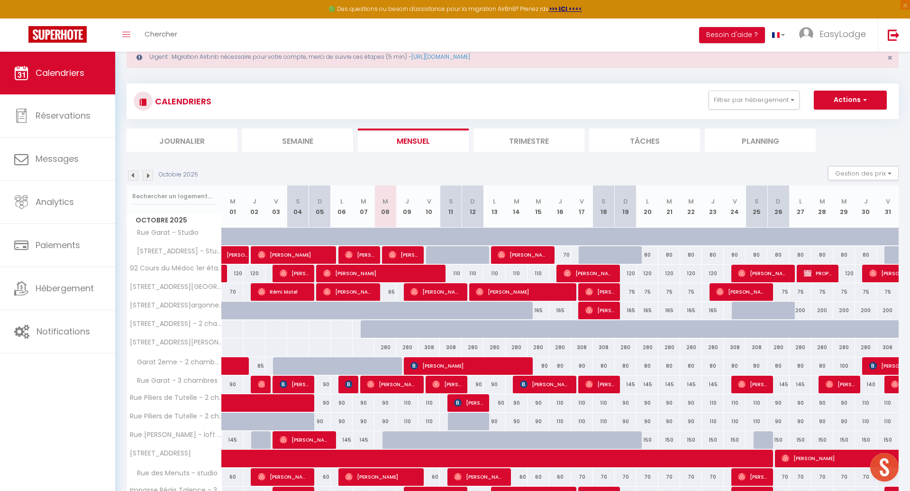
scroll to position [0, 0]
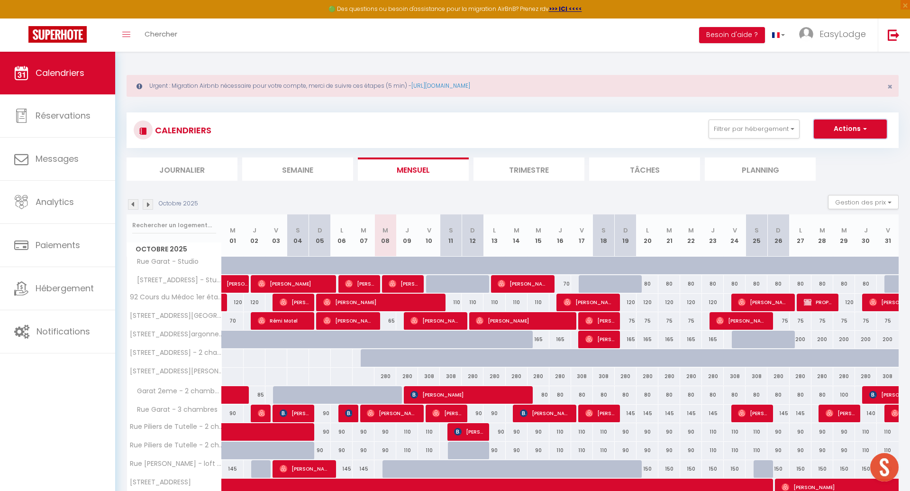
click at [846, 129] on button "Actions" at bounding box center [850, 128] width 73 height 19
click at [765, 205] on div "Octobre 2025 Gestion des prix Nb Nuits minimum Règles Disponibilité" at bounding box center [513, 204] width 772 height 19
click at [744, 168] on li "Planning" at bounding box center [760, 168] width 111 height 23
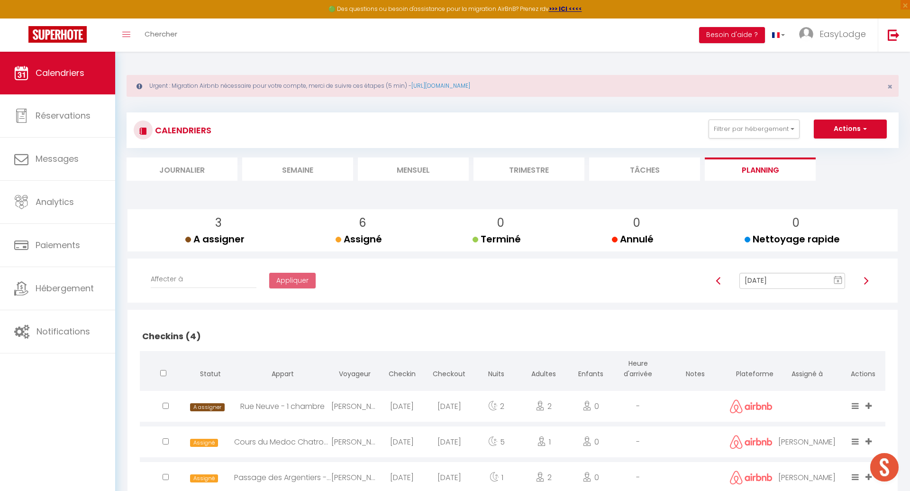
click at [865, 280] on img at bounding box center [866, 281] width 8 height 8
click at [867, 280] on img at bounding box center [866, 281] width 8 height 8
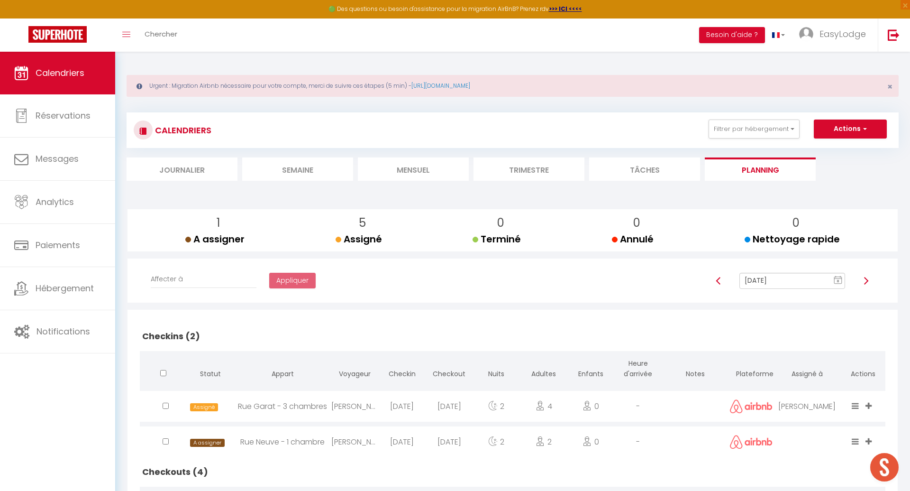
click at [867, 281] on img at bounding box center [866, 281] width 8 height 8
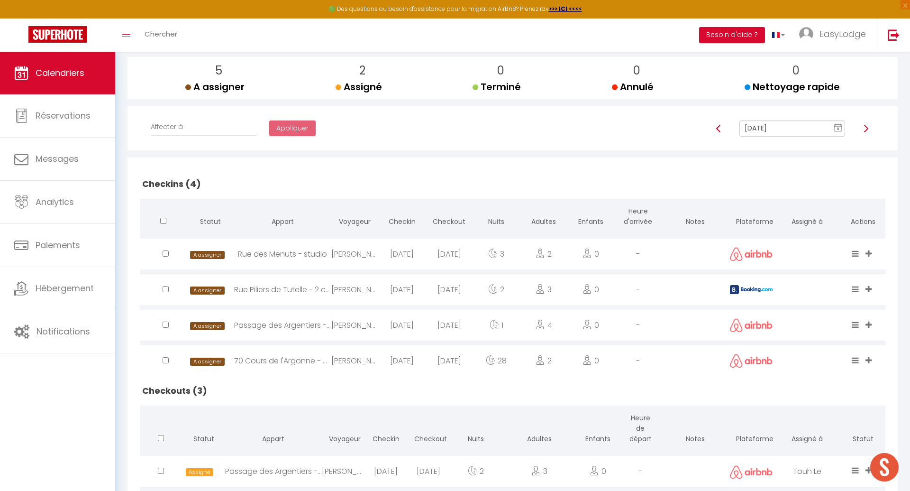
scroll to position [247, 0]
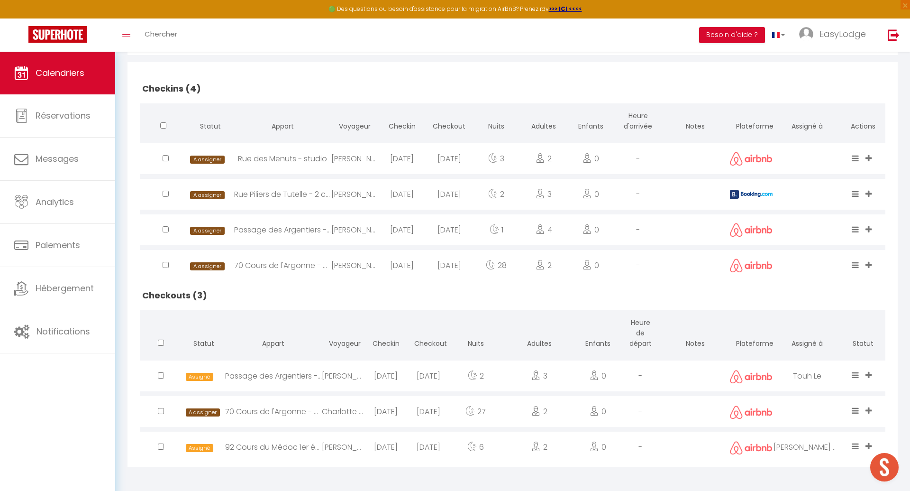
click at [869, 406] on icon at bounding box center [869, 410] width 6 height 8
click at [838, 339] on li "Mustapha" at bounding box center [838, 339] width 75 height 18
click at [871, 407] on icon at bounding box center [869, 410] width 6 height 8
click at [805, 300] on h2 "Checkouts (3)" at bounding box center [513, 295] width 746 height 29
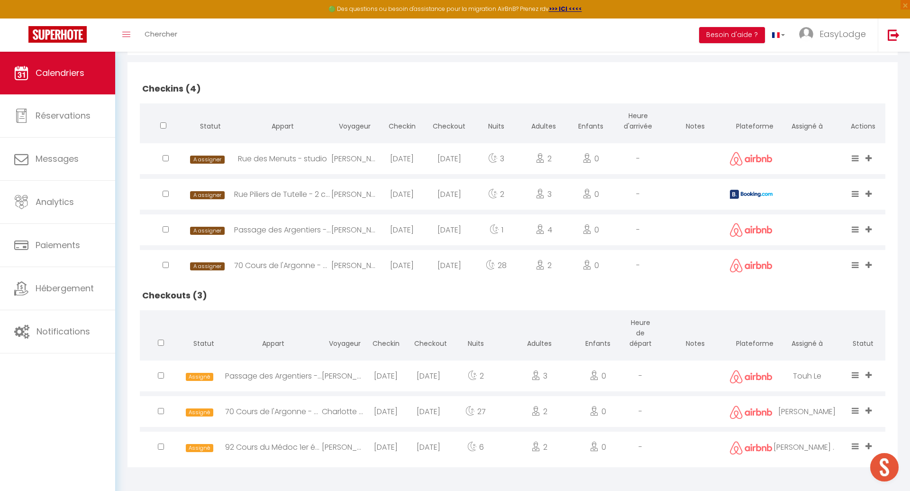
click at [867, 371] on icon at bounding box center [869, 375] width 6 height 8
click at [830, 328] on li "Mustapha" at bounding box center [838, 330] width 75 height 18
click at [871, 406] on icon at bounding box center [869, 410] width 6 height 8
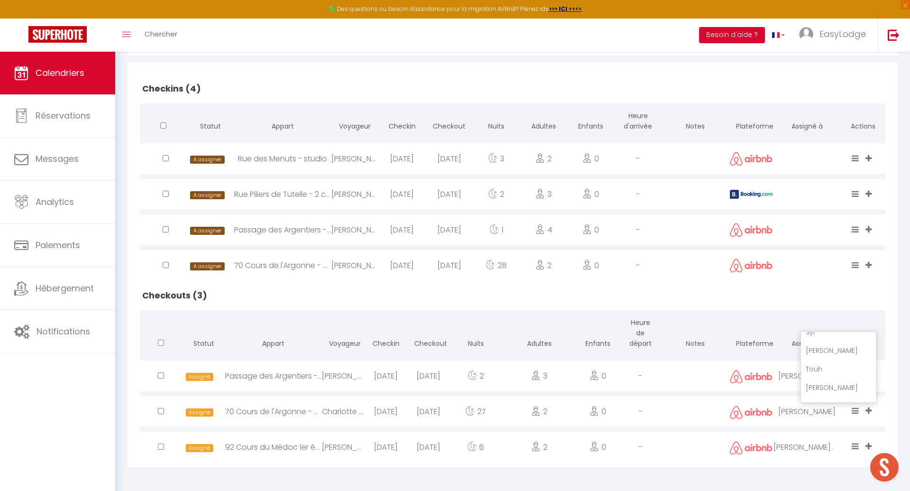
click at [816, 365] on li "Touh" at bounding box center [838, 369] width 75 height 18
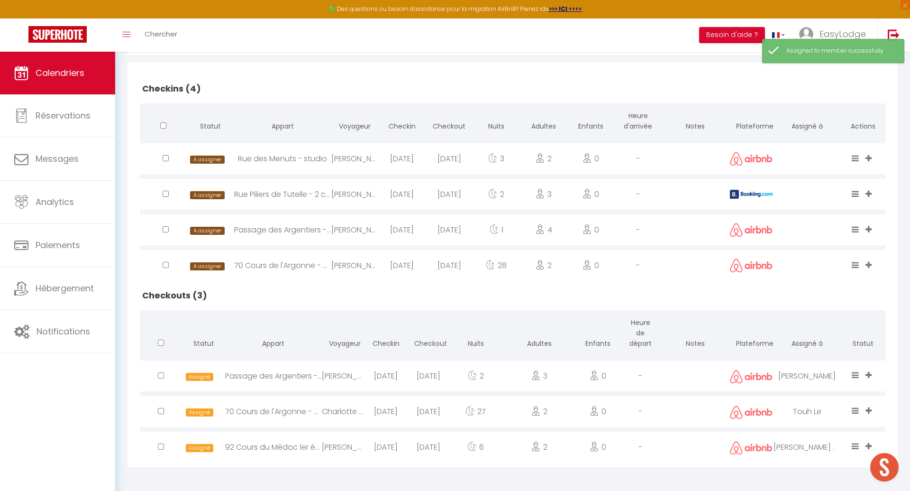
click at [867, 229] on icon at bounding box center [869, 229] width 6 height 8
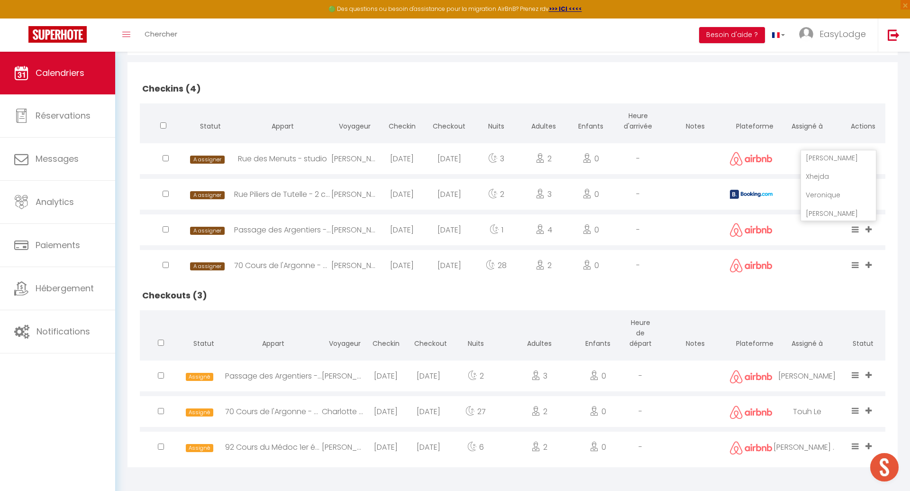
scroll to position [247, 0]
click at [873, 287] on h2 "Checkouts (3)" at bounding box center [513, 295] width 746 height 29
click at [871, 225] on icon at bounding box center [869, 229] width 6 height 8
click at [816, 191] on li "Touh" at bounding box center [838, 196] width 75 height 18
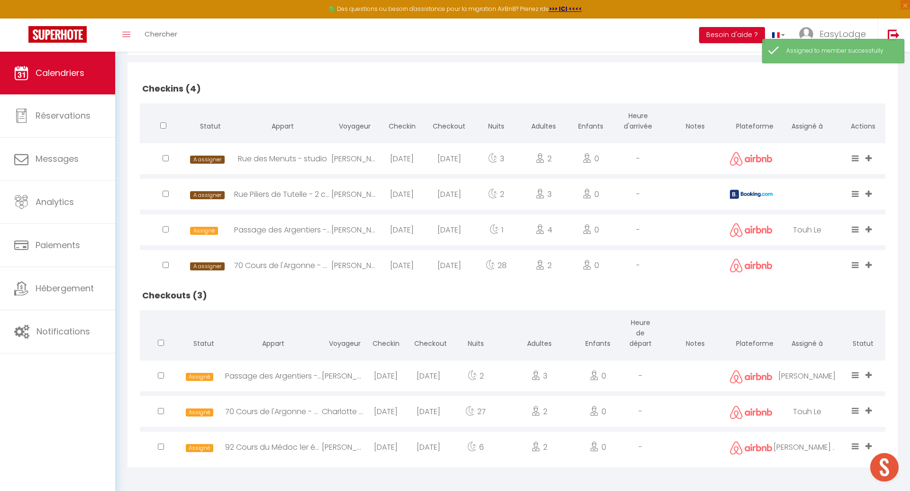
click at [869, 442] on icon at bounding box center [869, 446] width 6 height 8
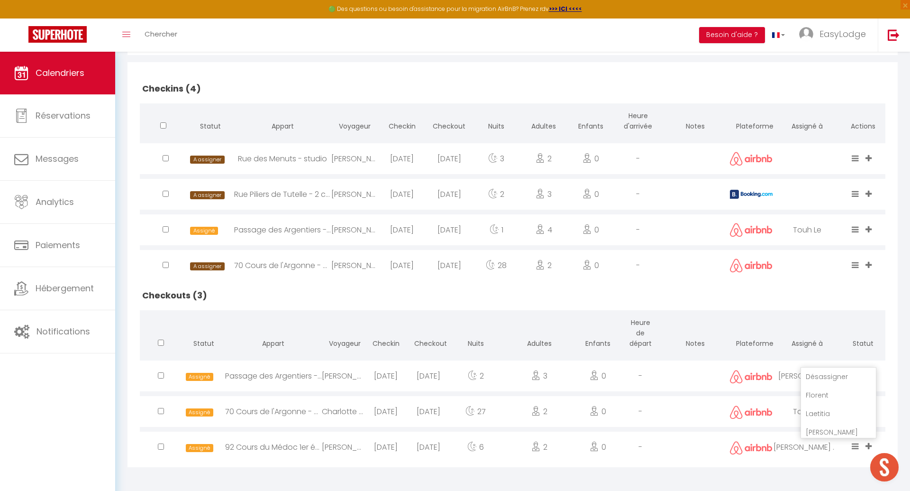
scroll to position [57, 0]
click at [835, 383] on li "Mustapha" at bounding box center [816, 385] width 120 height 18
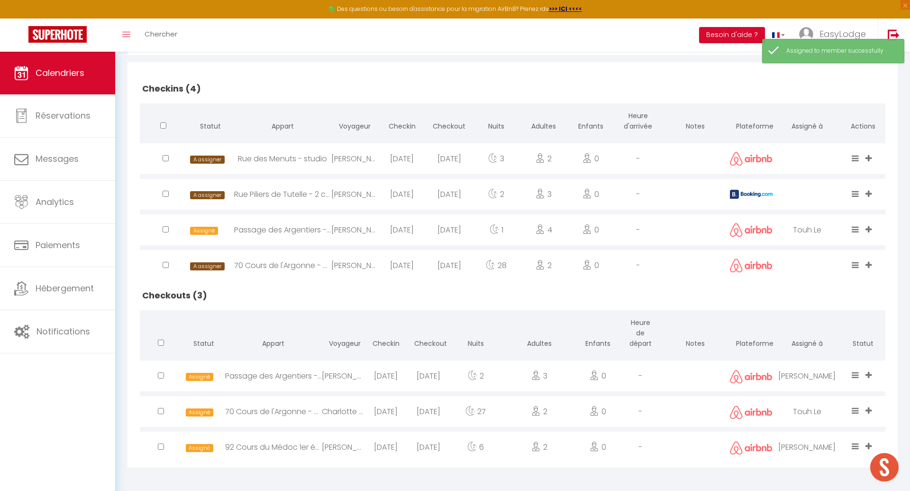
click at [870, 228] on icon at bounding box center [869, 229] width 6 height 8
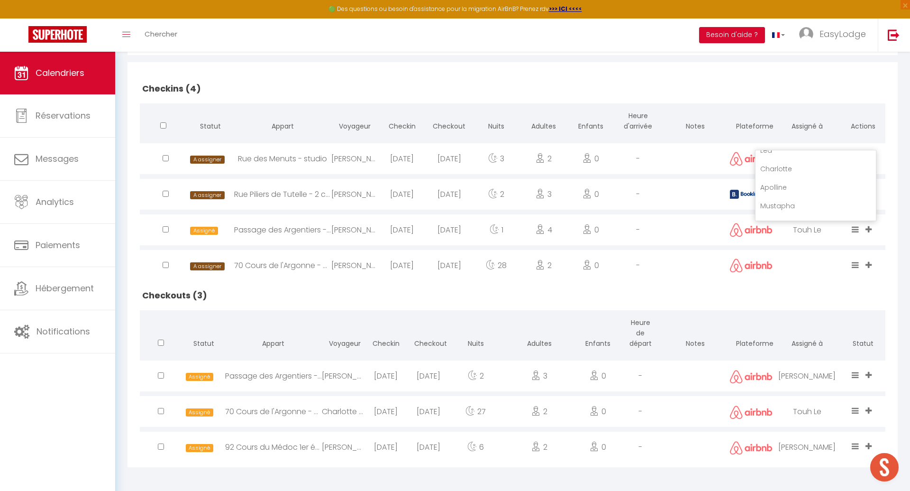
scroll to position [419, 0]
click at [819, 183] on li "Mustapha" at bounding box center [816, 184] width 120 height 18
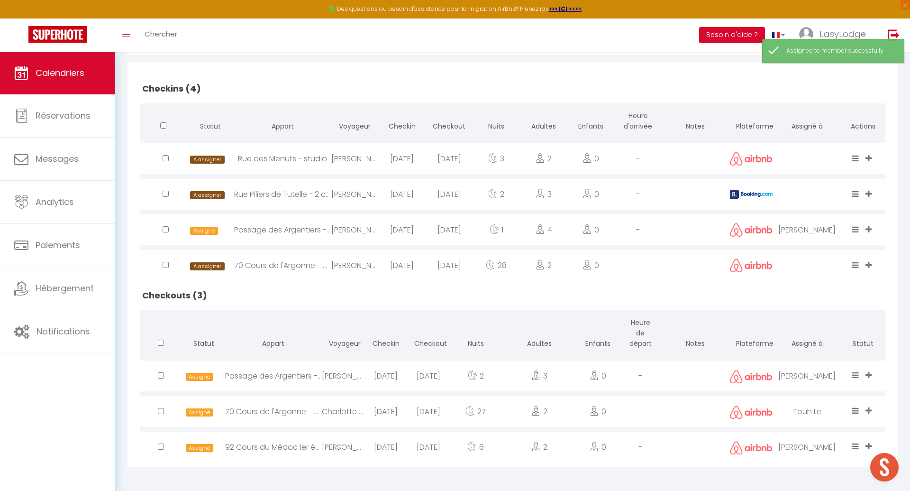
click at [872, 262] on span at bounding box center [870, 265] width 9 height 11
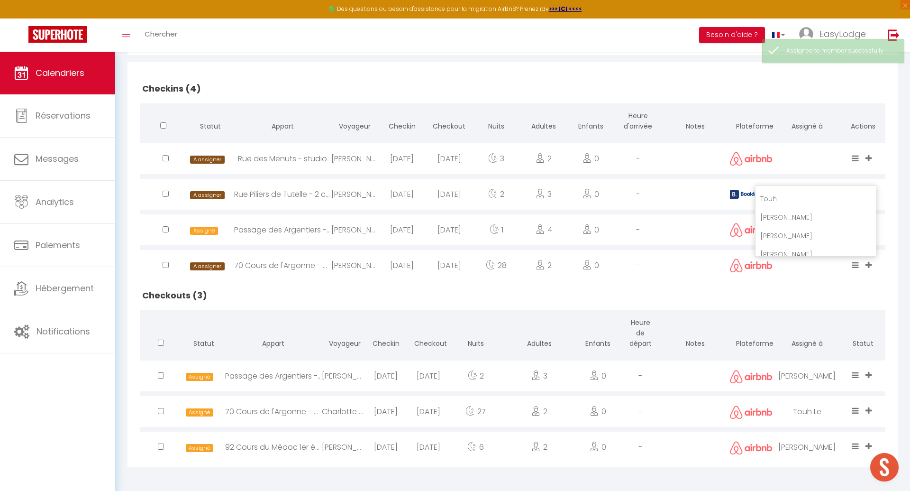
scroll to position [143, 0]
click at [821, 201] on li "Touh" at bounding box center [816, 200] width 120 height 18
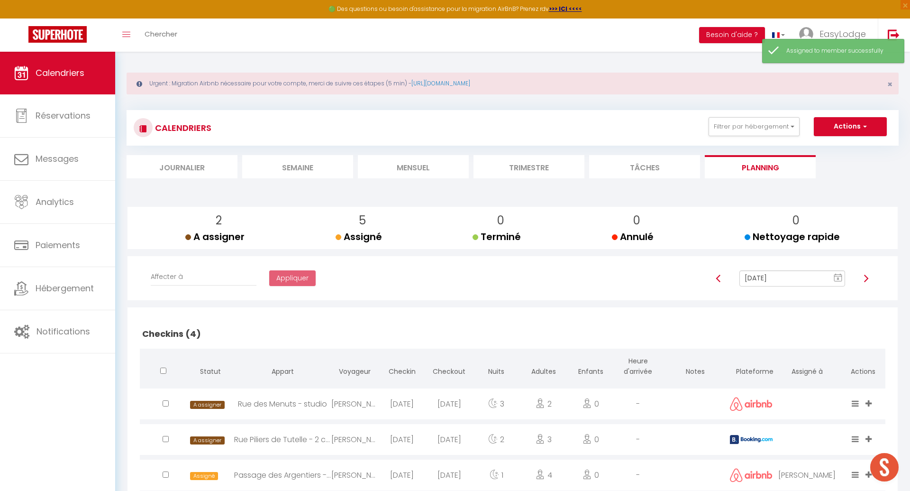
scroll to position [0, 0]
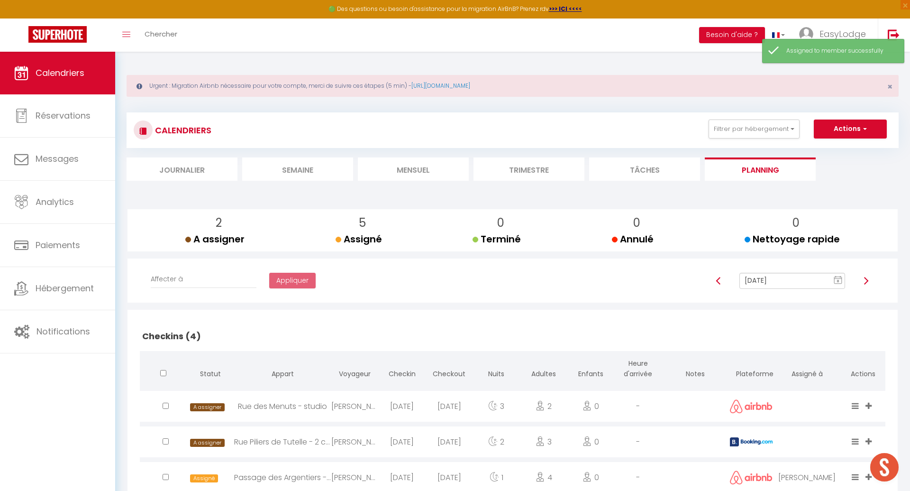
click at [867, 280] on img at bounding box center [866, 281] width 8 height 8
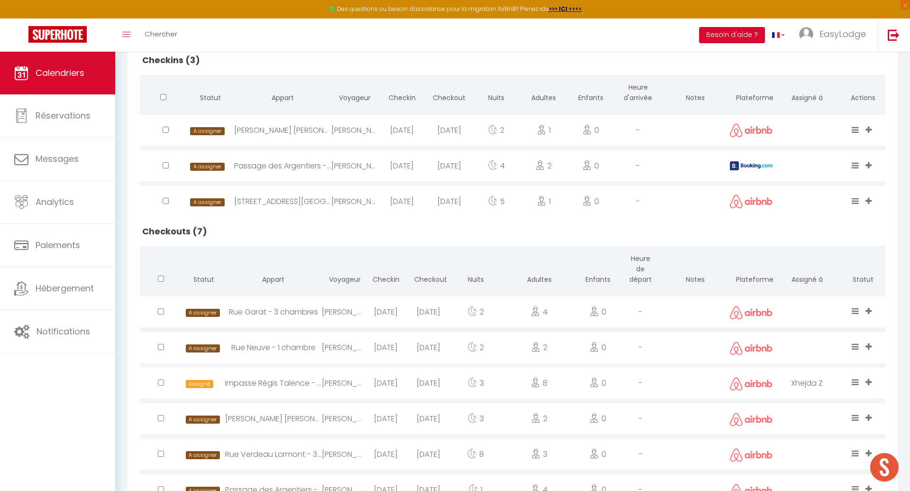
scroll to position [354, 0]
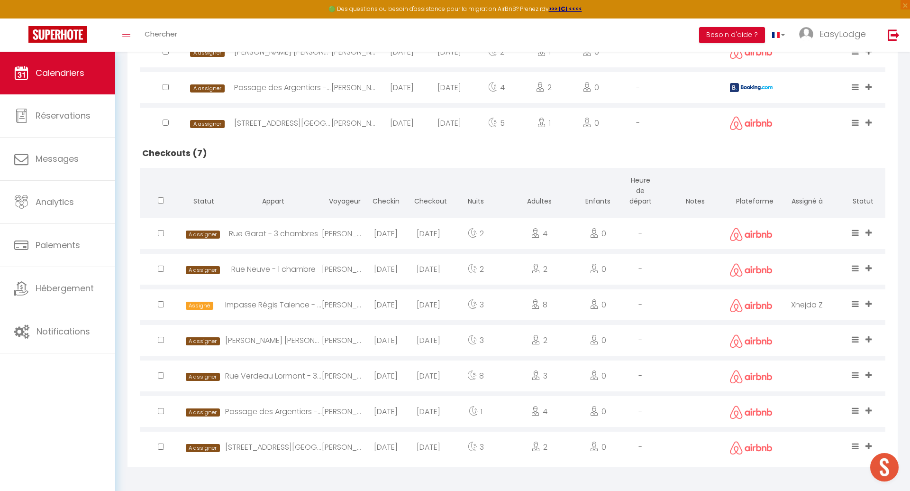
click at [872, 372] on icon at bounding box center [869, 375] width 6 height 8
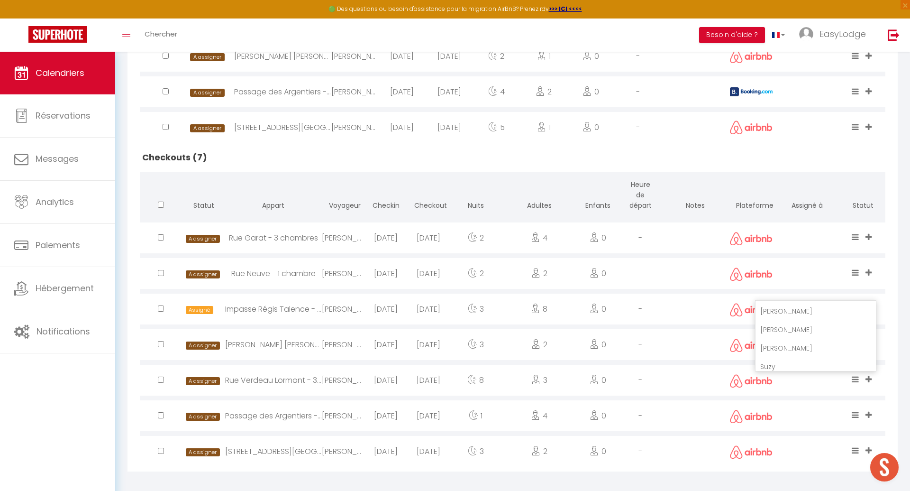
scroll to position [139, 0]
click at [818, 318] on li "Touh" at bounding box center [816, 318] width 120 height 18
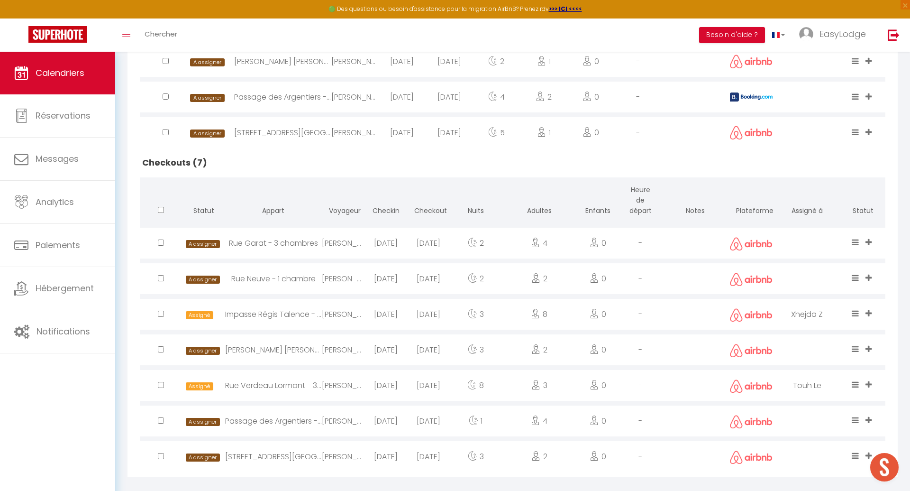
scroll to position [354, 0]
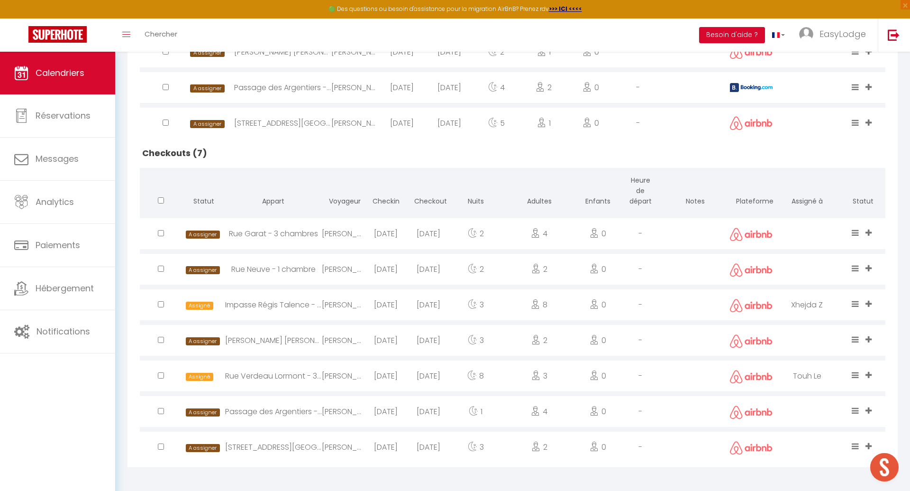
click at [872, 266] on span at bounding box center [870, 269] width 9 height 11
click at [819, 338] on li "Touh" at bounding box center [816, 347] width 120 height 18
click at [870, 229] on icon at bounding box center [869, 232] width 6 height 8
click at [821, 155] on li "Romaric" at bounding box center [816, 158] width 120 height 18
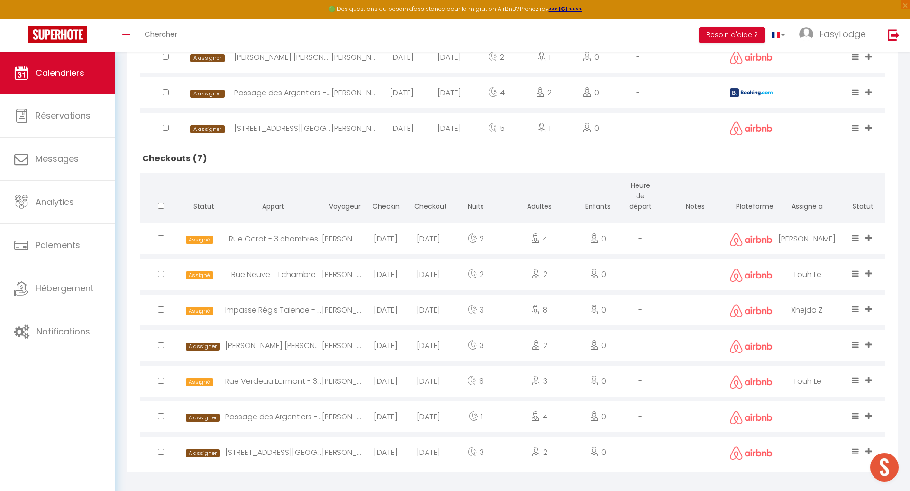
scroll to position [354, 0]
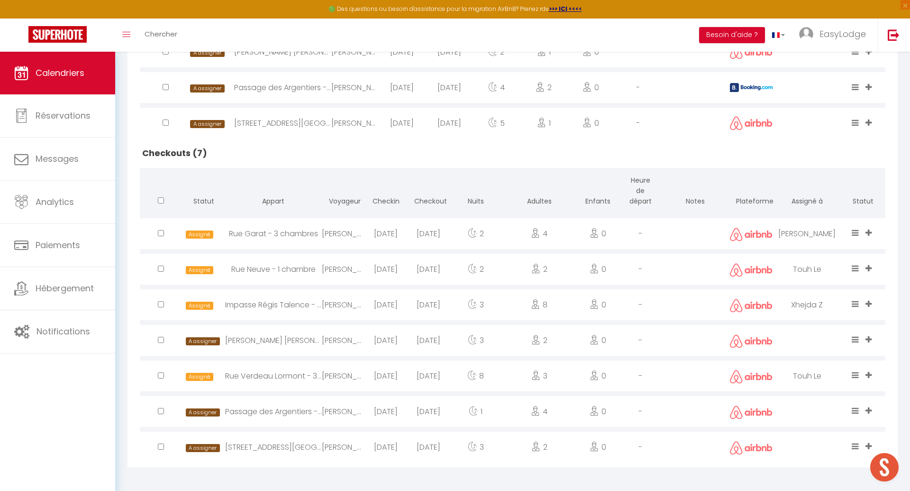
click at [868, 406] on icon at bounding box center [869, 410] width 6 height 8
click at [826, 355] on li "Romaric" at bounding box center [816, 357] width 120 height 18
click at [871, 337] on icon at bounding box center [869, 339] width 6 height 8
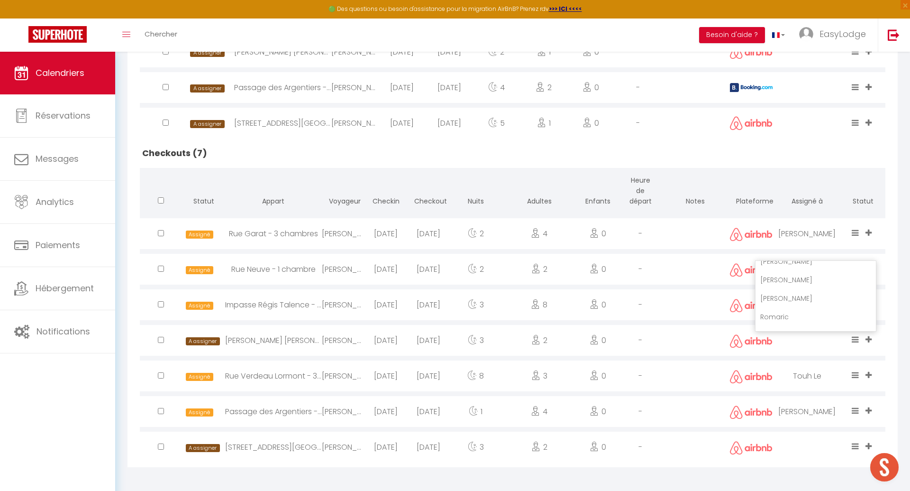
click at [823, 312] on li "Romaric" at bounding box center [816, 317] width 120 height 18
click at [869, 442] on icon at bounding box center [869, 446] width 6 height 8
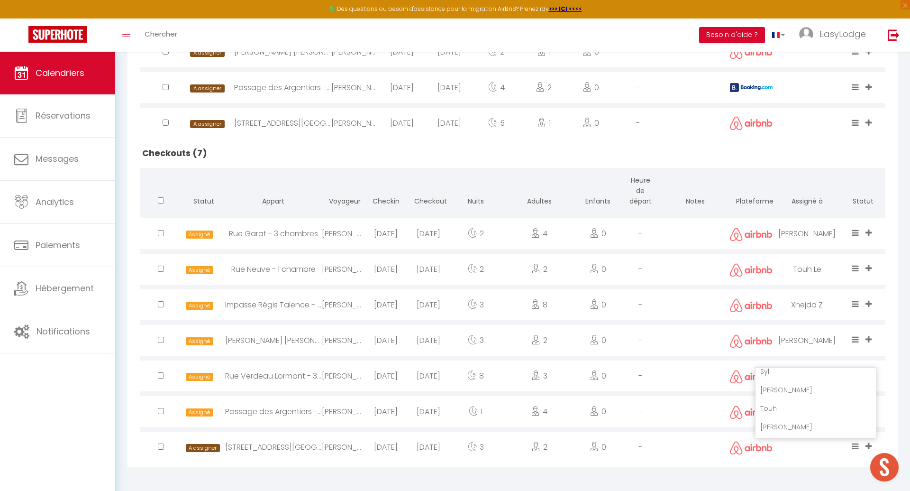
scroll to position [105, 0]
click at [820, 413] on li "Touh" at bounding box center [816, 419] width 120 height 18
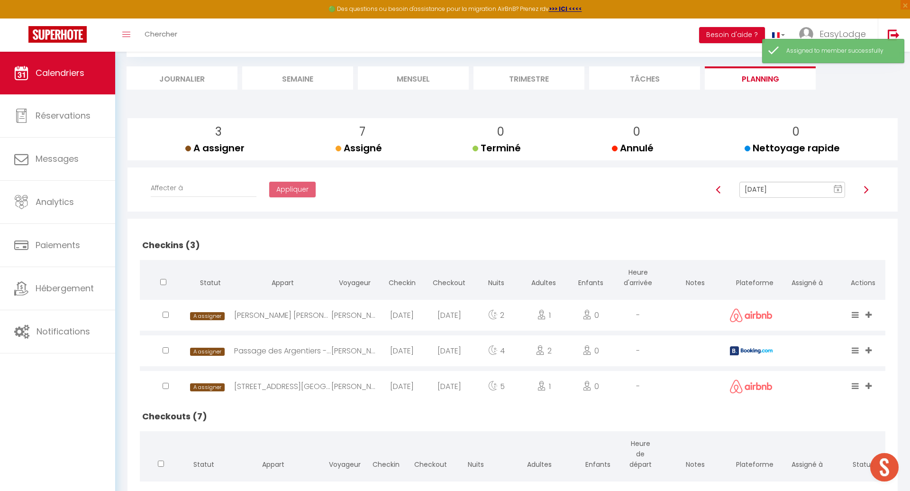
scroll to position [93, 0]
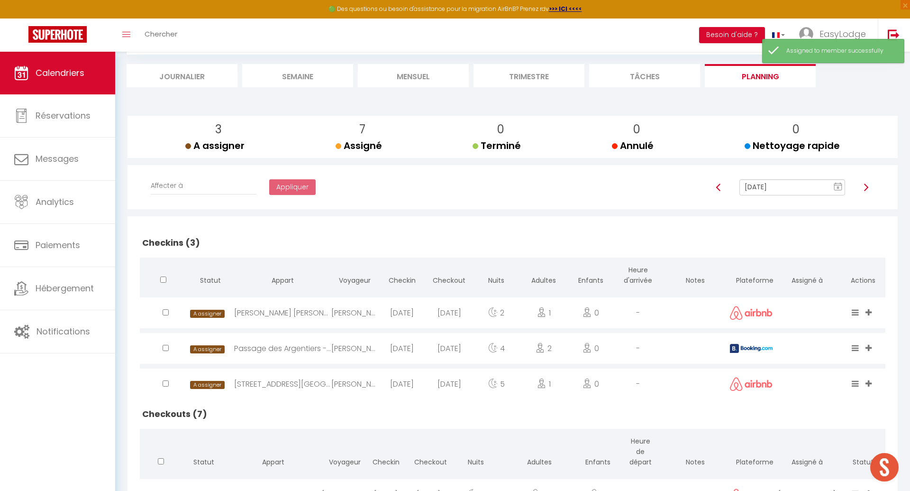
click at [869, 347] on icon at bounding box center [869, 348] width 6 height 8
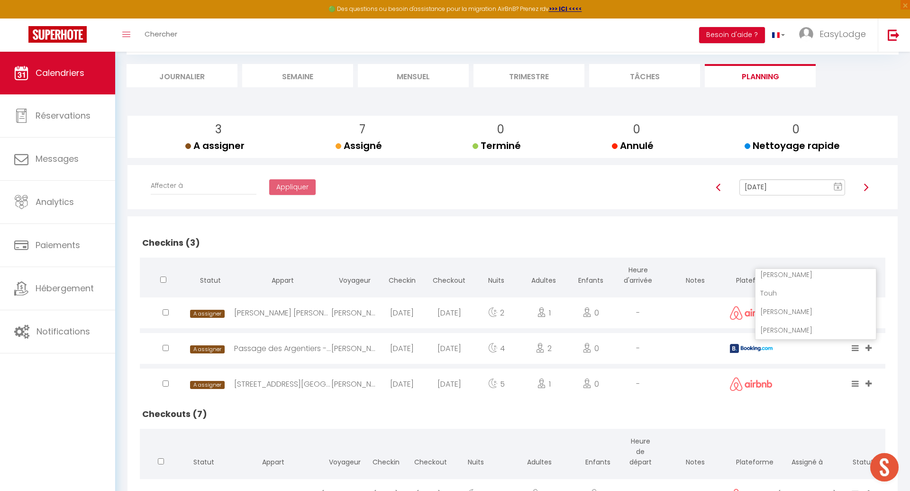
scroll to position [134, 0]
click at [896, 318] on div "Checkins (3) Statut Appart Voyageur Checkin Checkout Nuits Adultes Enfants Heur…" at bounding box center [513, 471] width 770 height 511
click at [872, 312] on span at bounding box center [870, 312] width 9 height 11
click at [895, 351] on div "Checkins (3) Statut Appart Voyageur Checkin Checkout Nuits Adultes Enfants Heur…" at bounding box center [513, 471] width 770 height 511
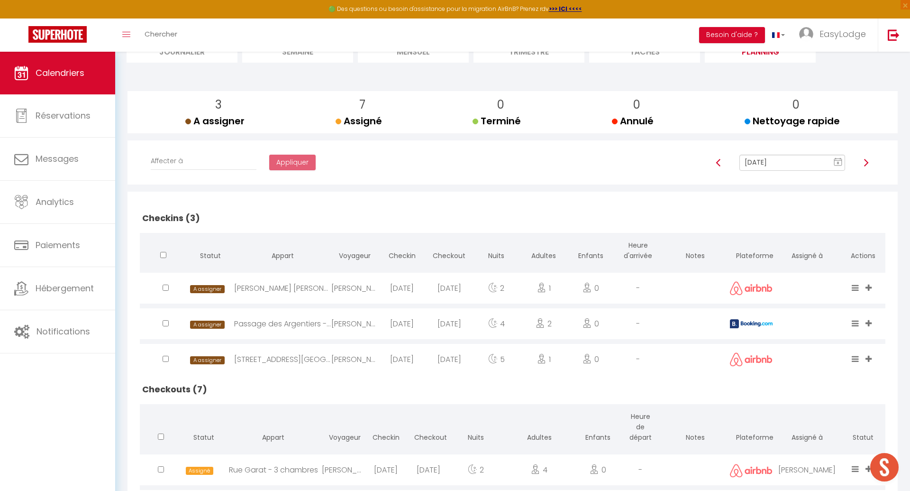
scroll to position [92, 0]
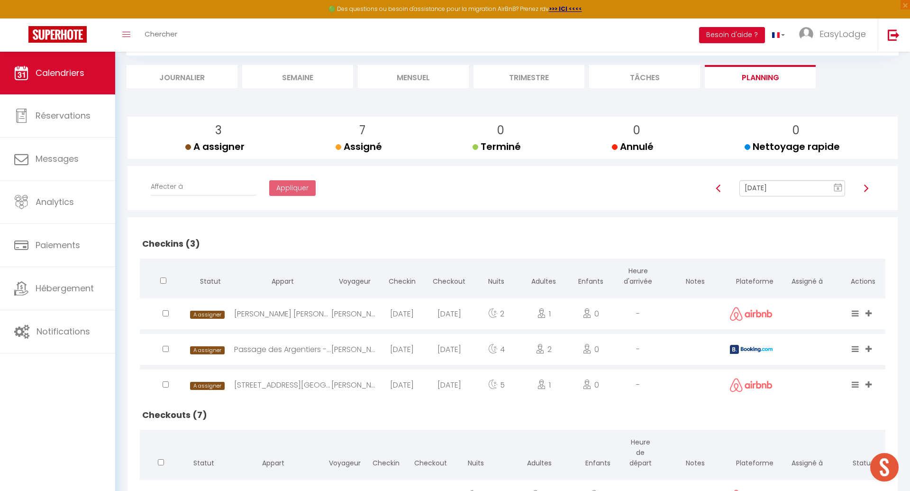
click at [869, 315] on icon at bounding box center [869, 313] width 6 height 8
click at [821, 277] on li "Romaric" at bounding box center [816, 281] width 120 height 18
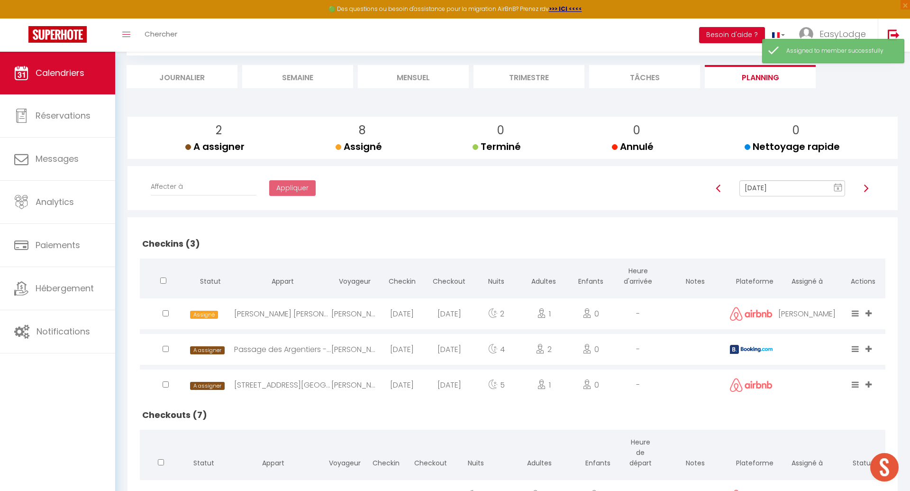
click at [868, 347] on icon at bounding box center [869, 349] width 6 height 8
click at [827, 310] on li "Romaric" at bounding box center [816, 315] width 120 height 18
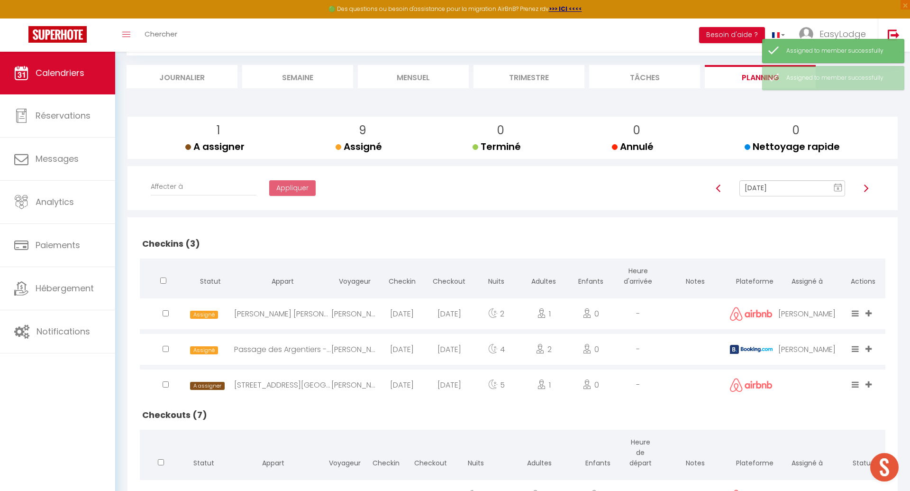
click at [870, 382] on icon at bounding box center [869, 384] width 6 height 8
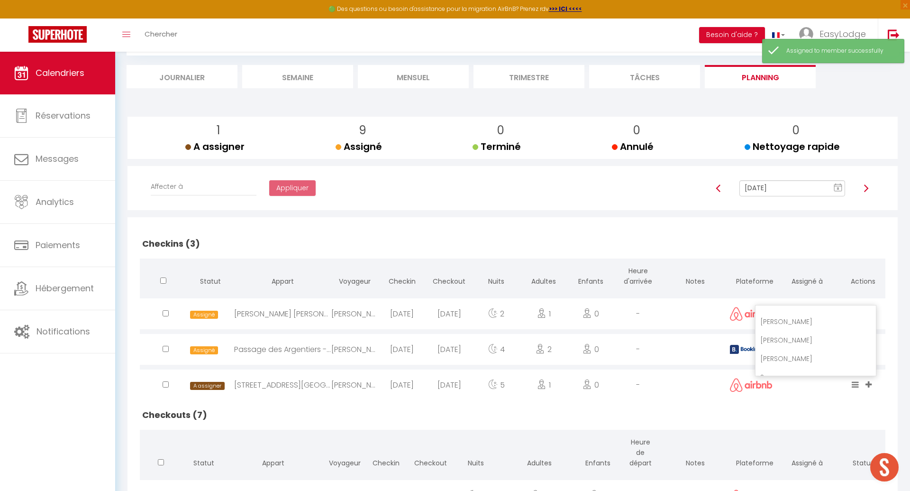
scroll to position [130, 0]
click at [816, 329] on li "Touh" at bounding box center [816, 332] width 120 height 18
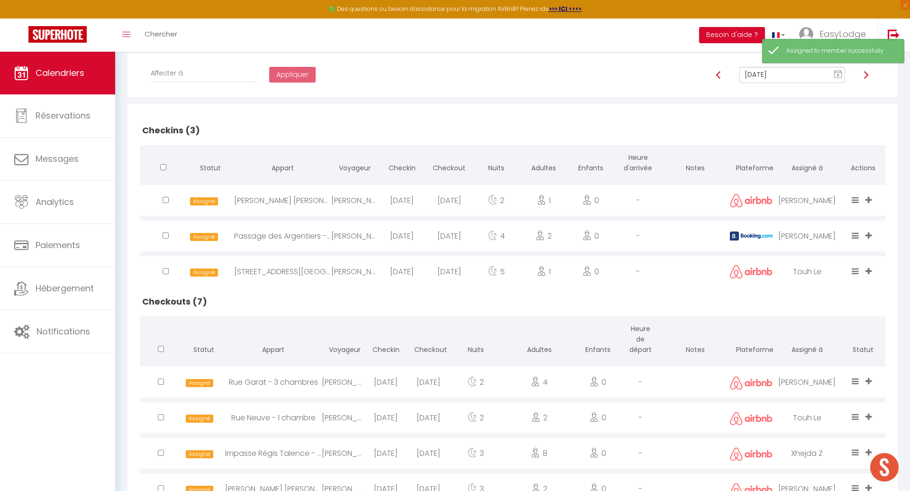
scroll to position [0, 0]
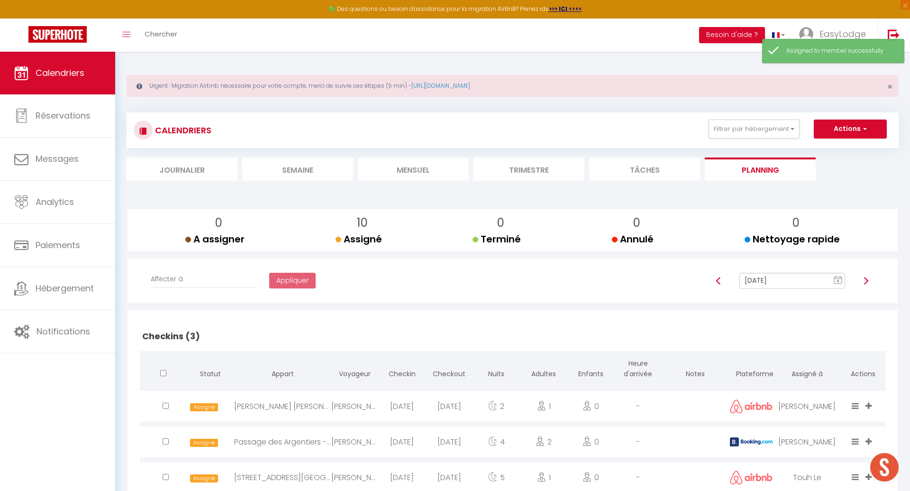
click at [864, 283] on img at bounding box center [866, 281] width 8 height 8
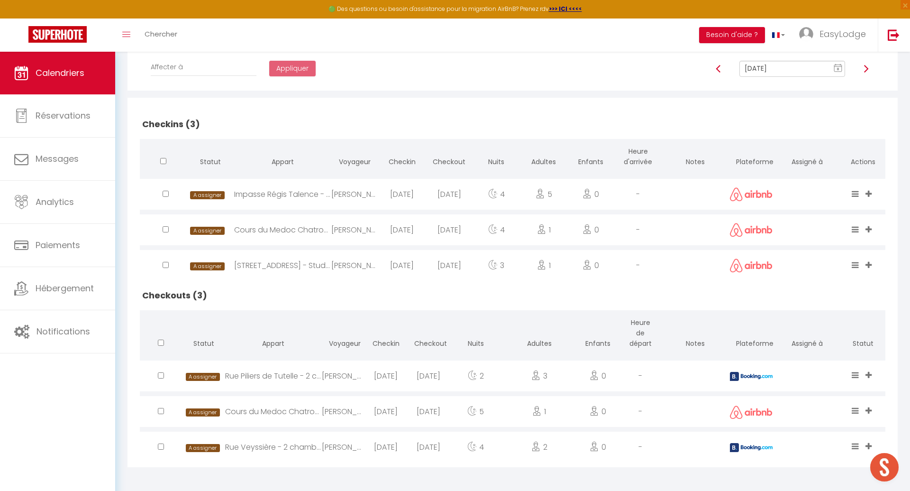
click at [871, 442] on icon at bounding box center [869, 446] width 6 height 8
click at [824, 415] on li "[PERSON_NAME]" at bounding box center [816, 419] width 120 height 18
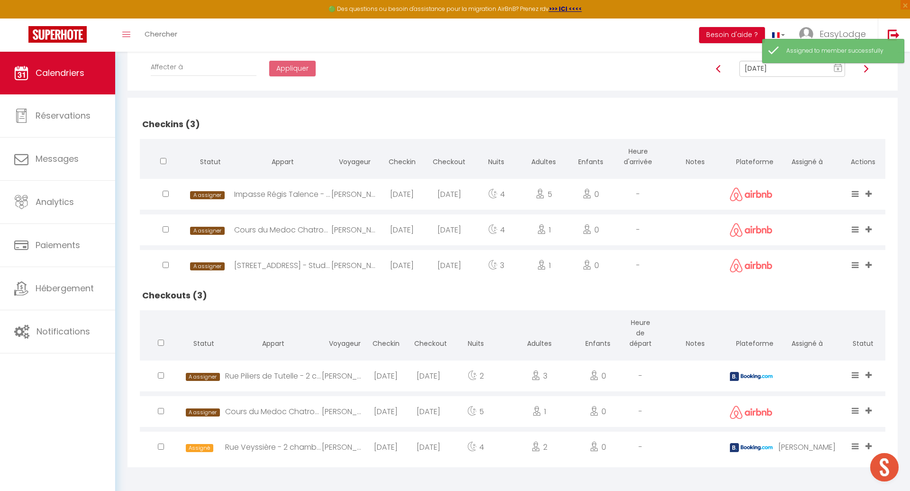
click at [869, 371] on icon at bounding box center [869, 375] width 6 height 8
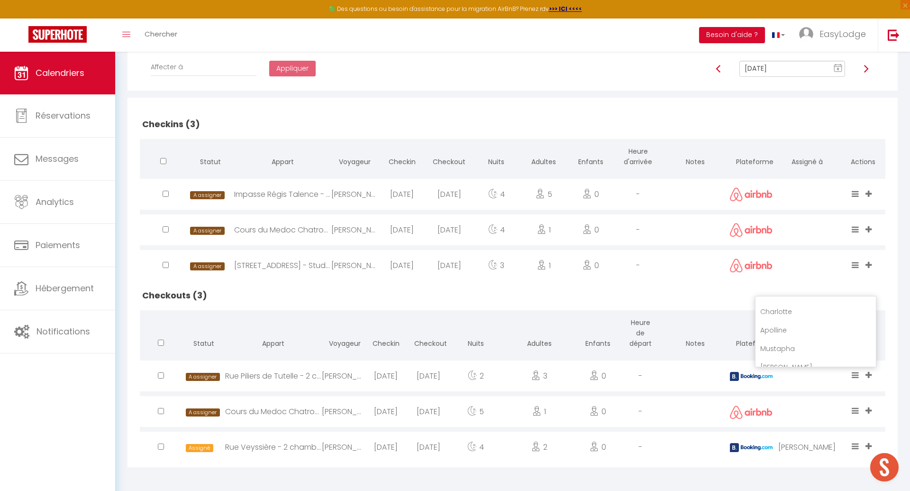
scroll to position [384, 0]
click at [824, 341] on li "Mustapha" at bounding box center [816, 347] width 120 height 18
click at [868, 67] on img at bounding box center [866, 69] width 8 height 8
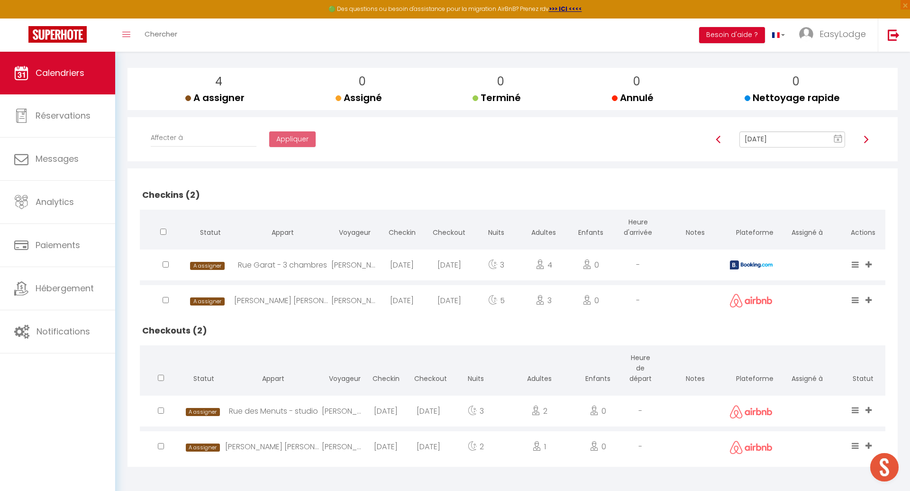
click at [865, 137] on img at bounding box center [866, 140] width 8 height 8
type input "Oct 15, 2025"
checkbox input "true"
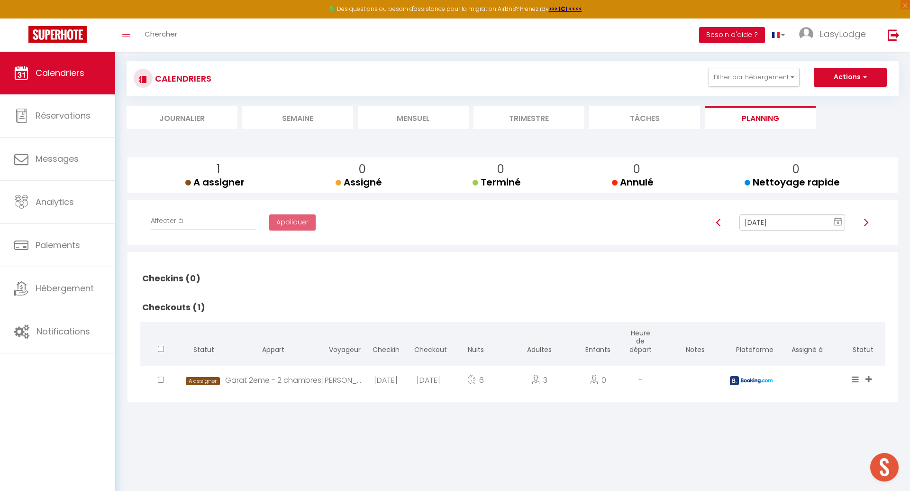
scroll to position [51, 0]
click at [864, 225] on img at bounding box center [866, 223] width 8 height 8
type input "Oct 16, 2025"
checkbox input "false"
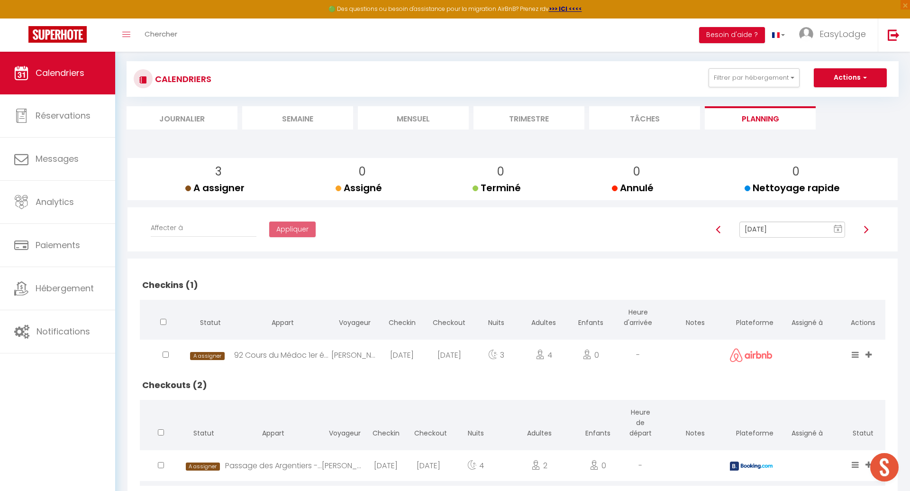
scroll to position [106, 0]
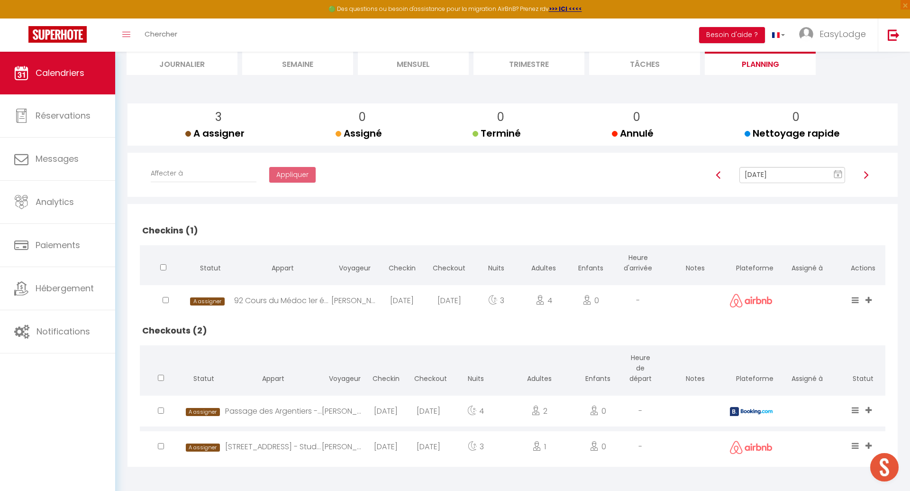
click at [867, 178] on img at bounding box center [866, 175] width 8 height 8
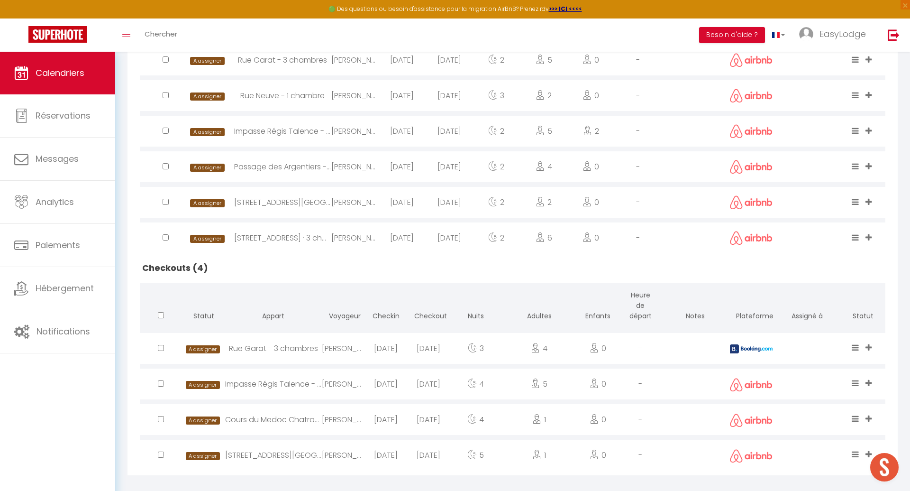
scroll to position [351, 0]
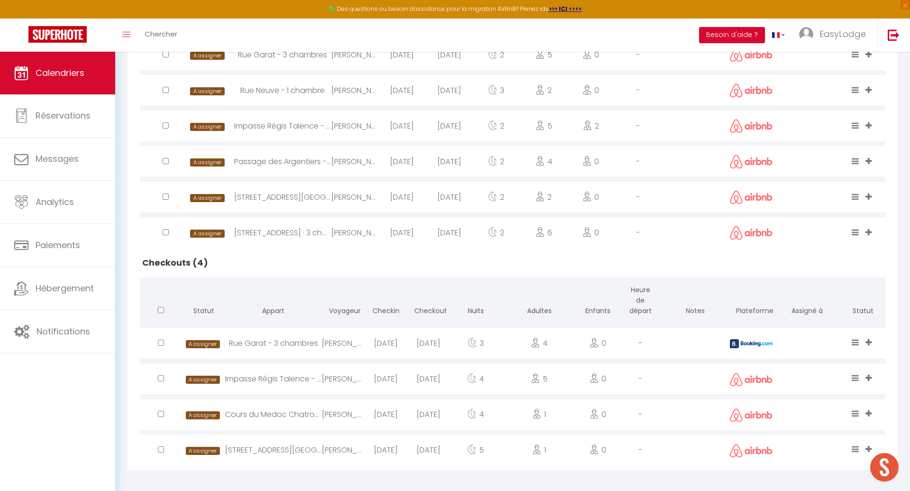
click at [870, 378] on icon at bounding box center [869, 378] width 6 height 8
click at [822, 331] on li "Xhejda" at bounding box center [816, 333] width 120 height 18
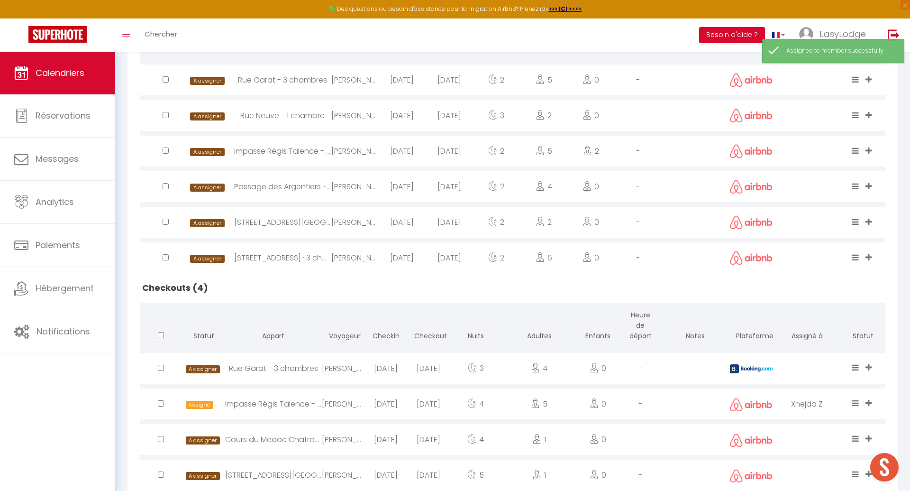
scroll to position [326, 0]
click at [868, 150] on icon at bounding box center [869, 151] width 6 height 8
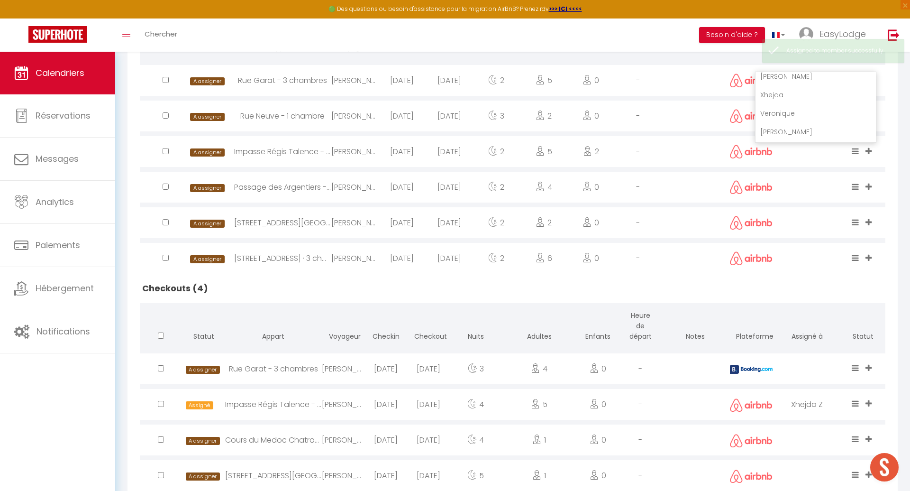
scroll to position [246, 0]
click at [816, 91] on li "Xhejda" at bounding box center [816, 94] width 120 height 18
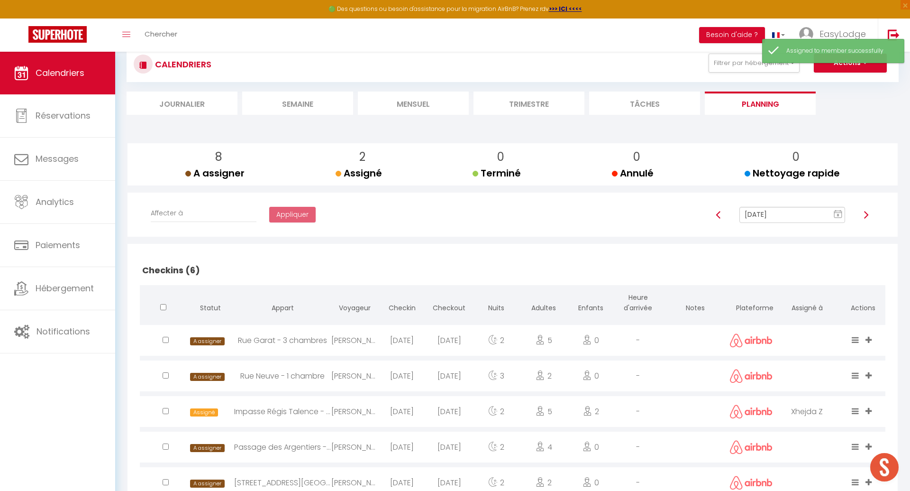
scroll to position [40, 0]
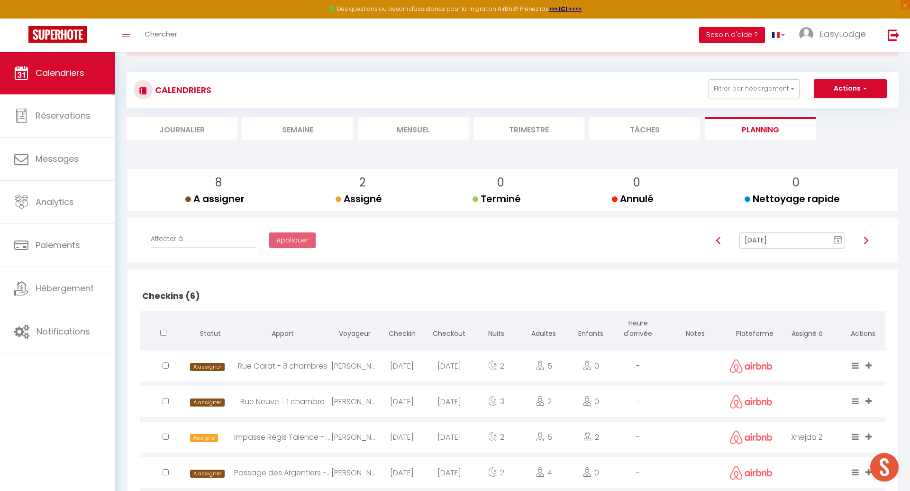
click at [867, 242] on img at bounding box center [866, 241] width 8 height 8
type input "Oct 18, 2025"
checkbox input "true"
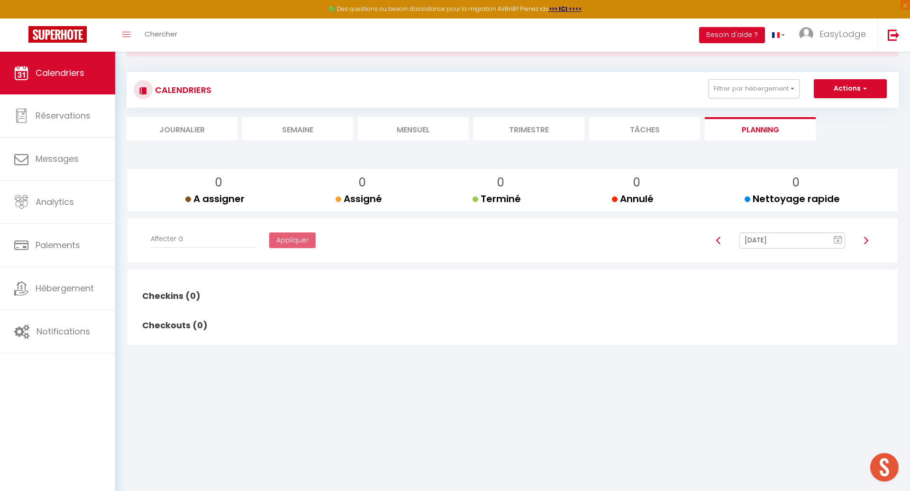
scroll to position [51, 0]
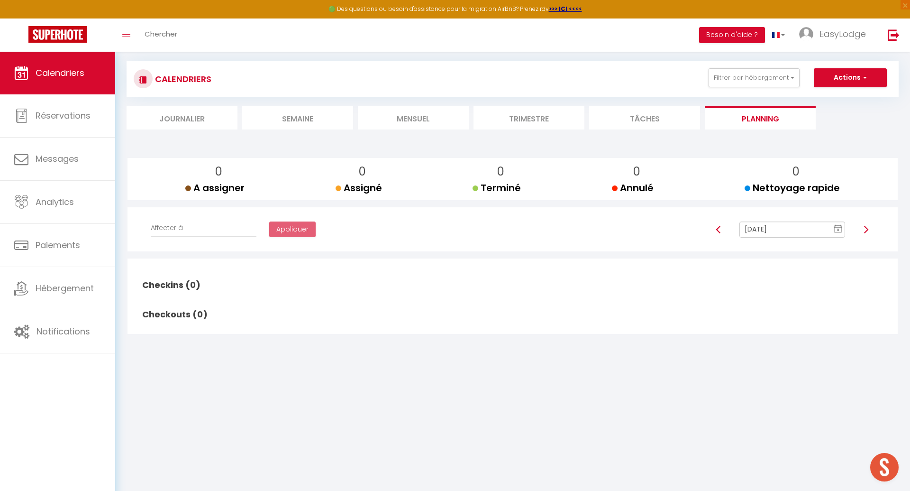
click at [867, 228] on img at bounding box center [866, 230] width 8 height 8
type input "Oct 19, 2025"
checkbox input "false"
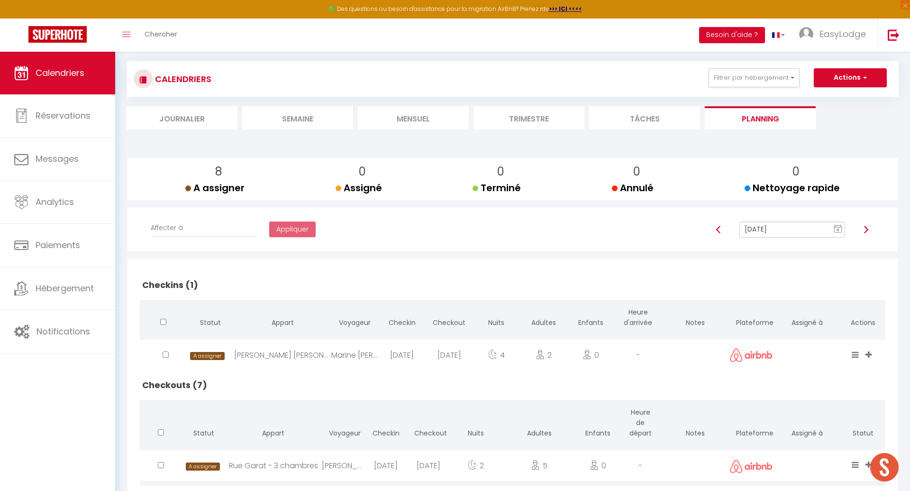
scroll to position [283, 0]
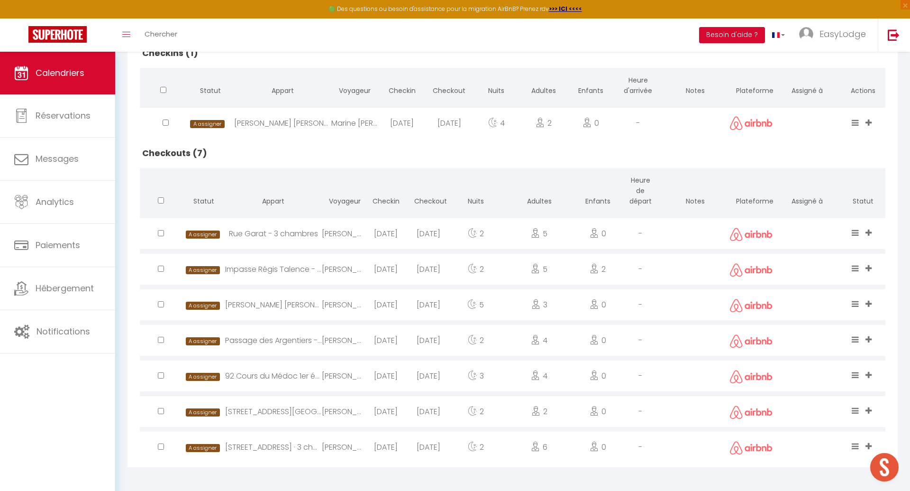
click at [871, 262] on div "Florent Laetitia Jean Baptiste Loic Jonathan Jean-Pierre Syl Frédéric Touh Rosa…" at bounding box center [869, 269] width 13 height 31
click at [872, 265] on span at bounding box center [870, 269] width 9 height 11
click at [816, 217] on li "Xhejda" at bounding box center [816, 220] width 120 height 18
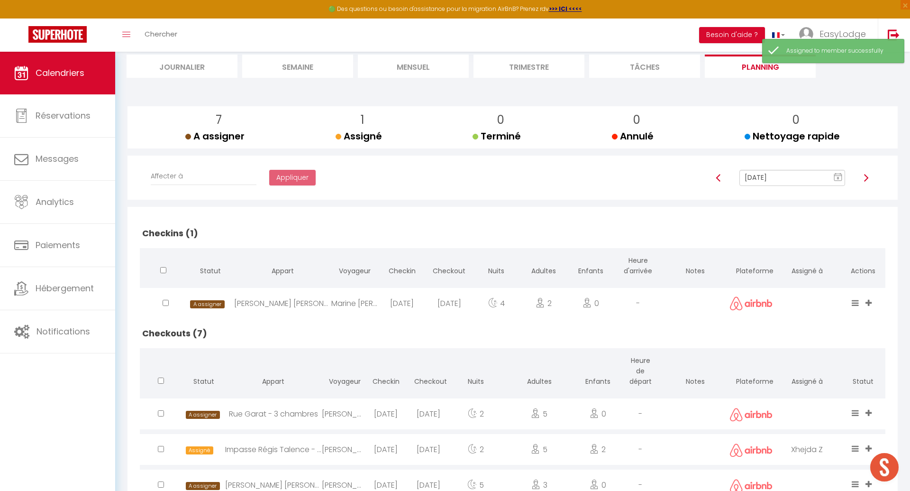
scroll to position [0, 0]
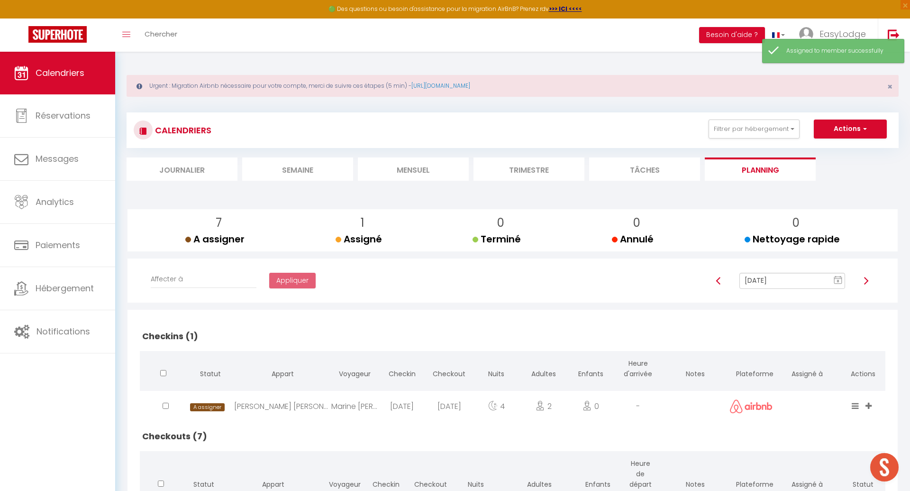
click at [868, 278] on img at bounding box center [866, 281] width 8 height 8
type input "Oct 20, 2025"
